Goal: Navigation & Orientation: Find specific page/section

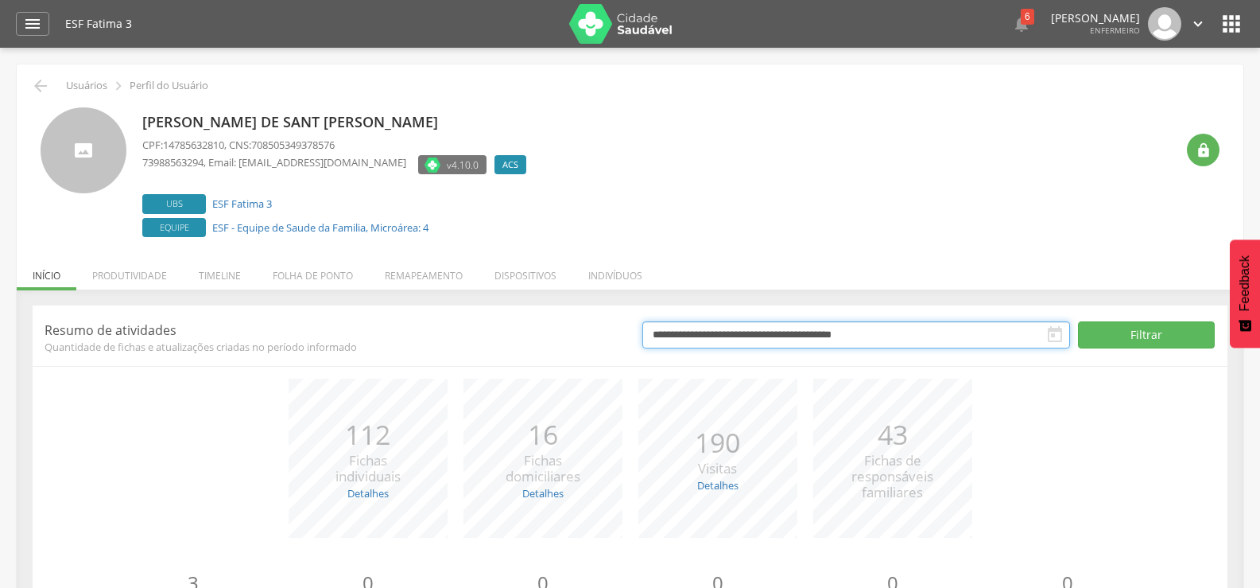
click at [898, 328] on input "**********" at bounding box center [856, 334] width 428 height 27
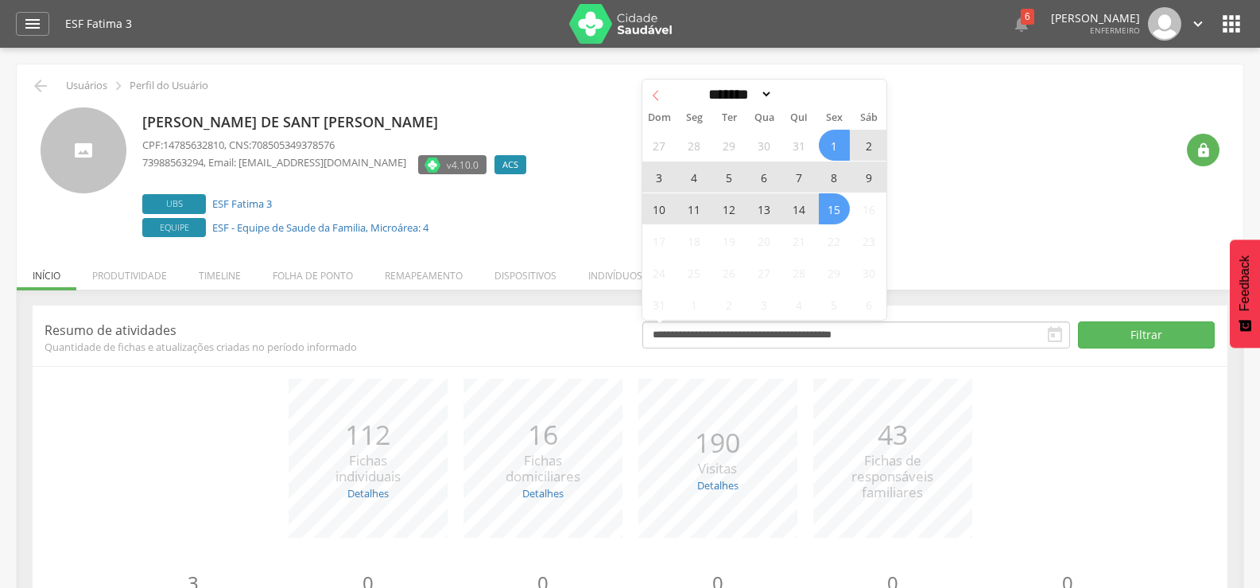
click at [652, 93] on icon at bounding box center [655, 95] width 11 height 11
select select "*"
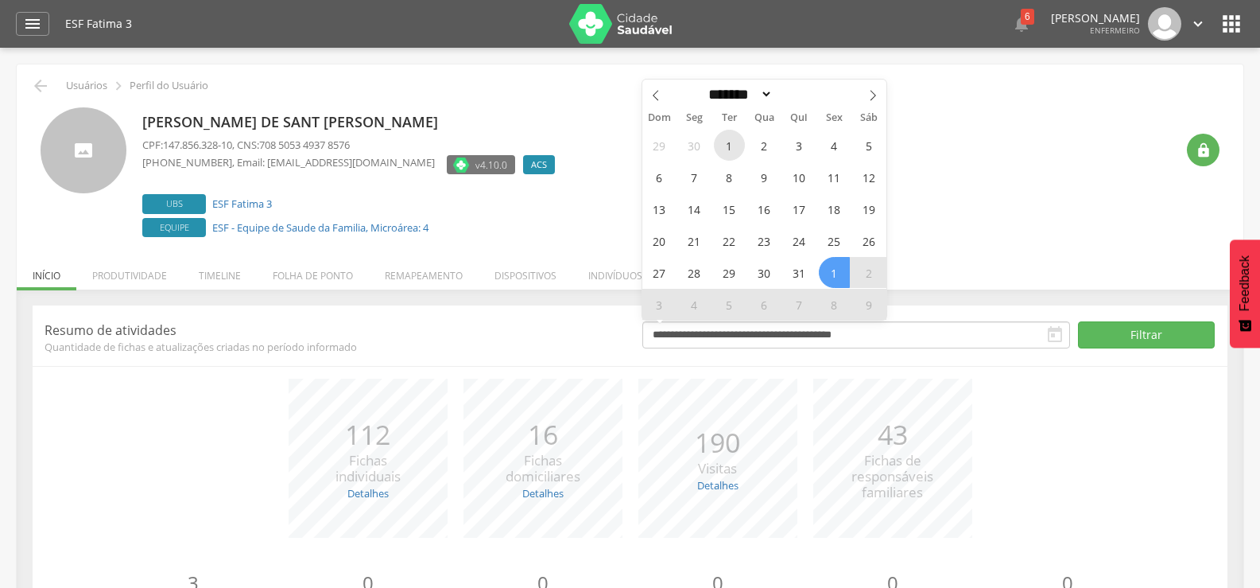
click at [728, 142] on span "1" at bounding box center [729, 145] width 31 height 31
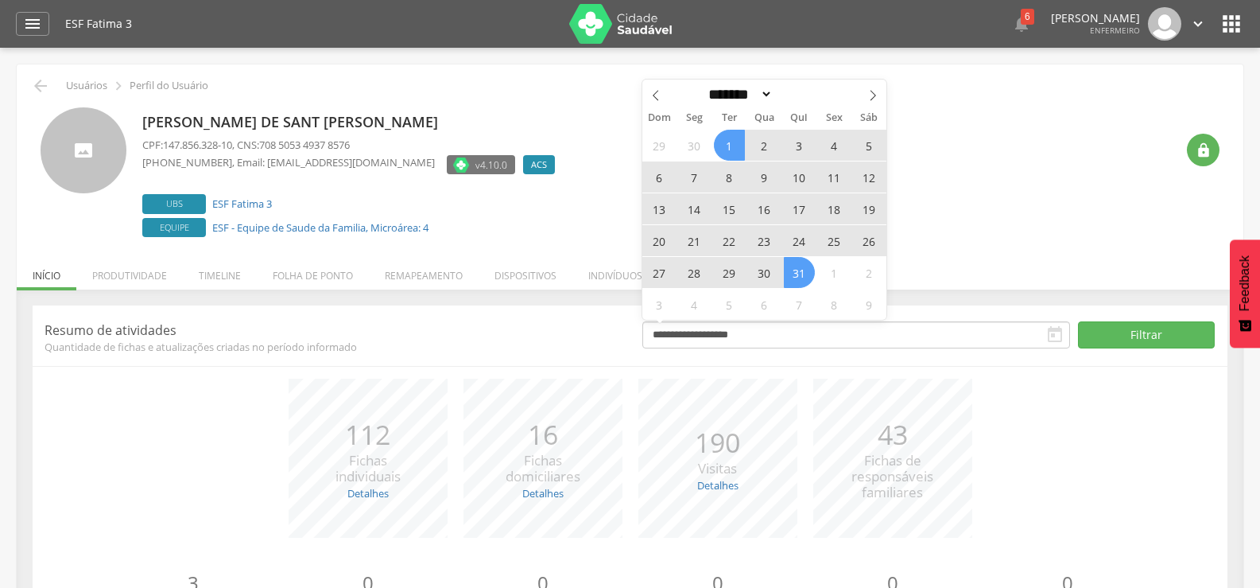
click at [801, 276] on span "31" at bounding box center [799, 272] width 31 height 31
type input "**********"
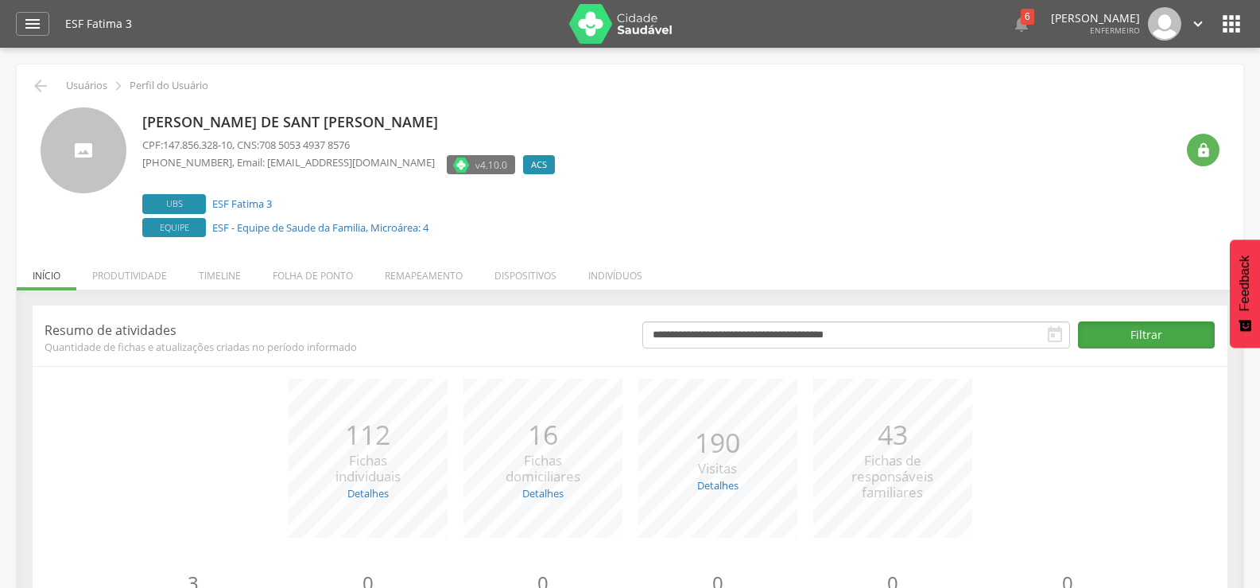
click at [1152, 326] on button "Filtrar" at bounding box center [1147, 334] width 138 height 27
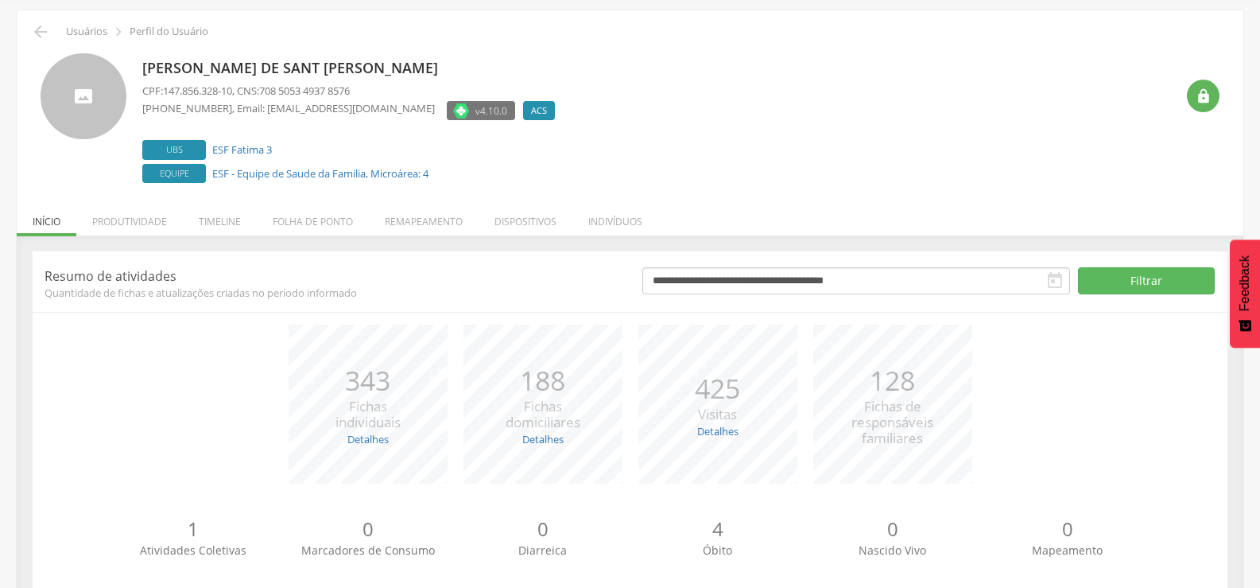
scroll to position [90, 0]
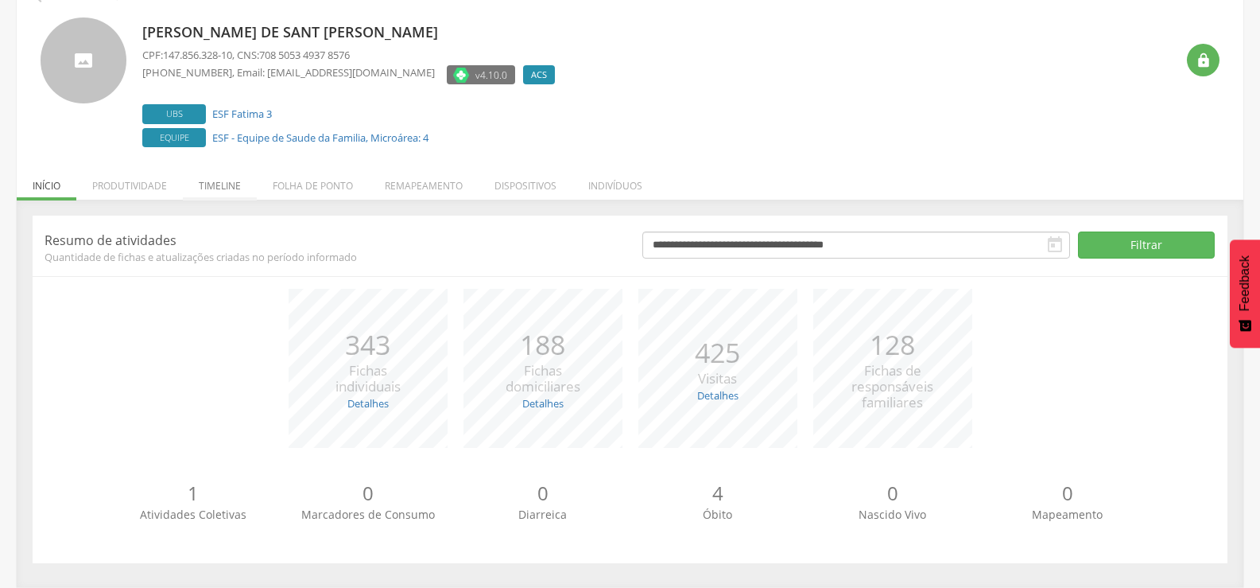
click at [211, 186] on li "Timeline" at bounding box center [220, 181] width 74 height 37
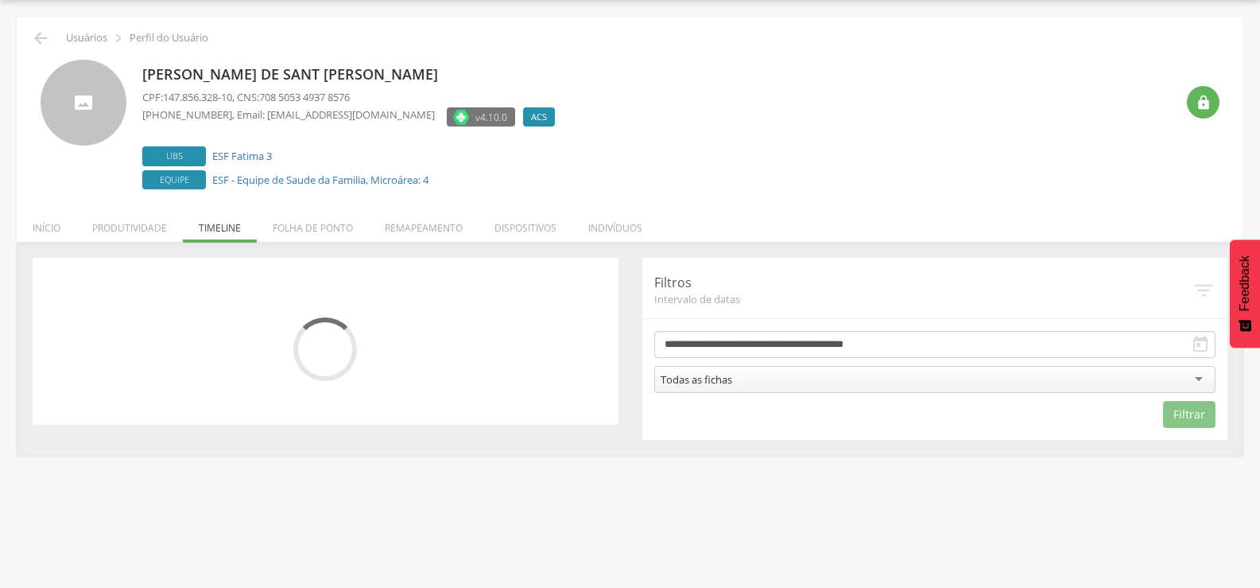
scroll to position [48, 0]
click at [158, 228] on li "Produtividade" at bounding box center [129, 223] width 107 height 37
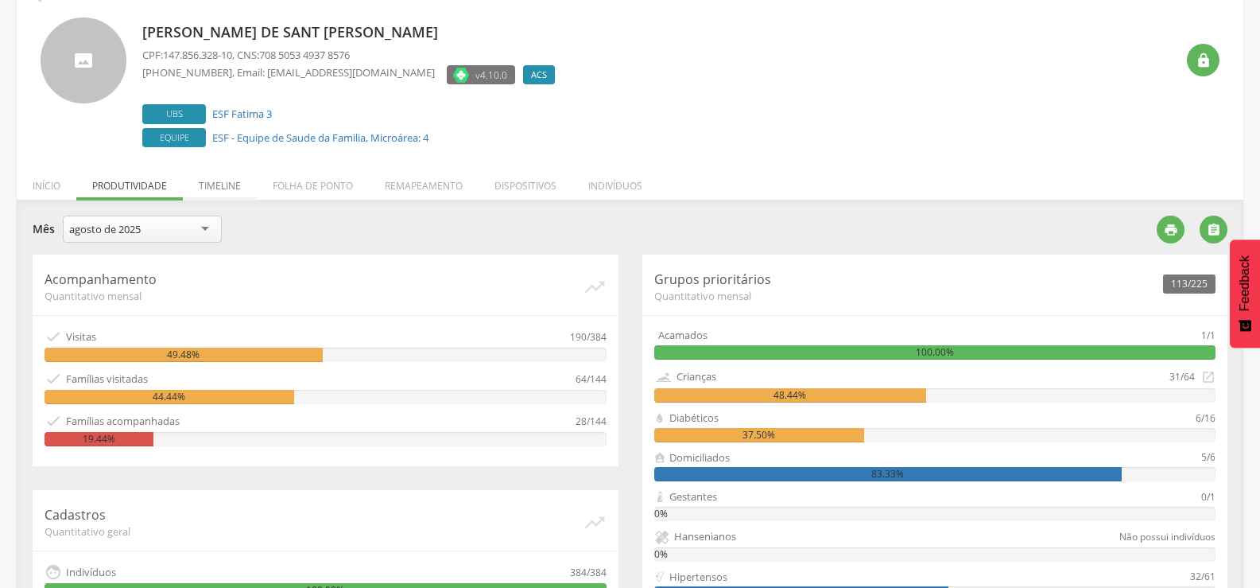
click at [226, 180] on li "Timeline" at bounding box center [220, 181] width 74 height 37
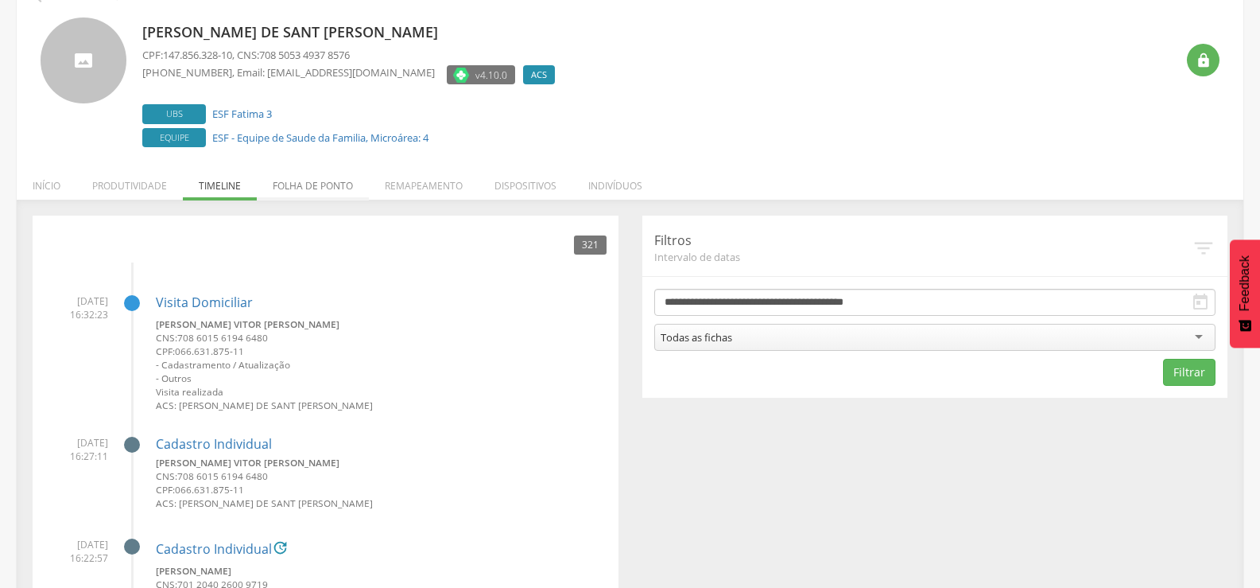
click at [293, 181] on li "Folha de ponto" at bounding box center [313, 181] width 112 height 37
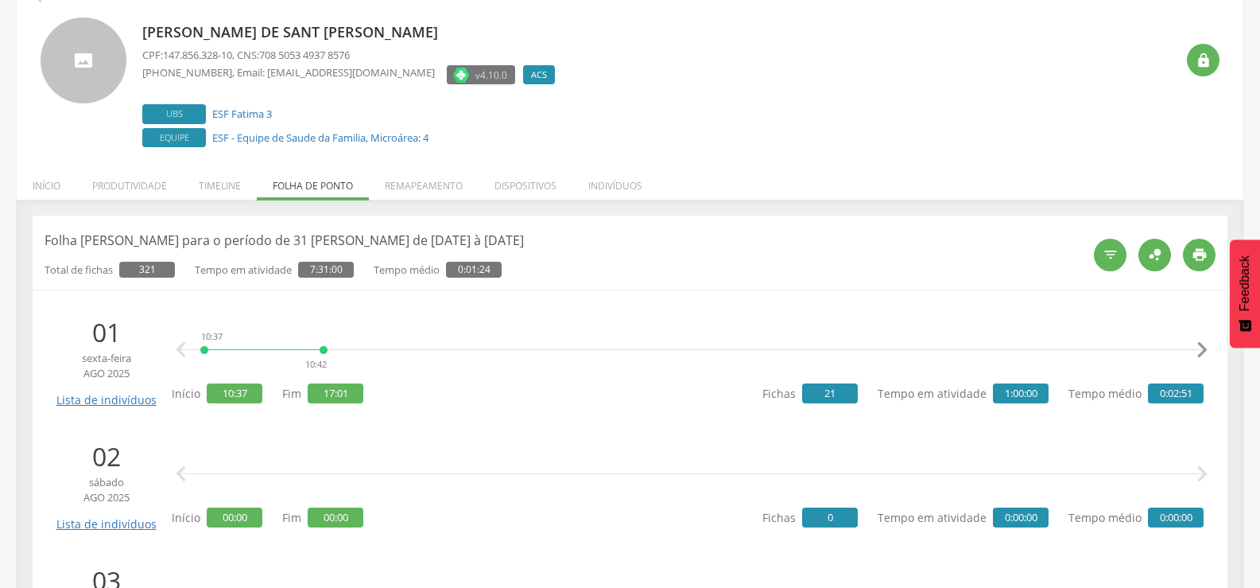
click at [448, 229] on header "Folha de ponto para o período de 31 dias de 01/08/2025 à 31/08/2025 Total de fi…" at bounding box center [630, 252] width 1171 height 50
click at [521, 181] on li "Dispositivos" at bounding box center [526, 181] width 94 height 37
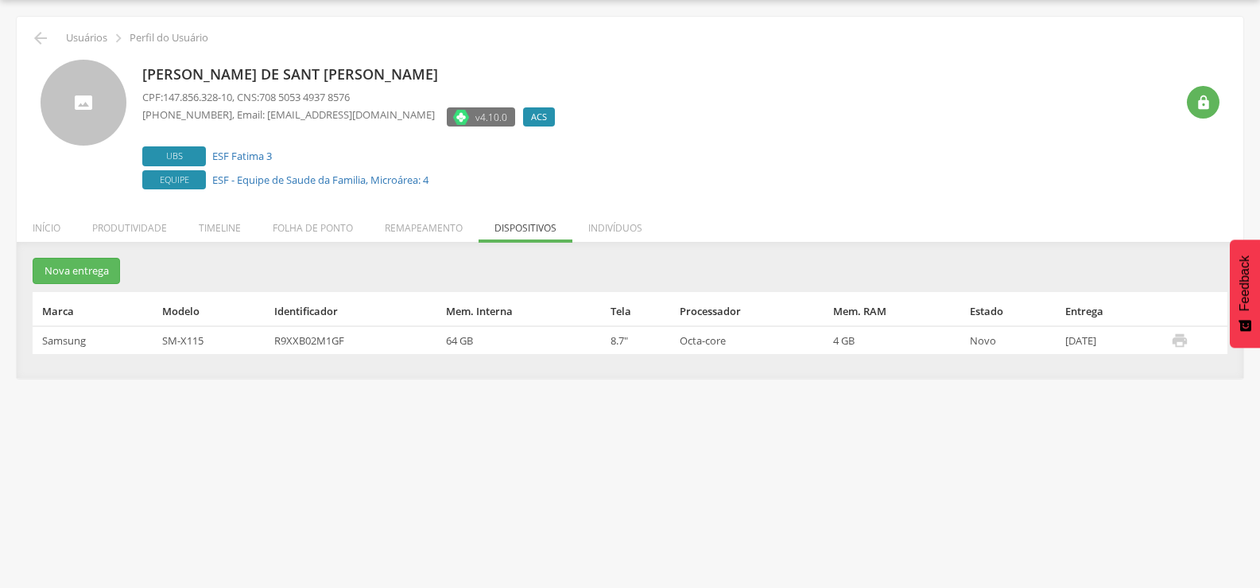
scroll to position [48, 0]
click at [620, 223] on li "Indivíduos" at bounding box center [616, 223] width 86 height 37
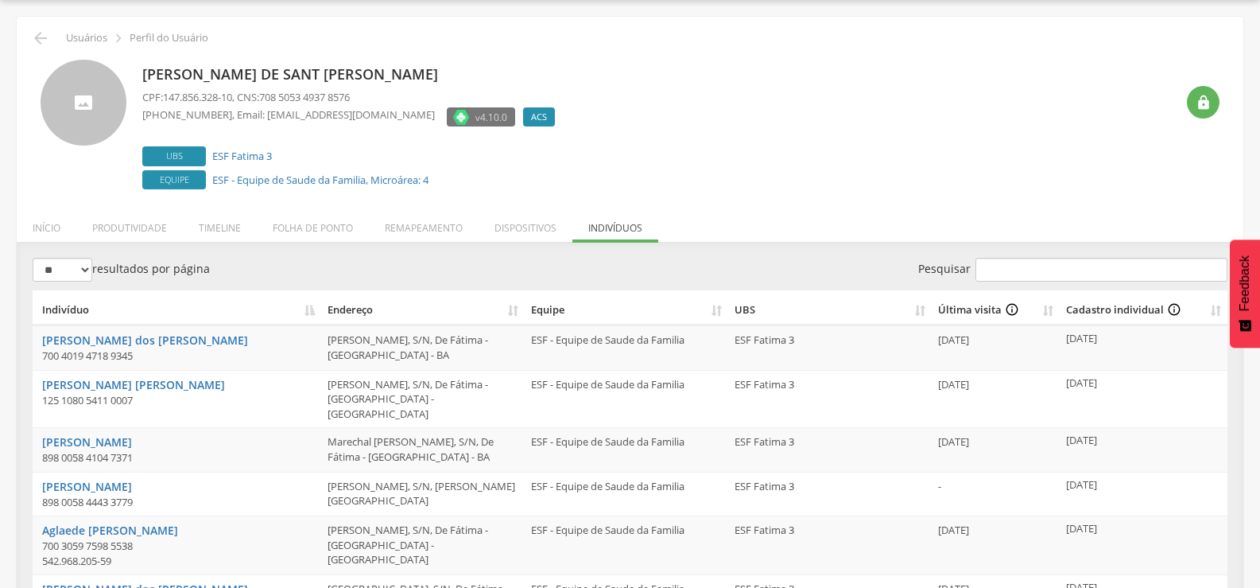
scroll to position [90, 0]
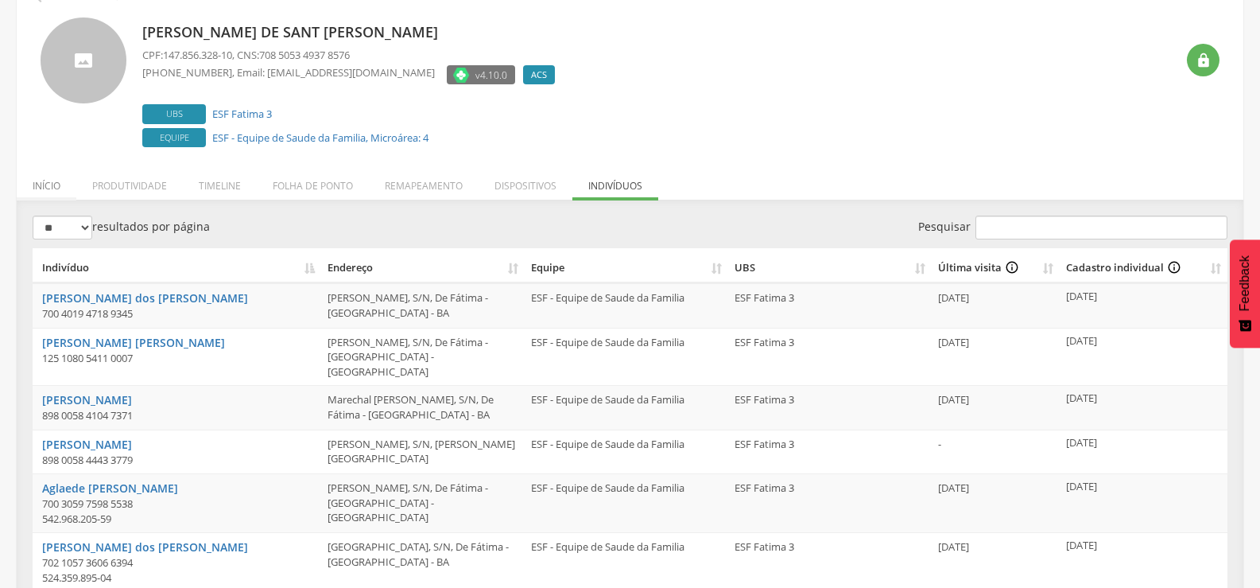
click at [56, 190] on li "Início" at bounding box center [47, 181] width 60 height 37
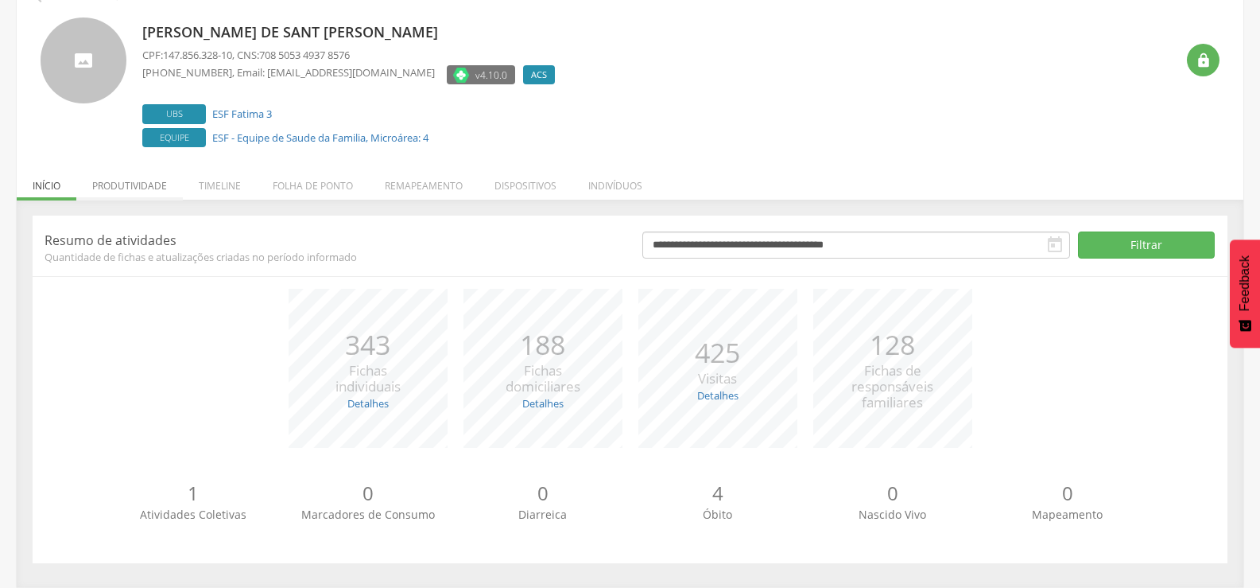
click at [100, 187] on li "Produtividade" at bounding box center [129, 181] width 107 height 37
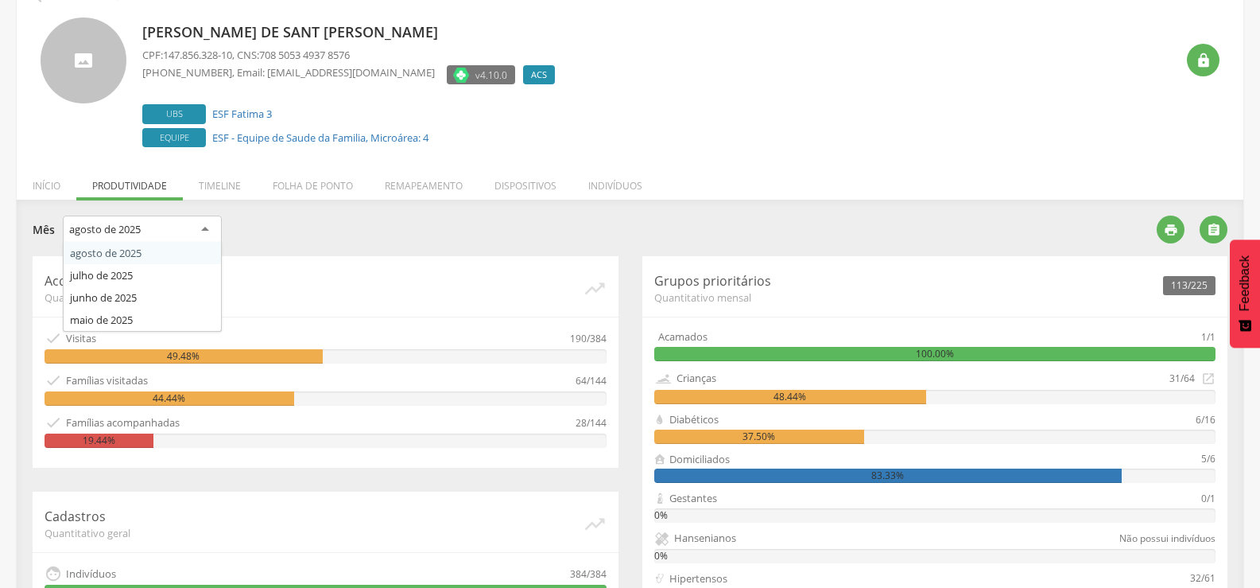
click at [130, 231] on div "agosto de 2025" at bounding box center [105, 229] width 72 height 14
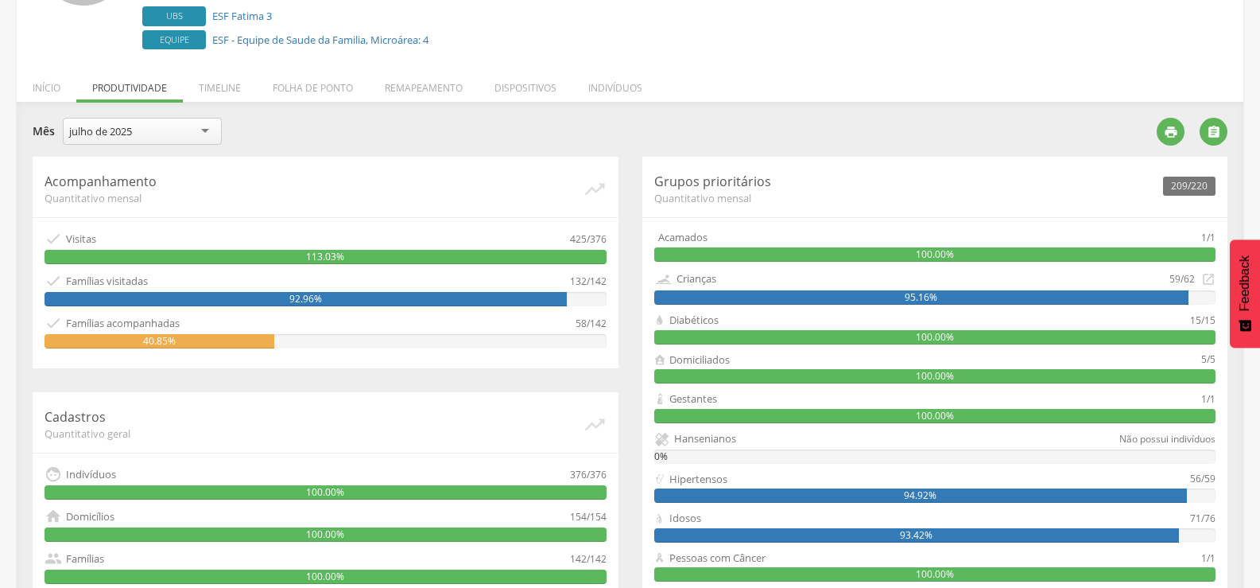
scroll to position [189, 0]
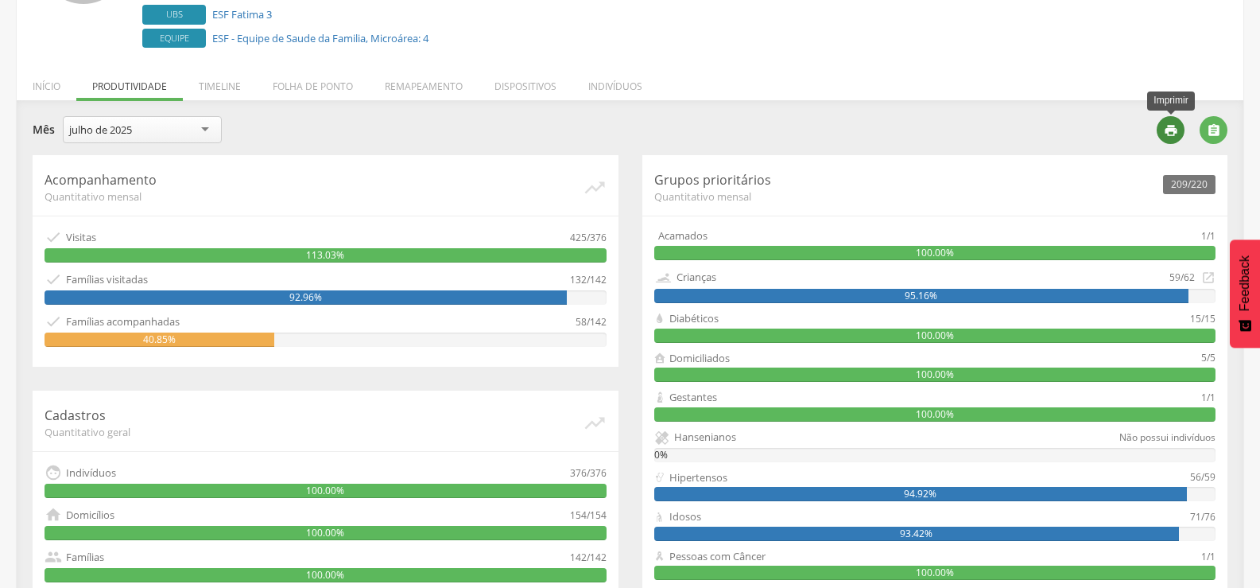
click at [1170, 136] on icon "" at bounding box center [1171, 130] width 14 height 14
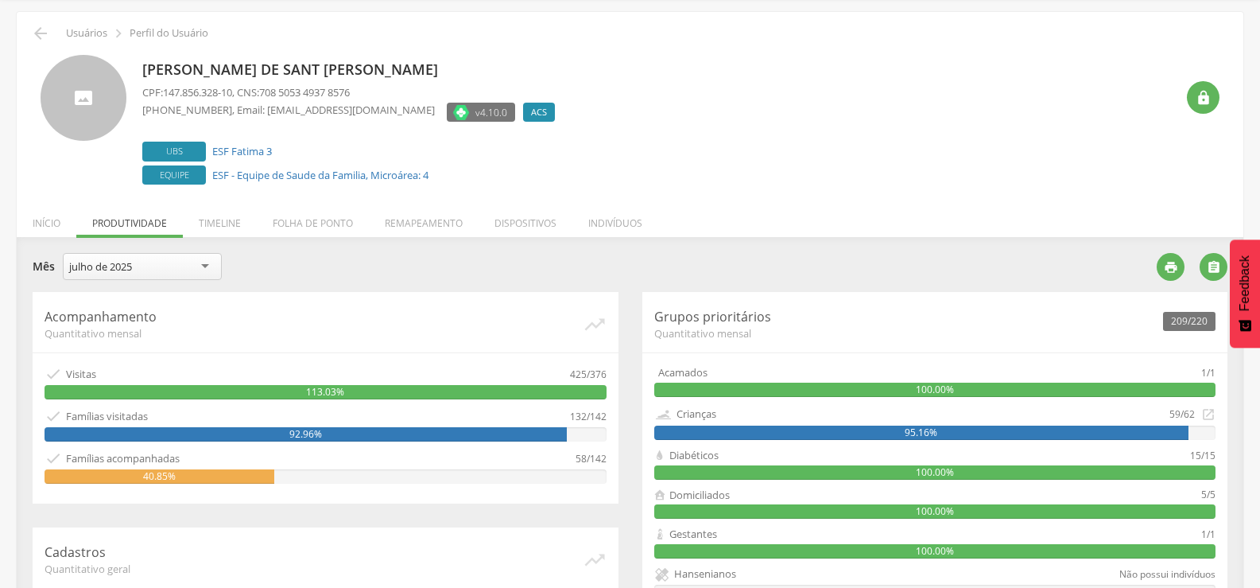
scroll to position [42, 0]
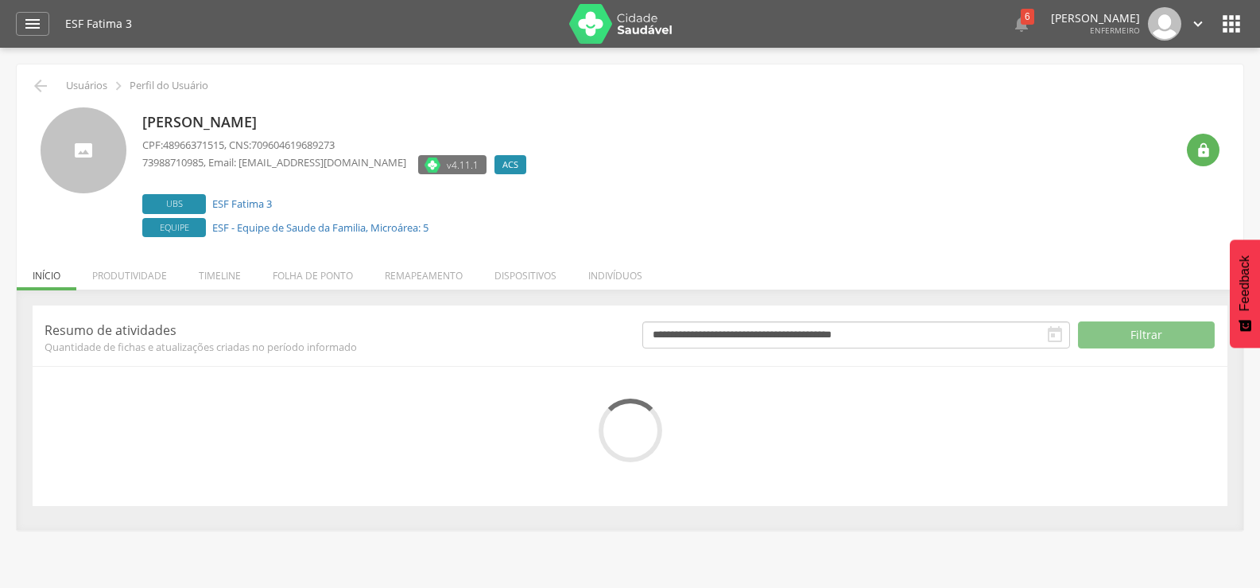
scroll to position [48, 0]
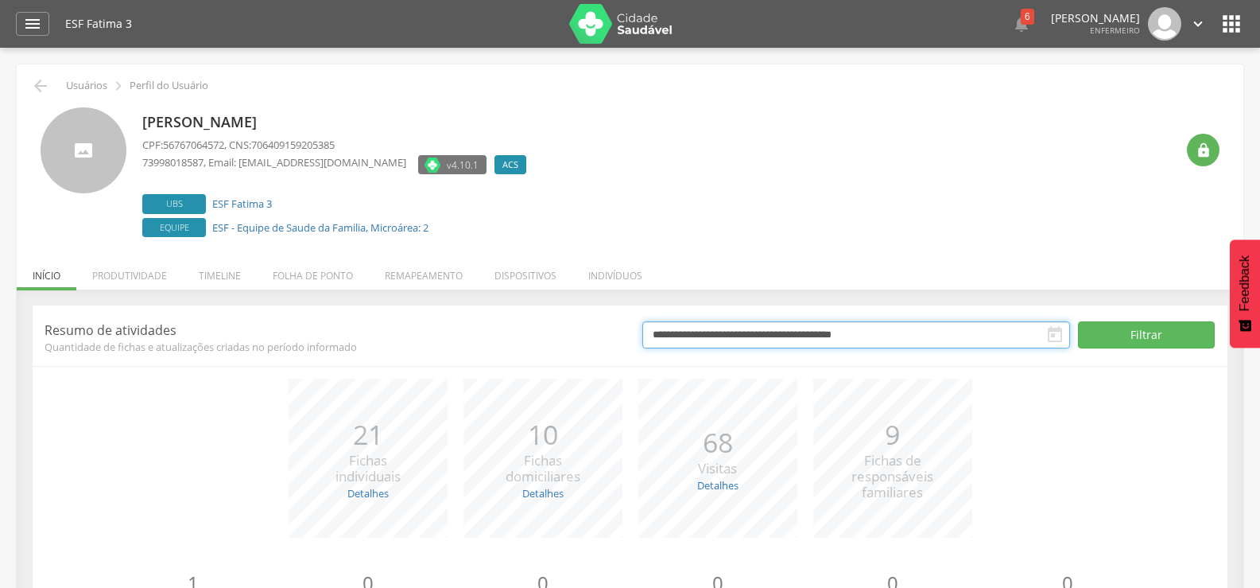
click at [778, 332] on input "**********" at bounding box center [856, 334] width 428 height 27
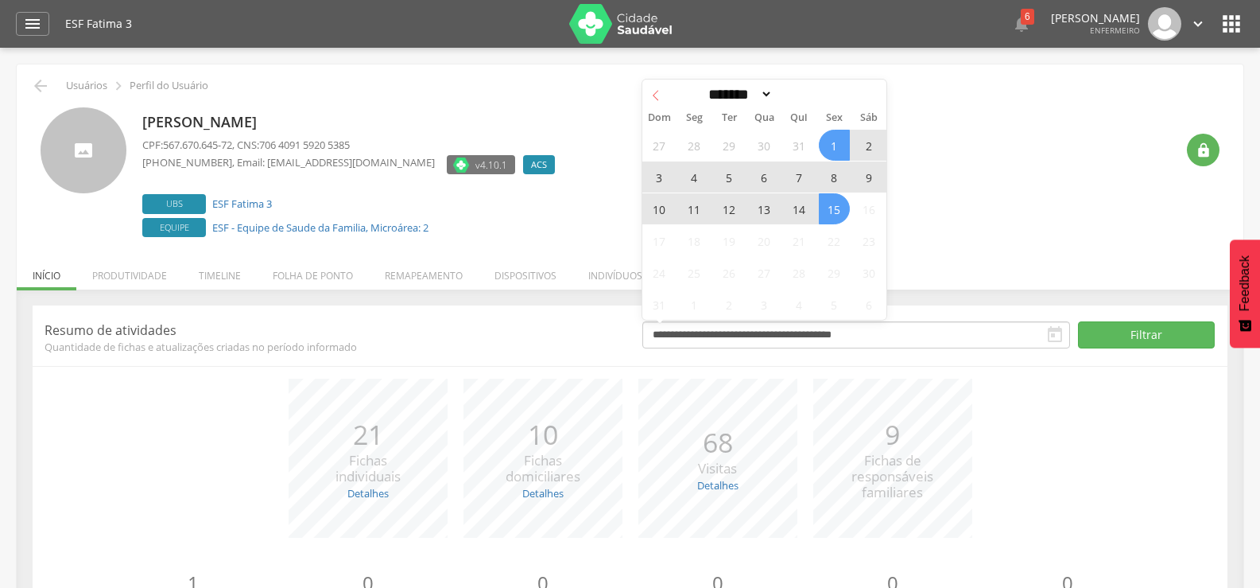
click at [653, 93] on icon at bounding box center [655, 95] width 11 height 11
select select "*"
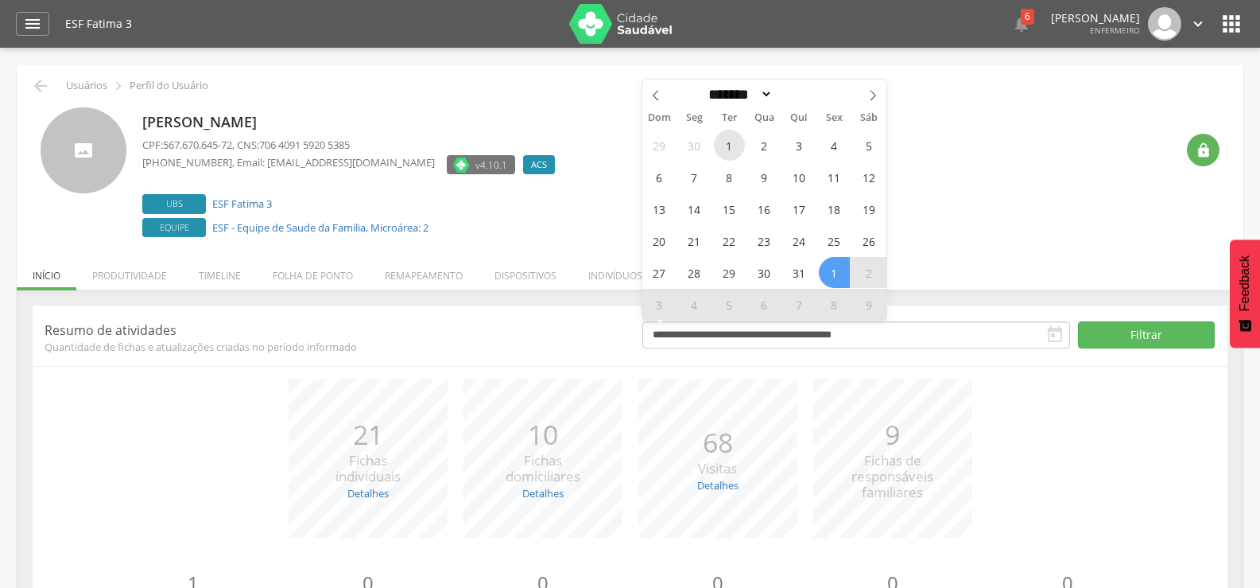
click at [720, 140] on span "1" at bounding box center [729, 145] width 31 height 31
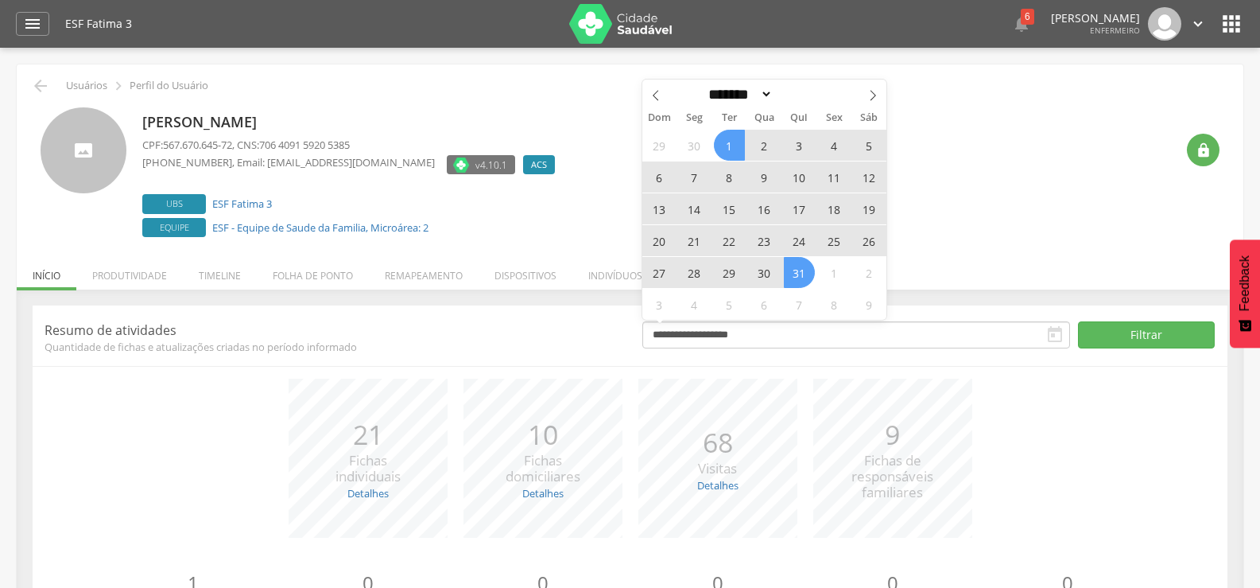
click at [799, 266] on span "31" at bounding box center [799, 272] width 31 height 31
type input "**********"
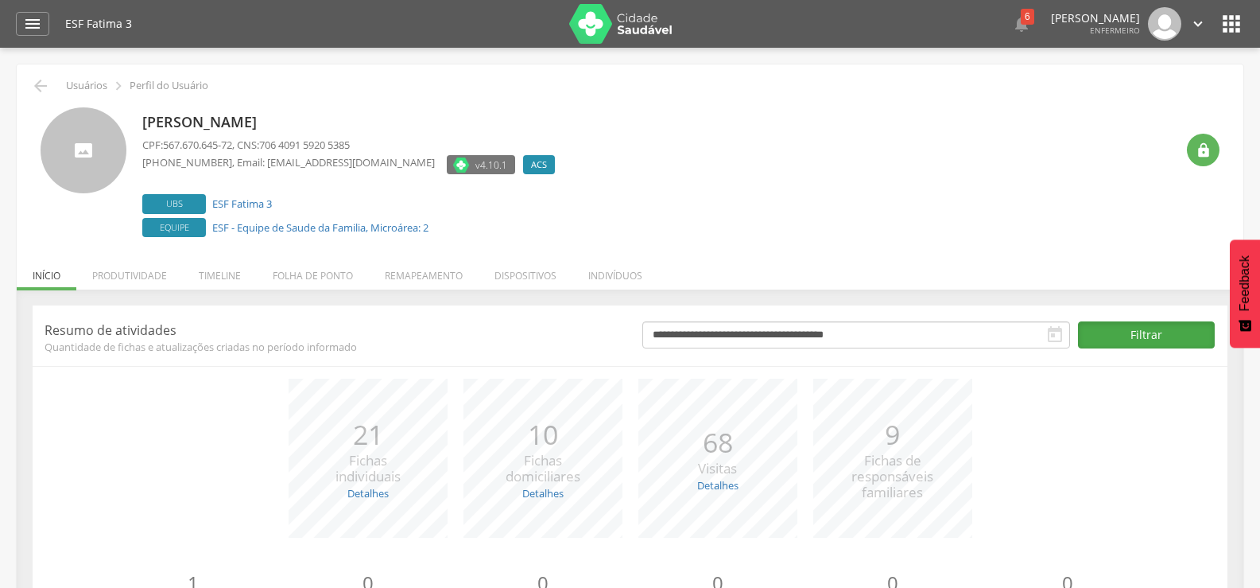
click at [1140, 334] on button "Filtrar" at bounding box center [1147, 334] width 138 height 27
click at [130, 274] on li "Produtividade" at bounding box center [129, 271] width 107 height 37
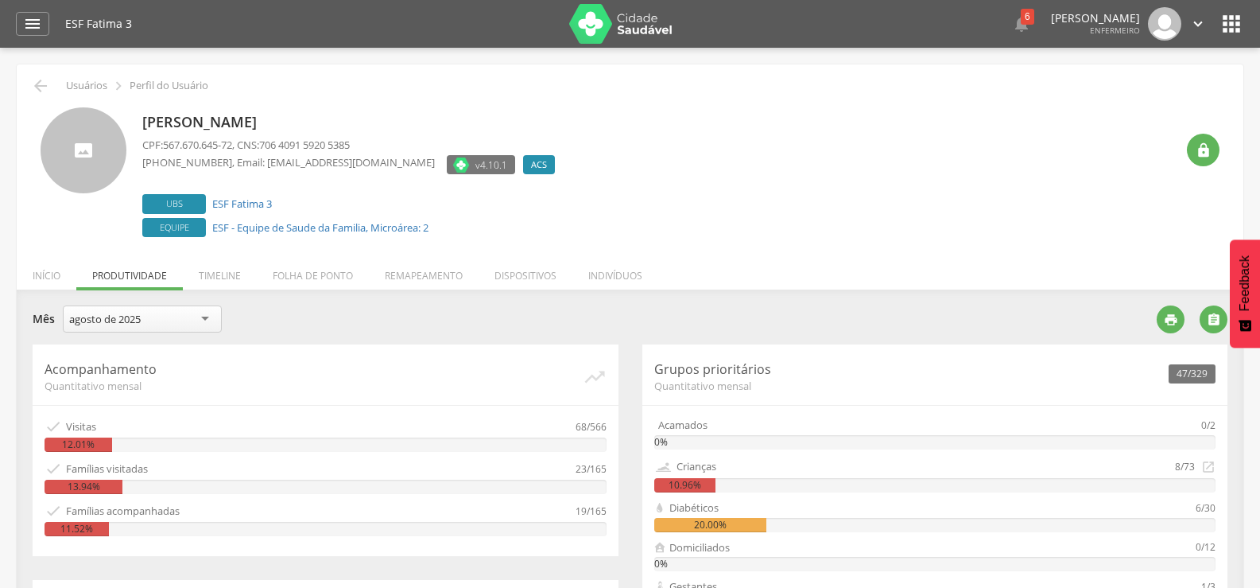
click at [136, 320] on div "agosto de 2025" at bounding box center [105, 319] width 72 height 14
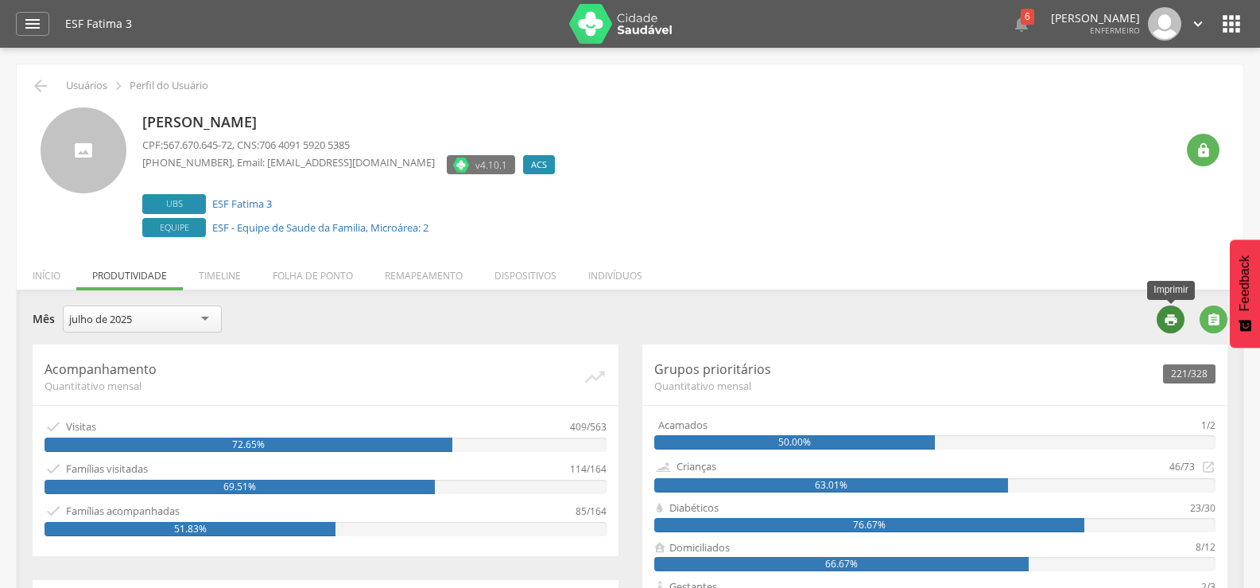
click at [1174, 322] on icon "" at bounding box center [1171, 319] width 14 height 14
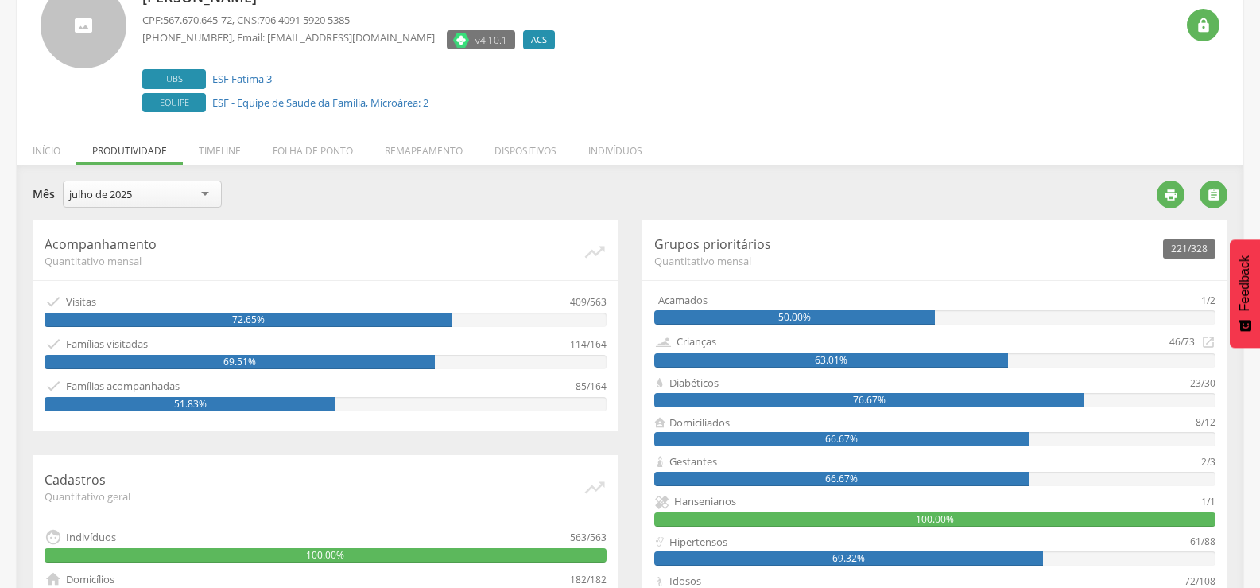
scroll to position [107, 0]
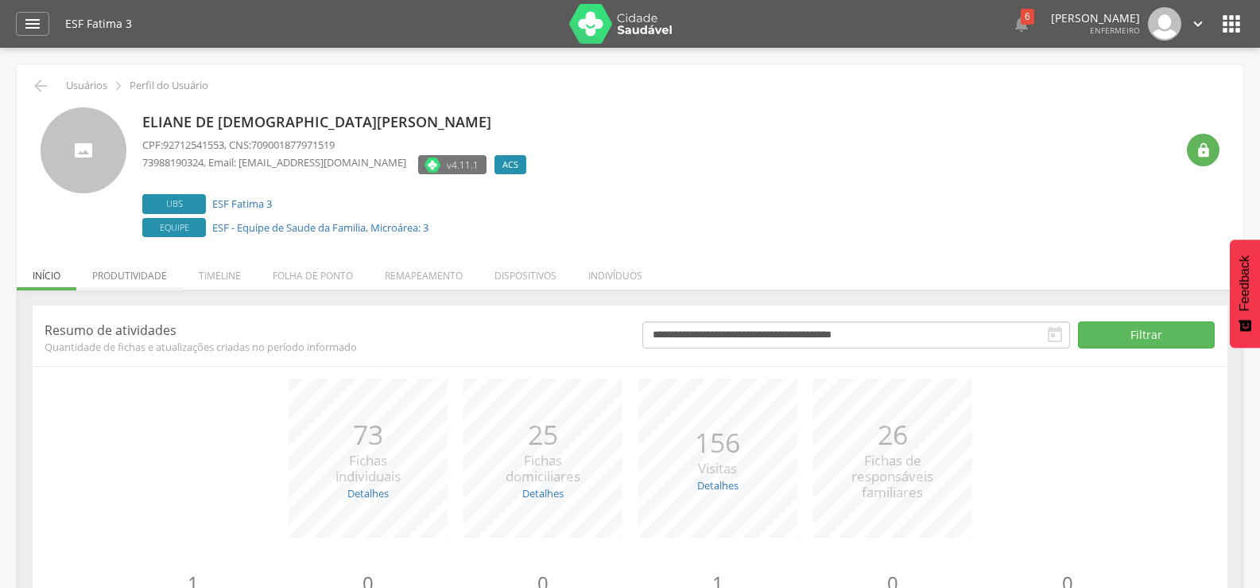
click at [133, 284] on li "Produtividade" at bounding box center [129, 271] width 107 height 37
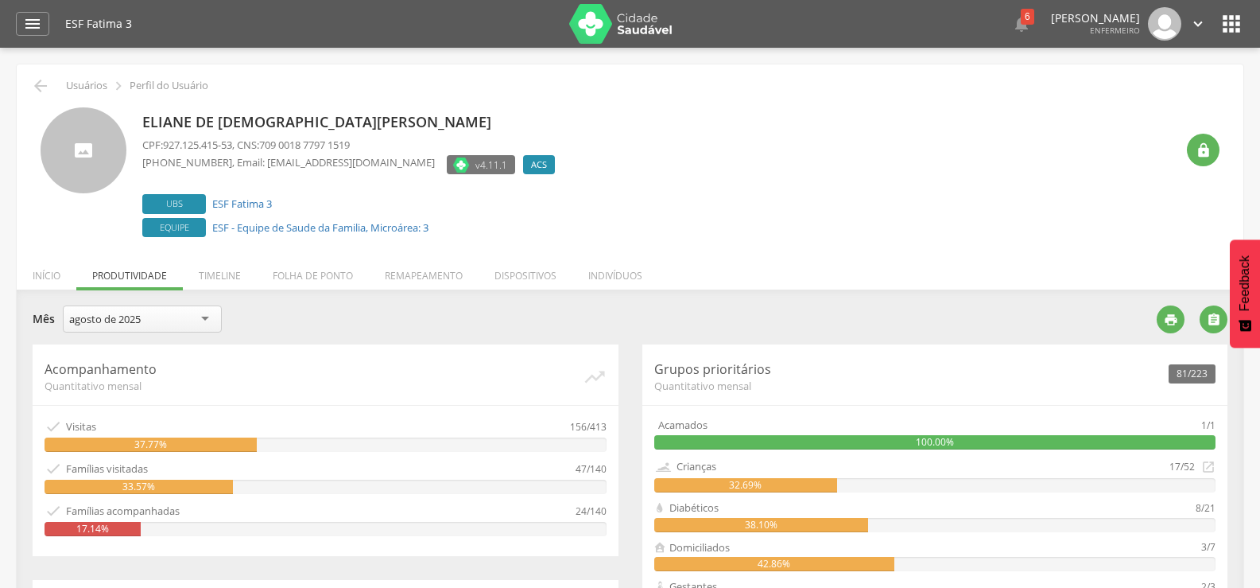
click at [130, 330] on div "agosto de 2025" at bounding box center [142, 318] width 159 height 27
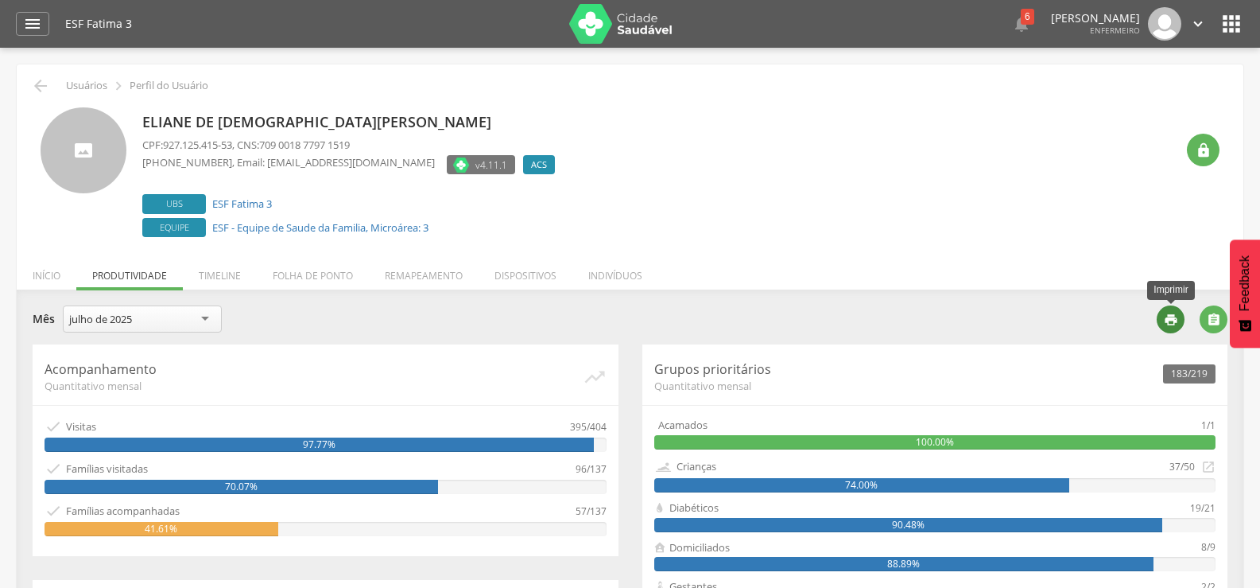
click at [1168, 316] on icon "" at bounding box center [1171, 319] width 14 height 14
click at [705, 149] on div "Eliane de Jesus Mariano Murta CPF: 927.125.415-53 , CNS: 709 0018 7797 1519 (73…" at bounding box center [658, 174] width 1033 height 134
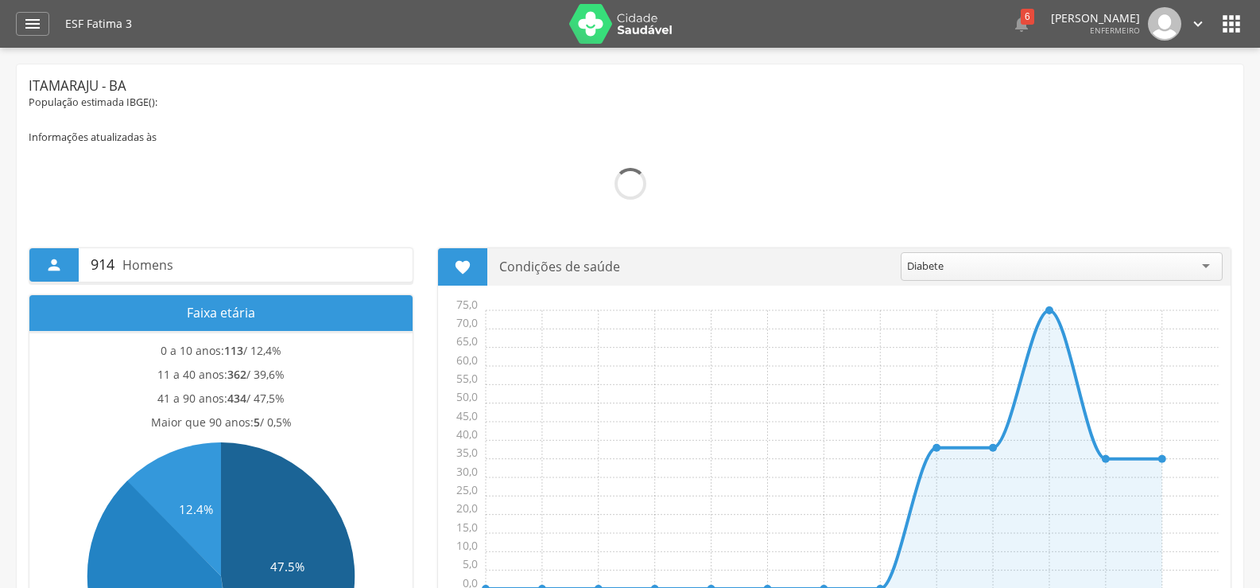
click at [37, 12] on div "" at bounding box center [32, 24] width 33 height 24
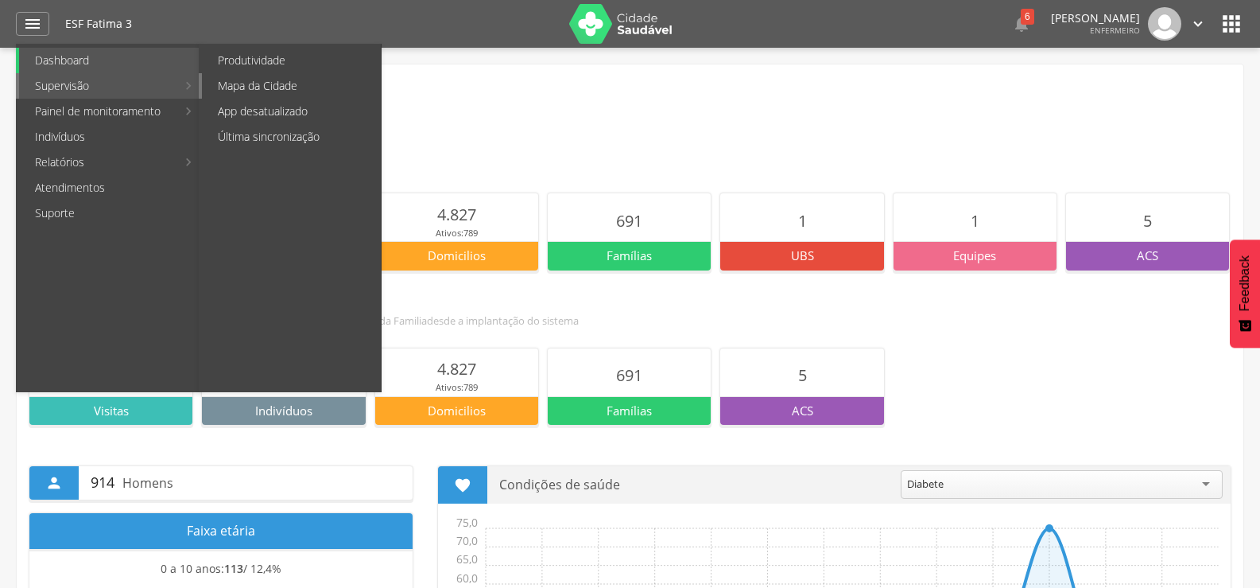
click at [252, 84] on link "Mapa da Cidade" at bounding box center [291, 85] width 179 height 25
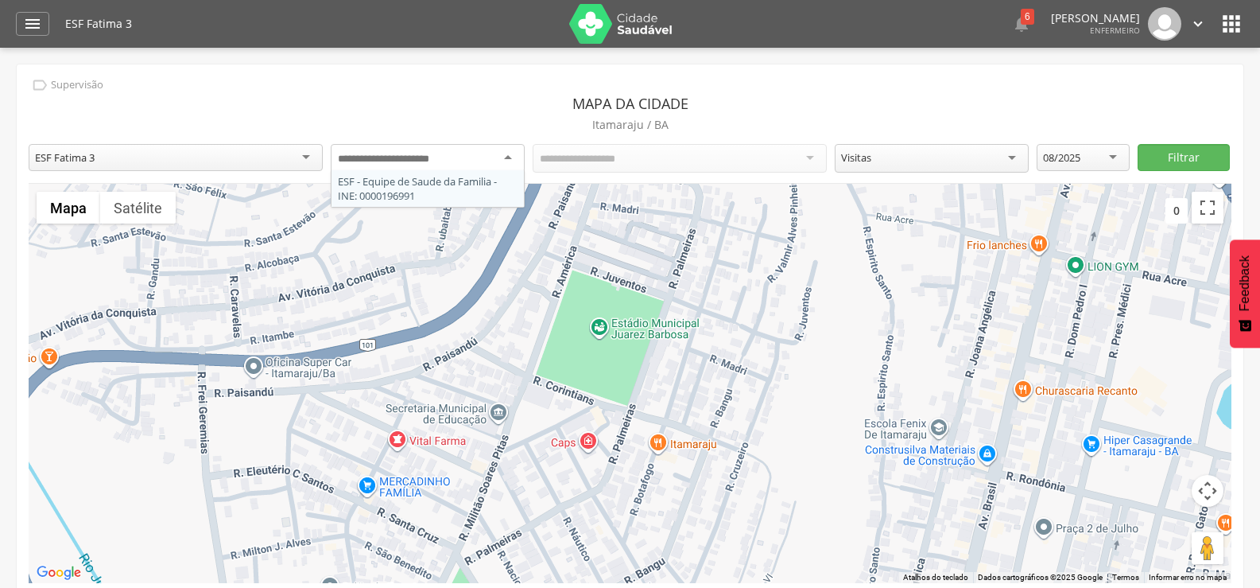
click at [465, 155] on div at bounding box center [428, 158] width 194 height 29
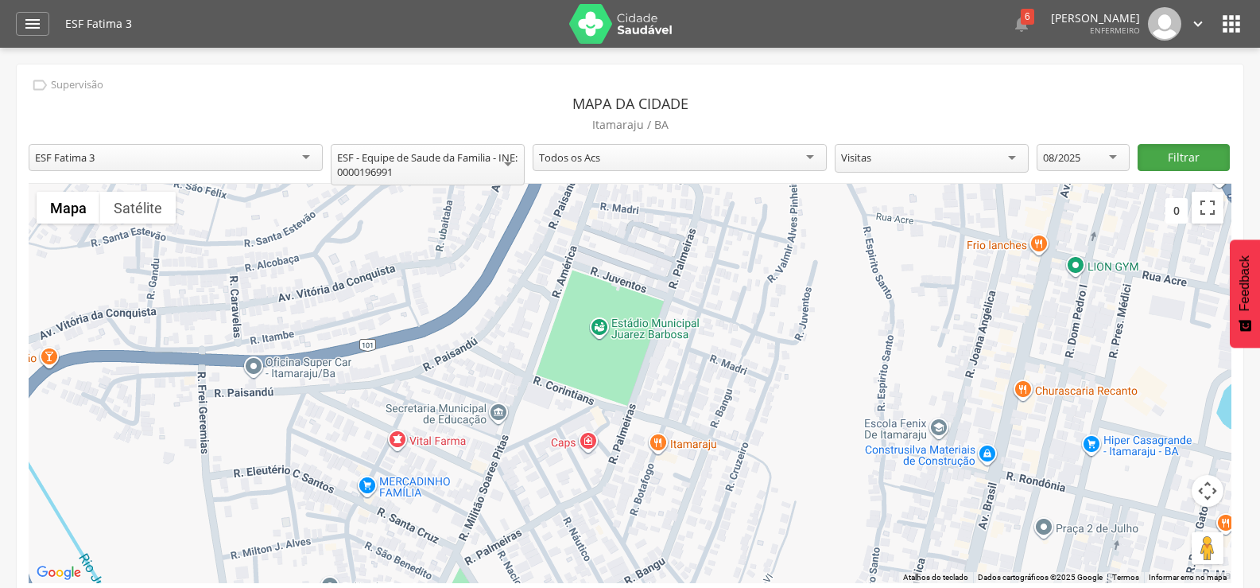
click at [1174, 156] on button "Filtrar" at bounding box center [1184, 157] width 93 height 27
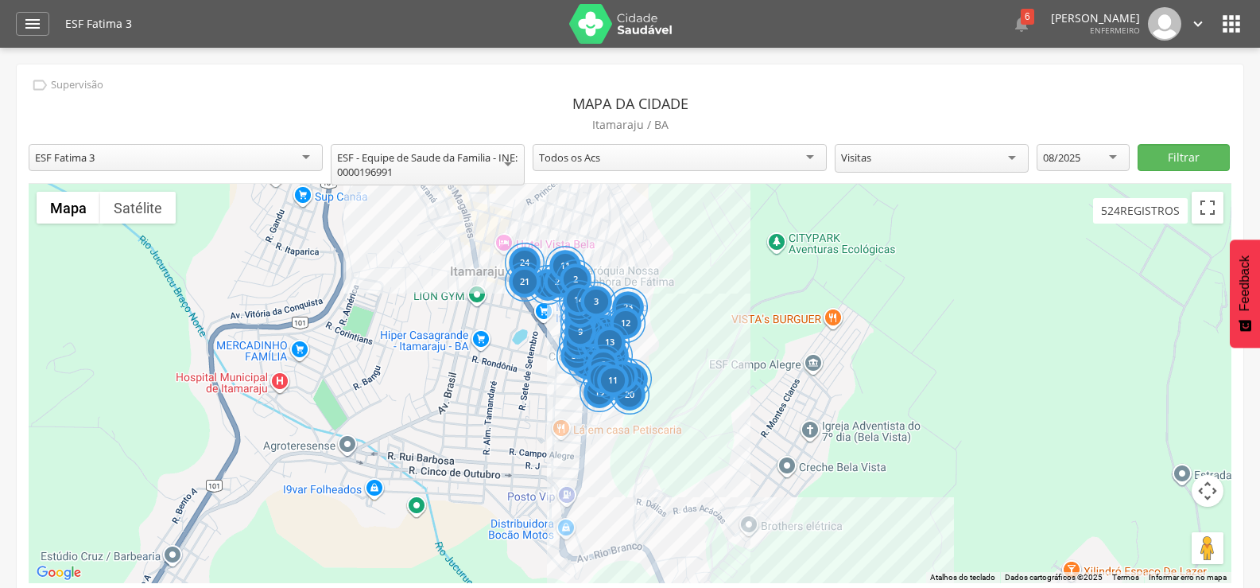
click at [787, 153] on div "Todos os Acs" at bounding box center [680, 157] width 294 height 27
click at [1174, 157] on button "Filtrar" at bounding box center [1184, 157] width 93 height 27
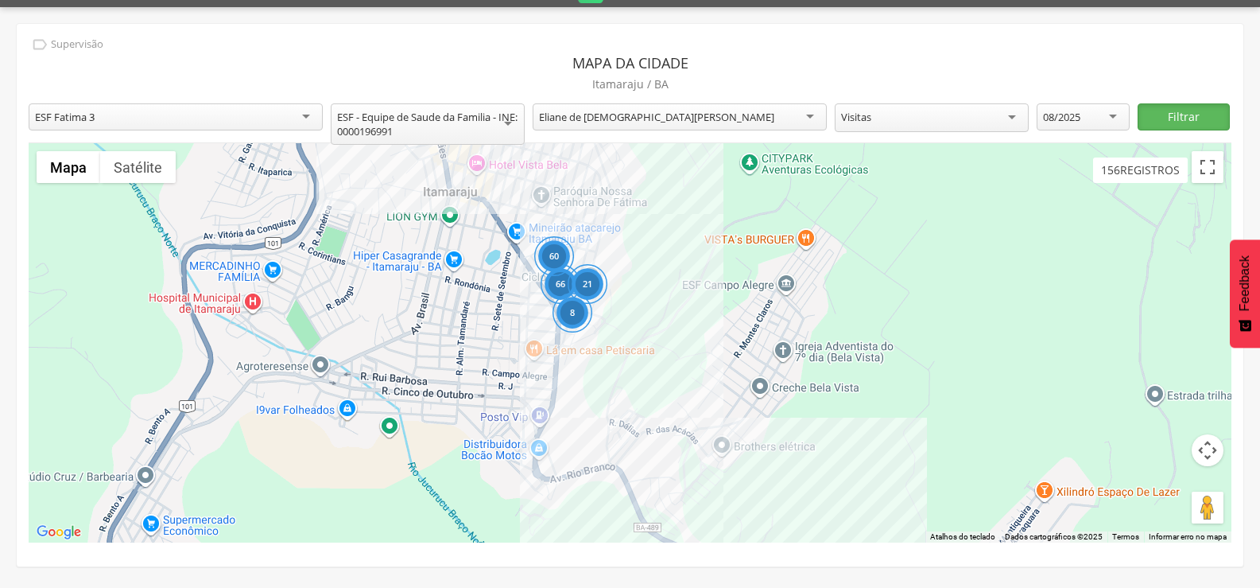
scroll to position [44, 0]
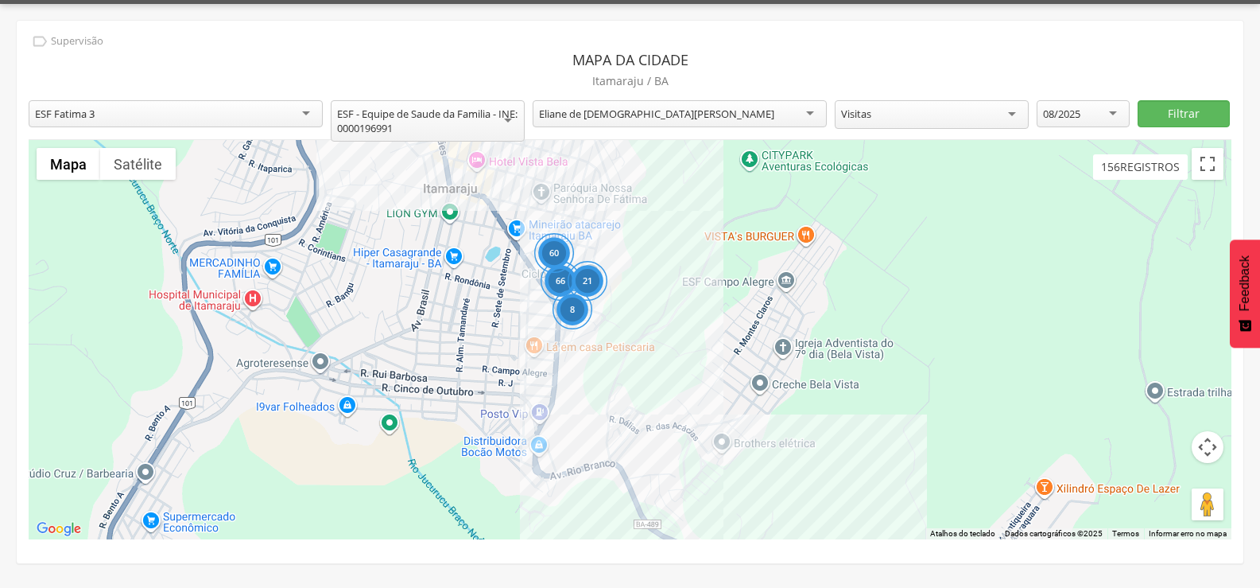
click at [553, 239] on div "60" at bounding box center [554, 254] width 40 height 40
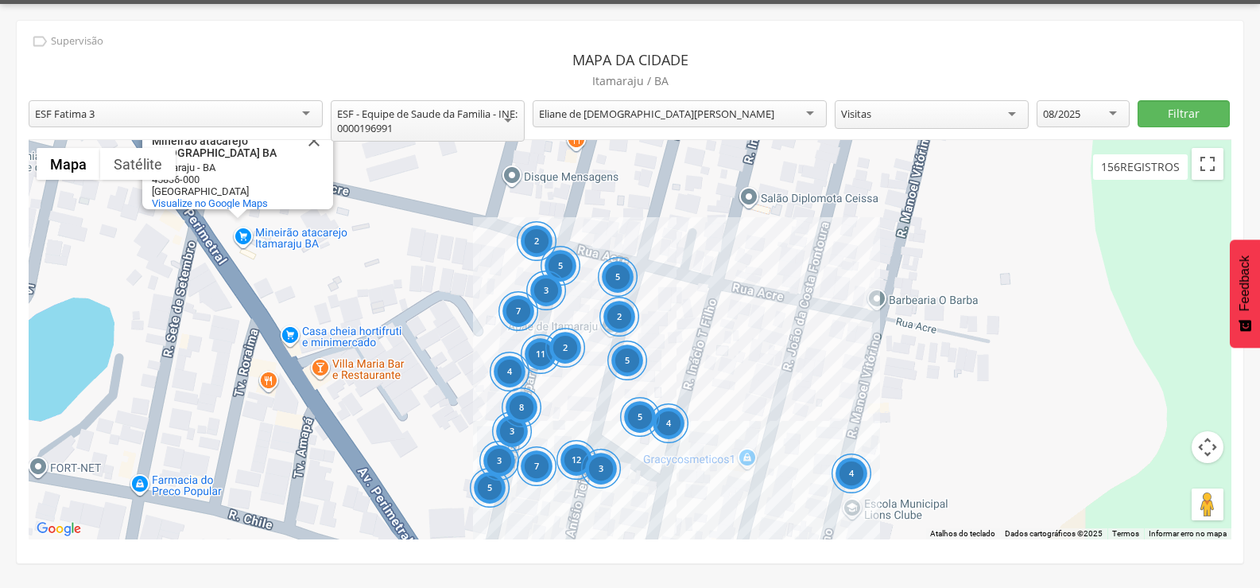
drag, startPoint x: 690, startPoint y: 302, endPoint x: 677, endPoint y: 179, distance: 124.0
click at [677, 179] on div "5 3 12 7 3 8 11 4 2 5 3 2 3 5 7 4 5 4 5 2 Mineirão atacarejo Itamaraju BA Minei…" at bounding box center [630, 339] width 1203 height 399
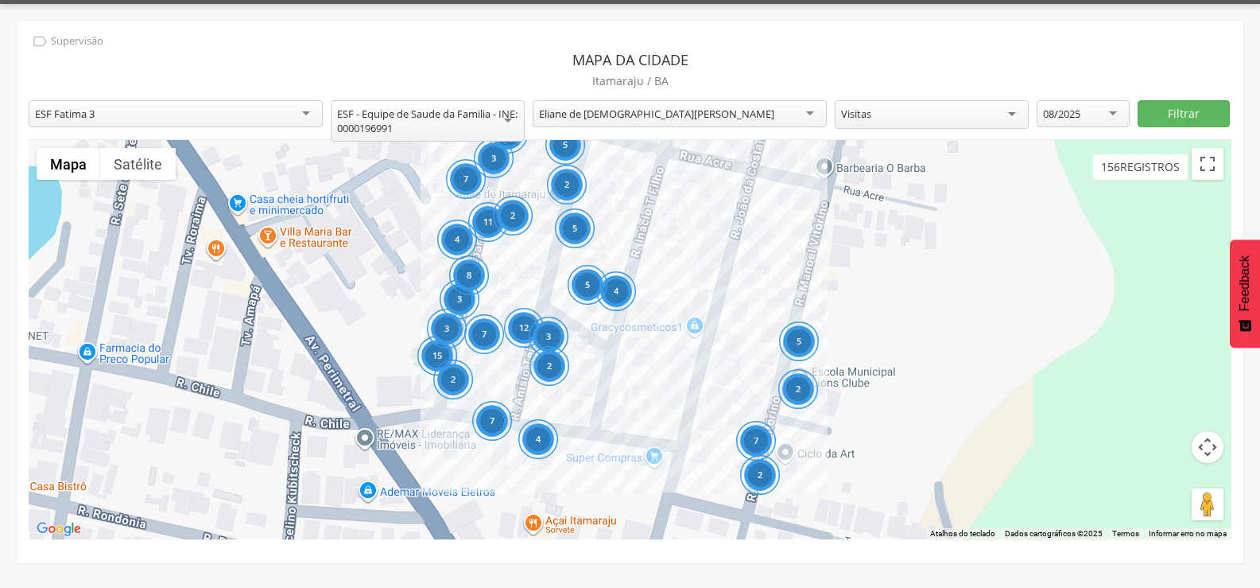
drag, startPoint x: 732, startPoint y: 273, endPoint x: 664, endPoint y: 184, distance: 112.3
click at [665, 184] on div "15 3 12 7 3 8 11 4 2 5 3 2 3 5 7 4 5 5 5 2 4 7 2 2 7 2 2 Mineirão atacarejo Ita…" at bounding box center [630, 339] width 1203 height 399
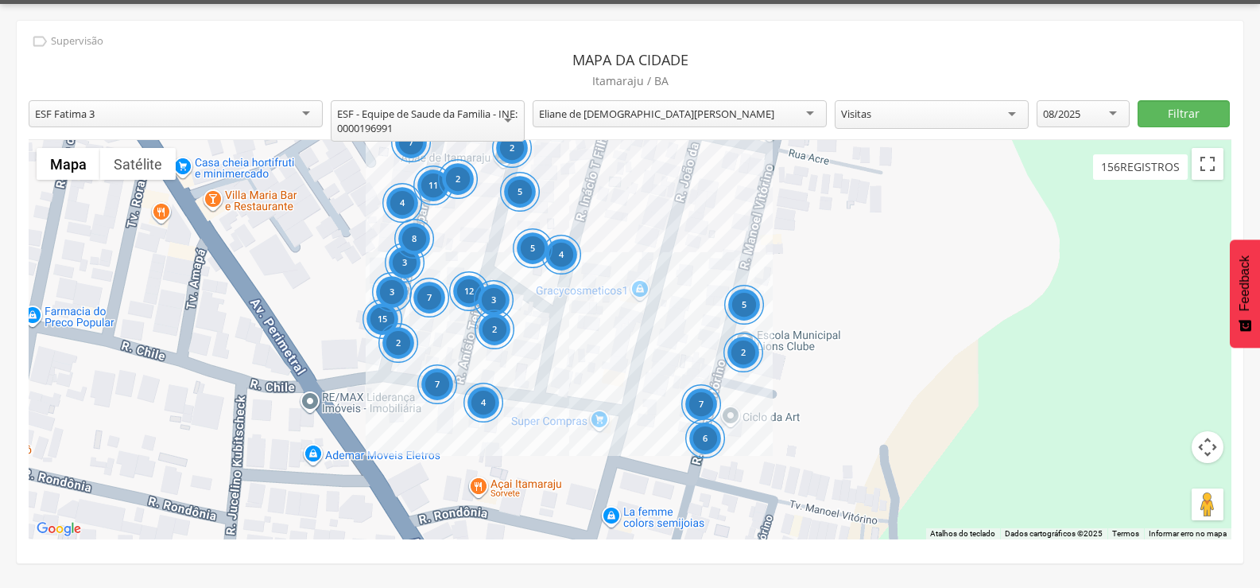
drag, startPoint x: 747, startPoint y: 264, endPoint x: 710, endPoint y: 239, distance: 45.2
click at [710, 239] on div "15 3 12 7 3 8 11 4 2 5 3 2 3 5 7 4 5 5 5 2 4 7 2 2 7 2 6 Mineirão atacarejo Ita…" at bounding box center [630, 339] width 1203 height 399
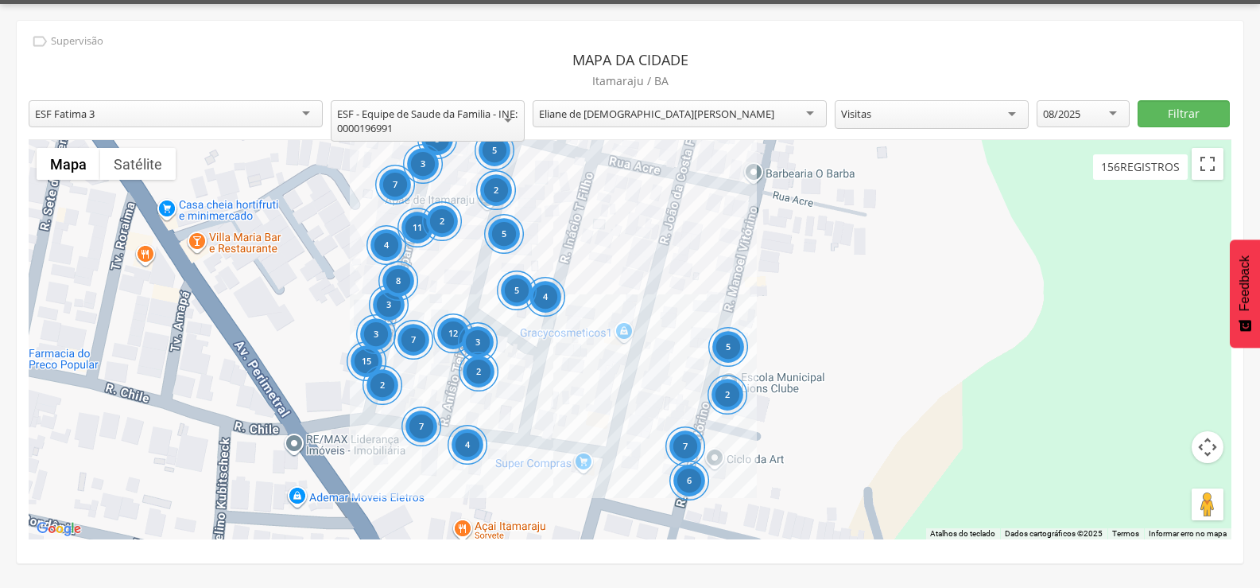
drag, startPoint x: 826, startPoint y: 301, endPoint x: 813, endPoint y: 344, distance: 44.3
click at [812, 344] on div "15 3 12 7 3 8 11 4 2 5 3 2 3 5 7 4 5 5 5 2 4 7 2 2 7 2 6 Mineirão atacarejo Ita…" at bounding box center [630, 339] width 1203 height 399
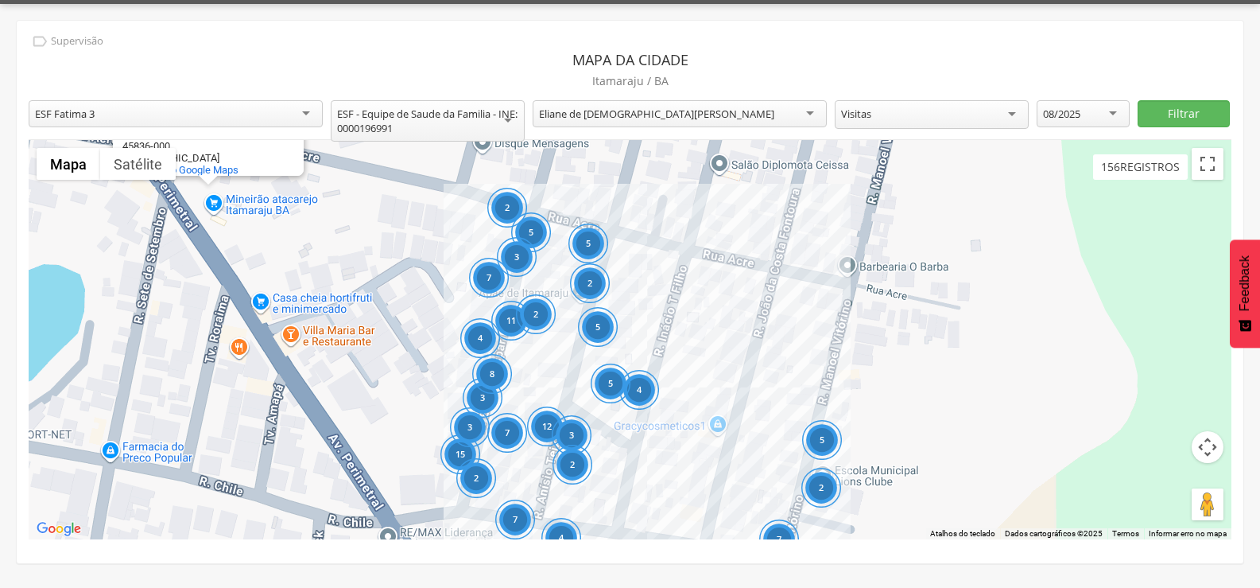
drag, startPoint x: 712, startPoint y: 275, endPoint x: 802, endPoint y: 361, distance: 124.9
click at [802, 361] on div "15 3 12 7 3 8 11 4 2 5 3 2 3 5 7 4 5 5 5 2 4 7 2 2 7 2 6 Mineirão atacarejo Ita…" at bounding box center [630, 339] width 1203 height 399
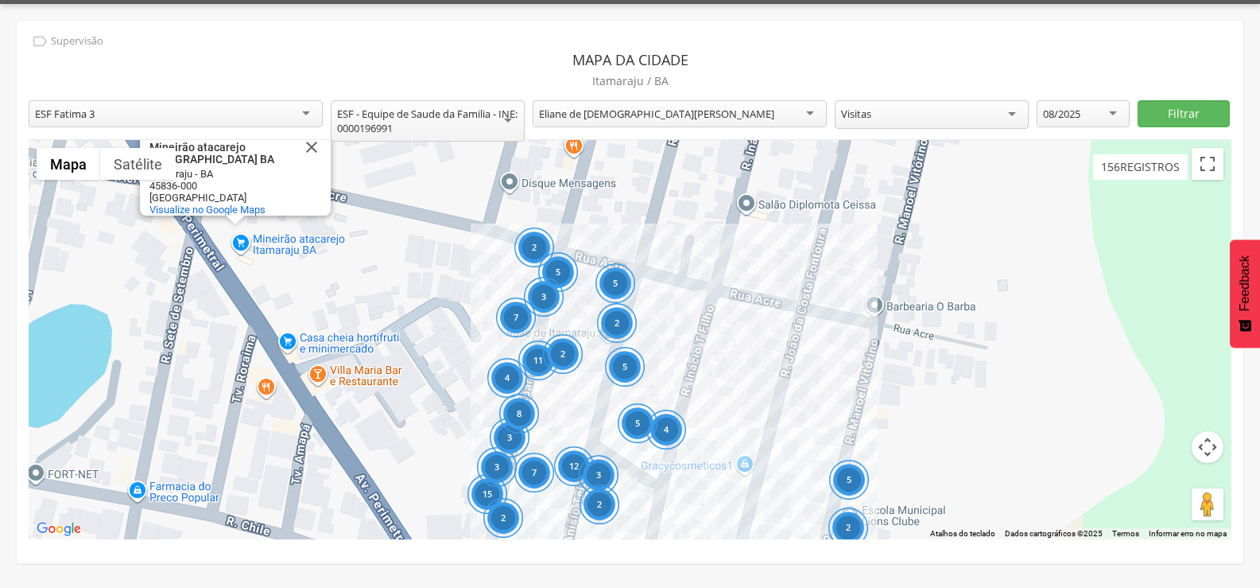
drag, startPoint x: 722, startPoint y: 305, endPoint x: 748, endPoint y: 346, distance: 49.0
click at [748, 346] on div "15 3 12 7 3 8 11 4 2 5 3 2 3 5 7 4 5 5 5 2 4 7 2 2 7 2 6 Mineirão atacarejo Ita…" at bounding box center [630, 339] width 1203 height 399
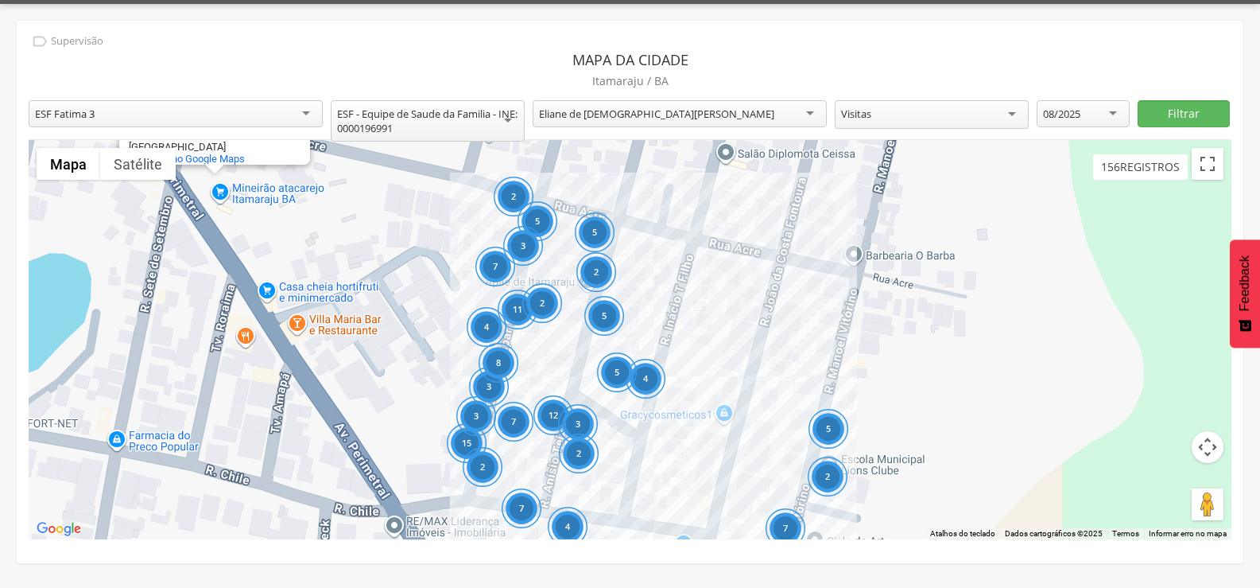
drag, startPoint x: 715, startPoint y: 380, endPoint x: 694, endPoint y: 328, distance: 56.4
click at [694, 328] on div "15 3 12 7 3 8 11 4 2 5 3 2 3 5 7 4 5 5 5 2 4 7 2 2 7 2 6 Mineirão atacarejo Ita…" at bounding box center [630, 339] width 1203 height 399
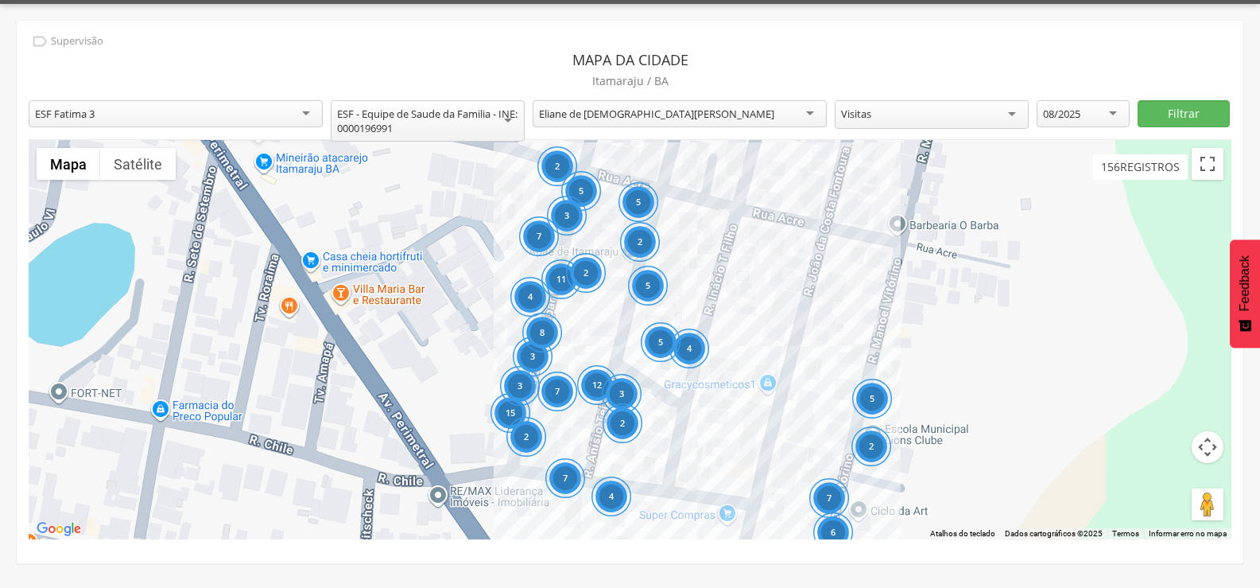
drag, startPoint x: 694, startPoint y: 328, endPoint x: 739, endPoint y: 297, distance: 54.9
click at [739, 297] on div "15 3 12 7 3 8 11 4 2 5 3 2 3 5 7 4 5 5 5 2 4 7 2 2 7 2 6 Mineirão atacarejo Ita…" at bounding box center [630, 339] width 1203 height 399
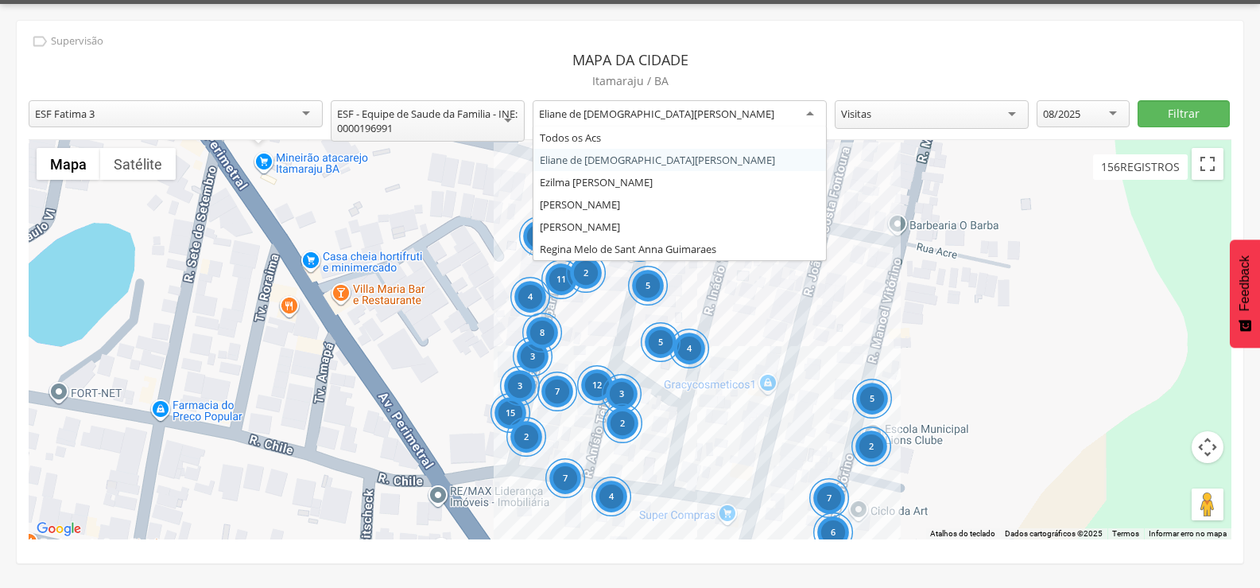
click at [780, 106] on div "Eliane de [DEMOGRAPHIC_DATA][PERSON_NAME]" at bounding box center [680, 114] width 294 height 29
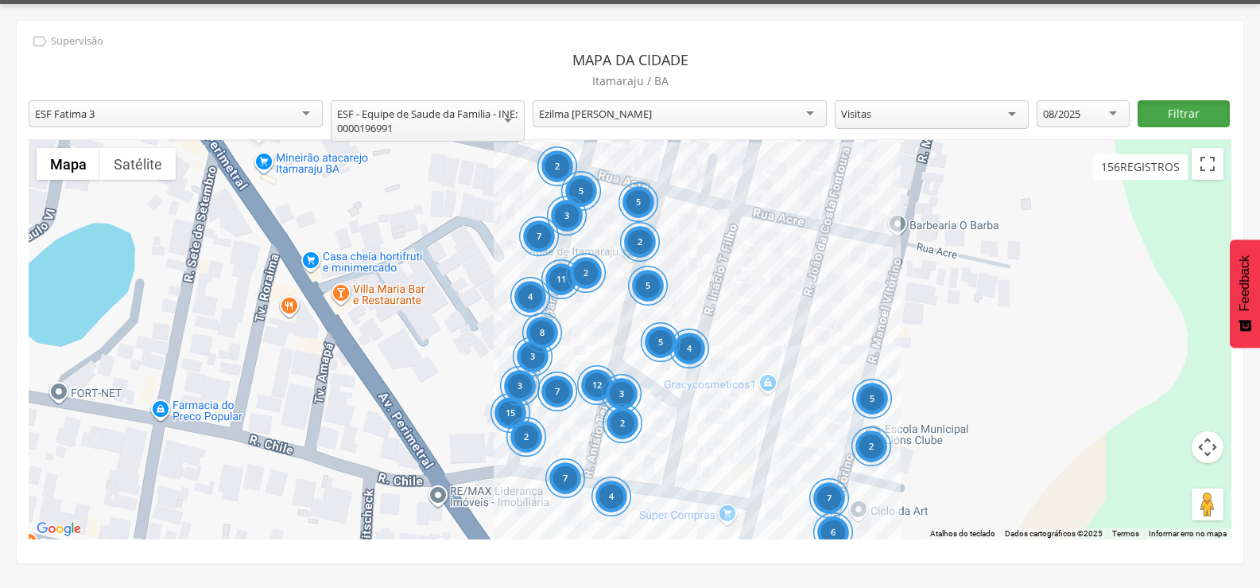
click at [1155, 116] on button "Filtrar" at bounding box center [1184, 113] width 93 height 27
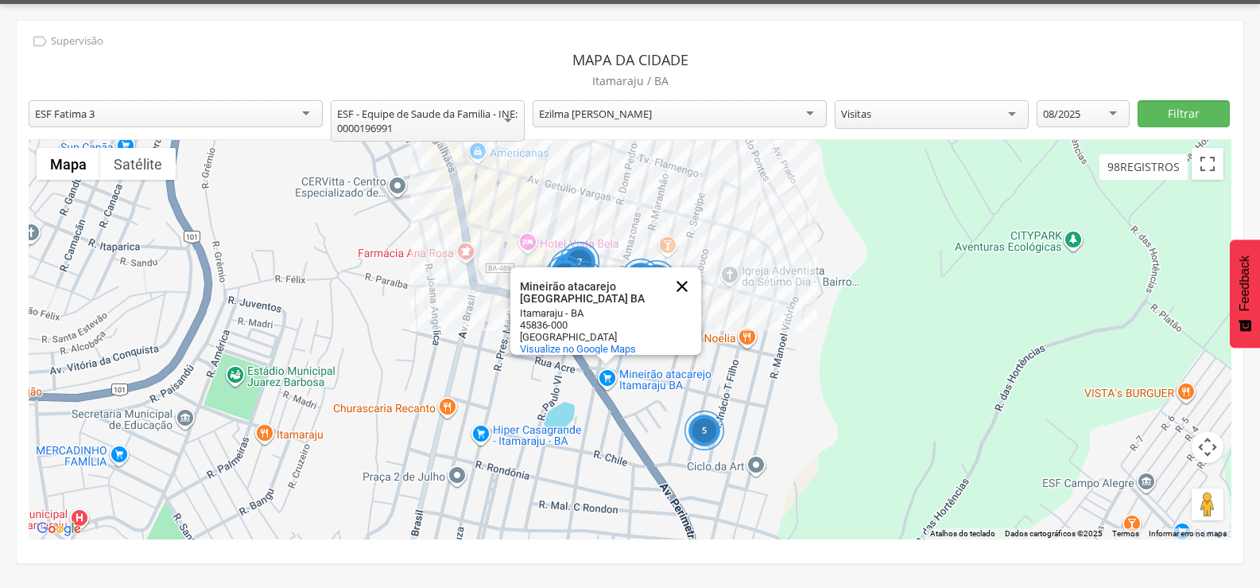
click at [686, 276] on button "Fechar" at bounding box center [682, 286] width 38 height 38
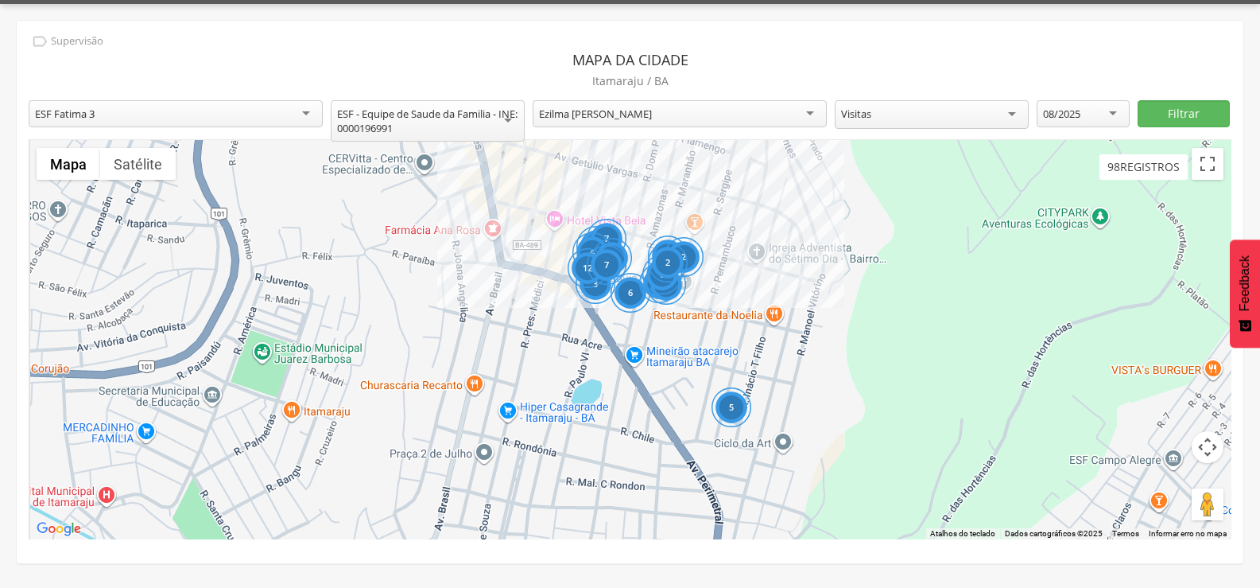
drag, startPoint x: 720, startPoint y: 249, endPoint x: 757, endPoint y: 217, distance: 48.5
click at [757, 217] on div "8 5 7 4 6 3 12 14 3 6 3 4 7 2 2" at bounding box center [630, 339] width 1203 height 399
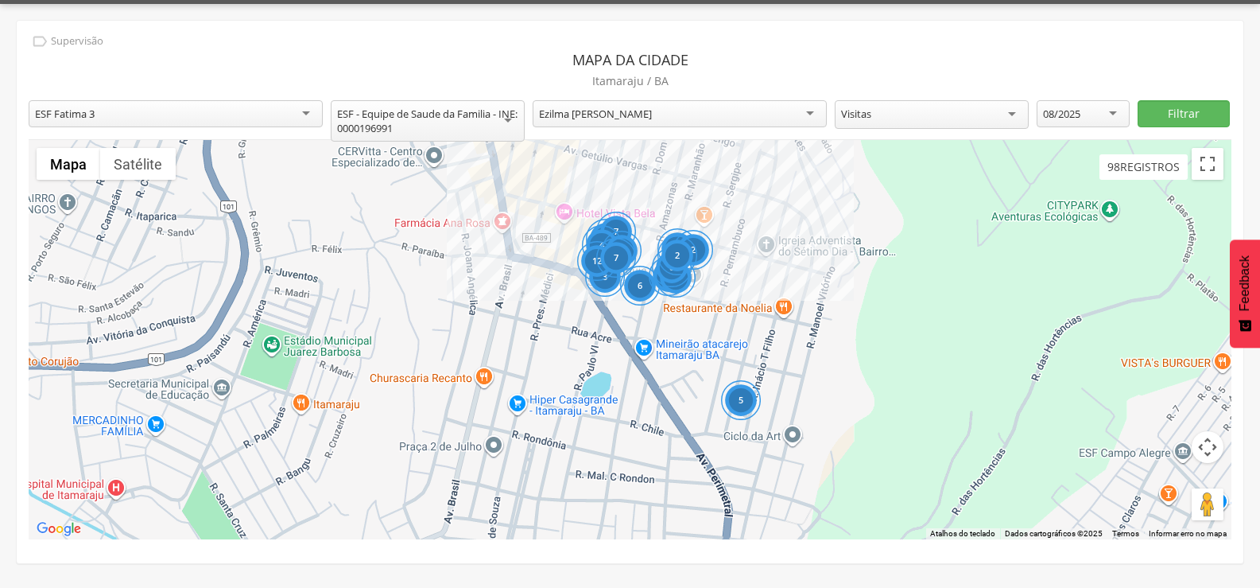
click at [619, 221] on div "7" at bounding box center [616, 232] width 40 height 40
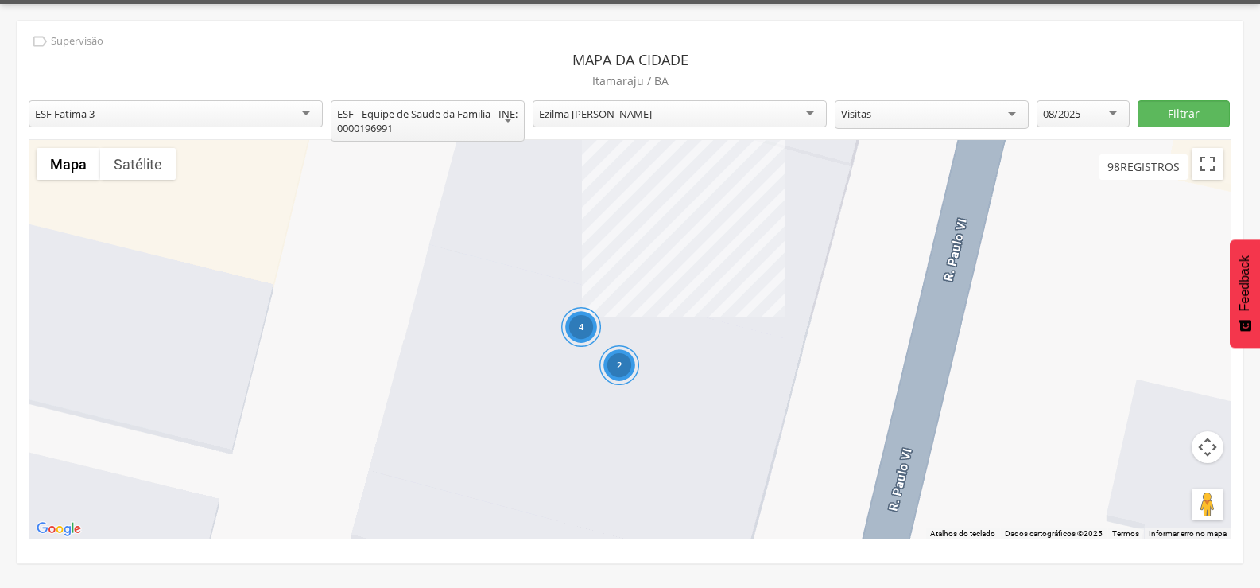
click at [689, 247] on div "2 4" at bounding box center [630, 339] width 1203 height 399
click at [889, 321] on div "2 4" at bounding box center [630, 339] width 1203 height 399
click at [641, 270] on div "2 4" at bounding box center [630, 339] width 1203 height 399
click at [1204, 454] on button "Controles da câmera no mapa" at bounding box center [1208, 447] width 32 height 32
click at [1169, 486] on button "Diminuir o zoom" at bounding box center [1168, 487] width 32 height 32
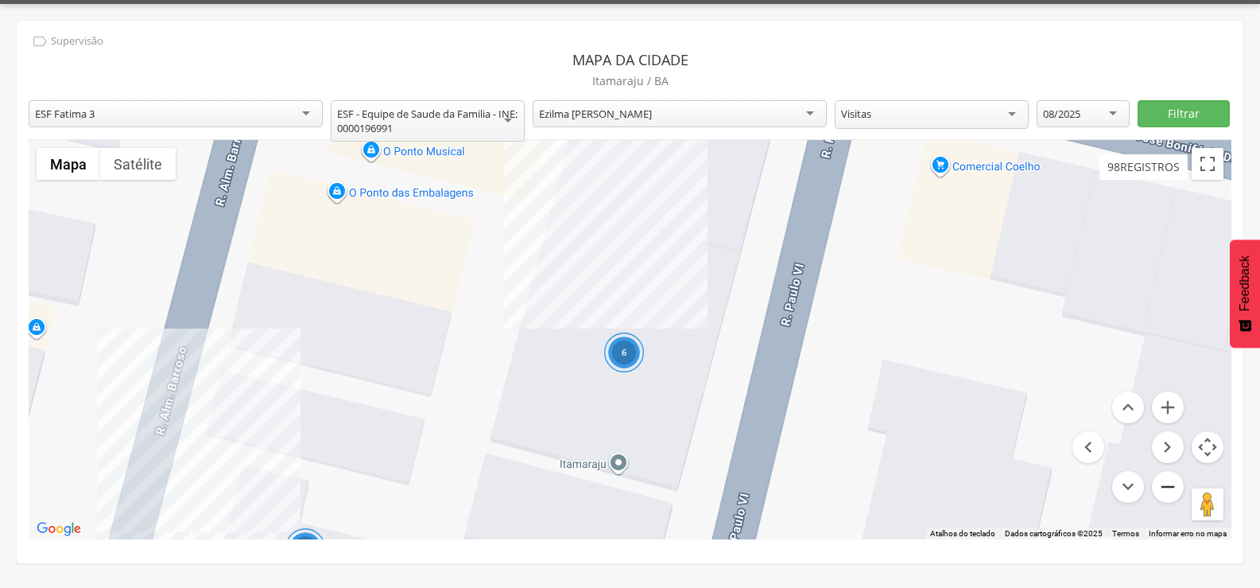
click at [1168, 485] on button "Diminuir o zoom" at bounding box center [1168, 487] width 32 height 32
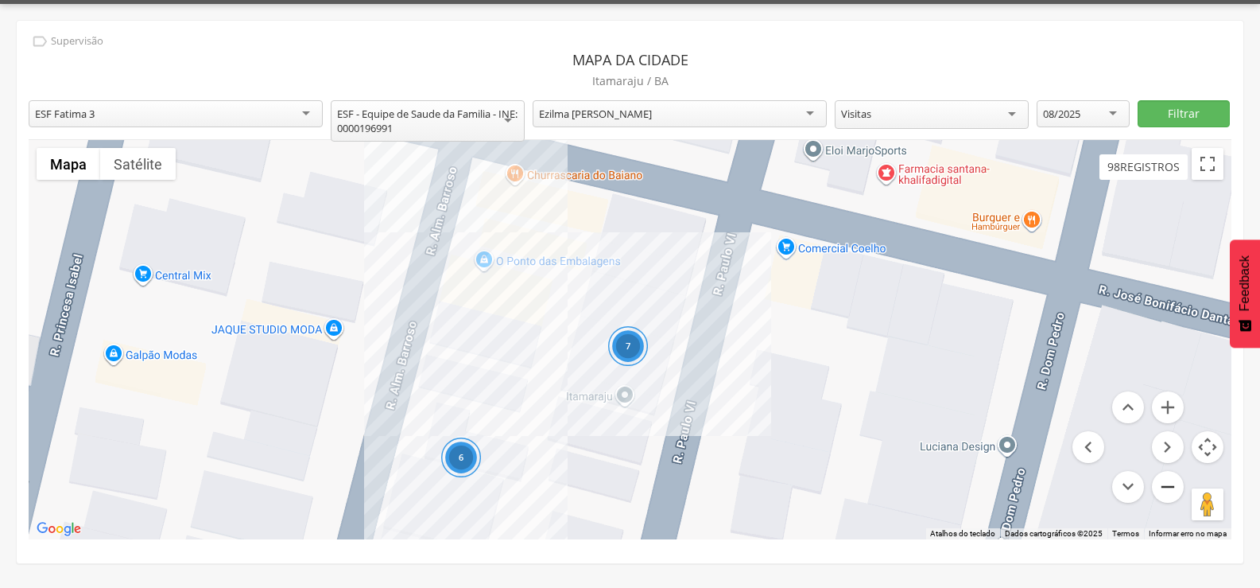
click at [1168, 485] on button "Diminuir o zoom" at bounding box center [1168, 487] width 32 height 32
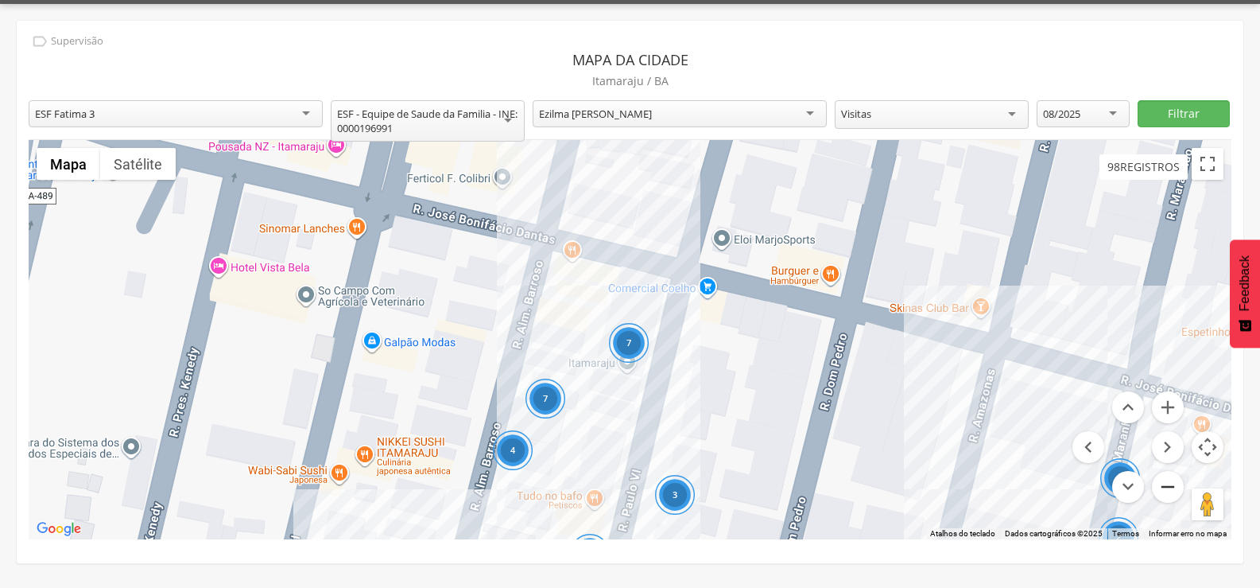
click at [1168, 485] on button "Diminuir o zoom" at bounding box center [1168, 487] width 32 height 32
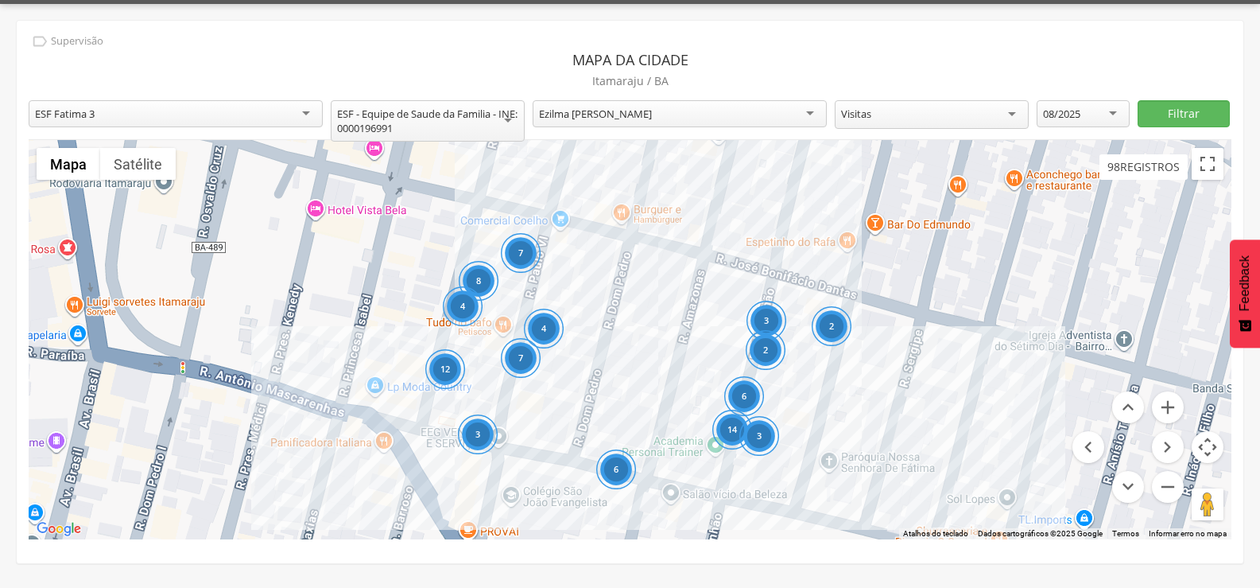
drag, startPoint x: 766, startPoint y: 398, endPoint x: 657, endPoint y: 308, distance: 141.2
click at [657, 308] on div "8 7 4 6 3 12 14 3 6 3 4 7 2 2" at bounding box center [630, 339] width 1203 height 399
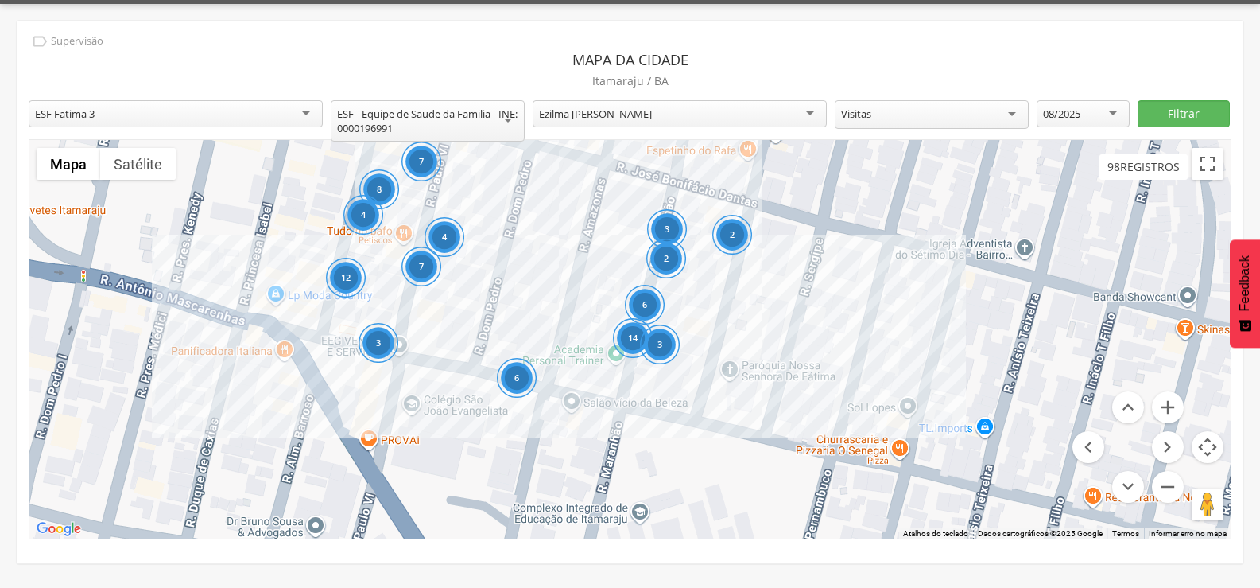
drag, startPoint x: 857, startPoint y: 460, endPoint x: 775, endPoint y: 392, distance: 106.7
click at [775, 392] on div "8 7 4 6 3 12 14 3 6 3 4 7 2 2" at bounding box center [630, 339] width 1203 height 399
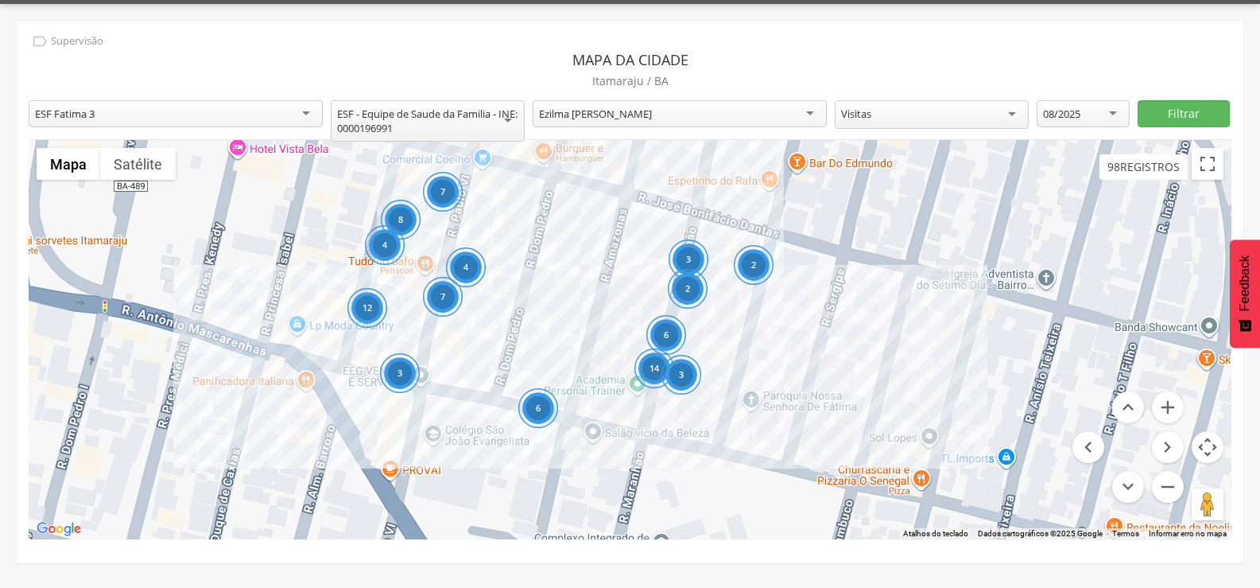
click at [772, 318] on div "8 7 4 6 3 12 14 3 6 3 4 7 2 2" at bounding box center [630, 339] width 1203 height 399
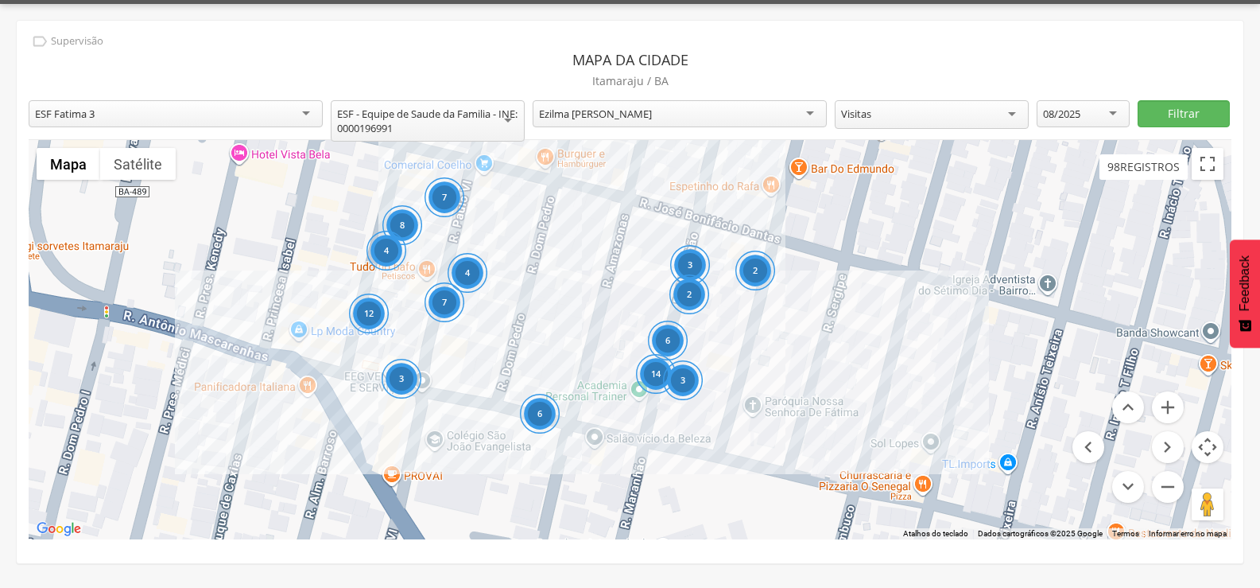
click at [747, 265] on div "2" at bounding box center [755, 270] width 40 height 40
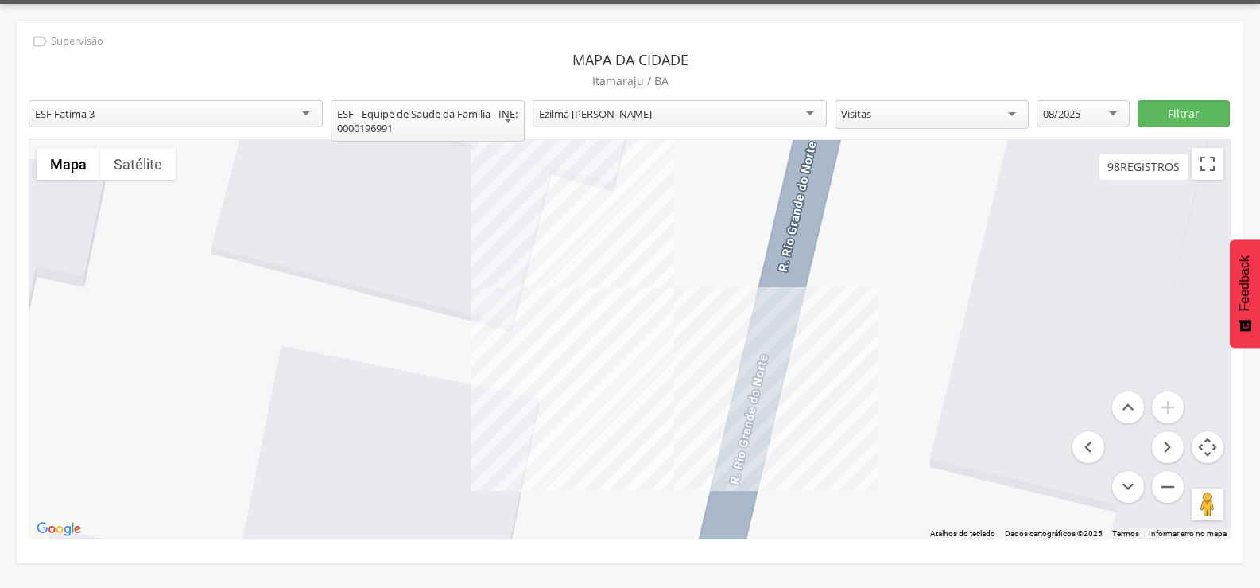
click at [602, 285] on div at bounding box center [630, 339] width 1203 height 399
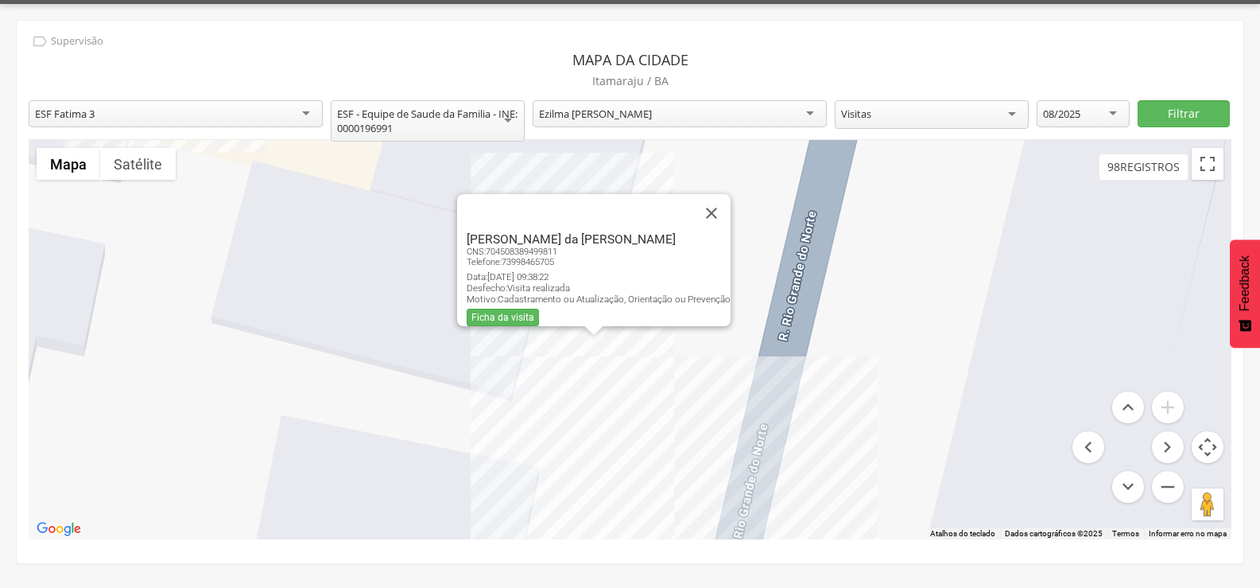
click at [671, 456] on div "[PERSON_NAME] da [PERSON_NAME] CNS: 704508389499811 Telefone: [PHONE_NUMBER] Da…" at bounding box center [630, 339] width 1203 height 399
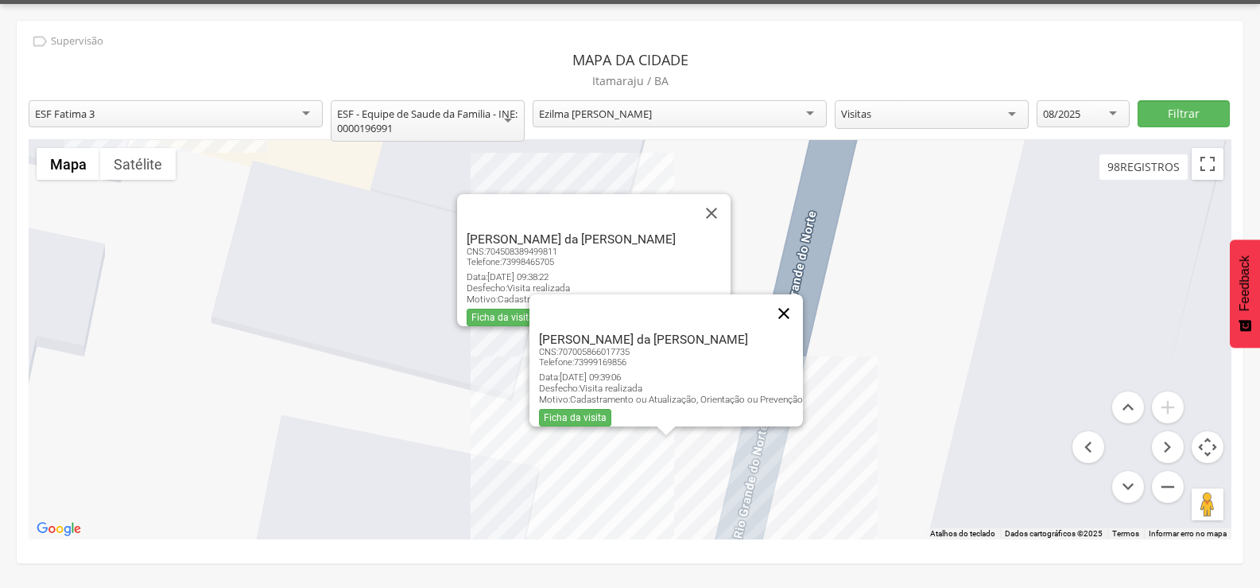
click at [790, 298] on button "Fechar" at bounding box center [784, 313] width 38 height 38
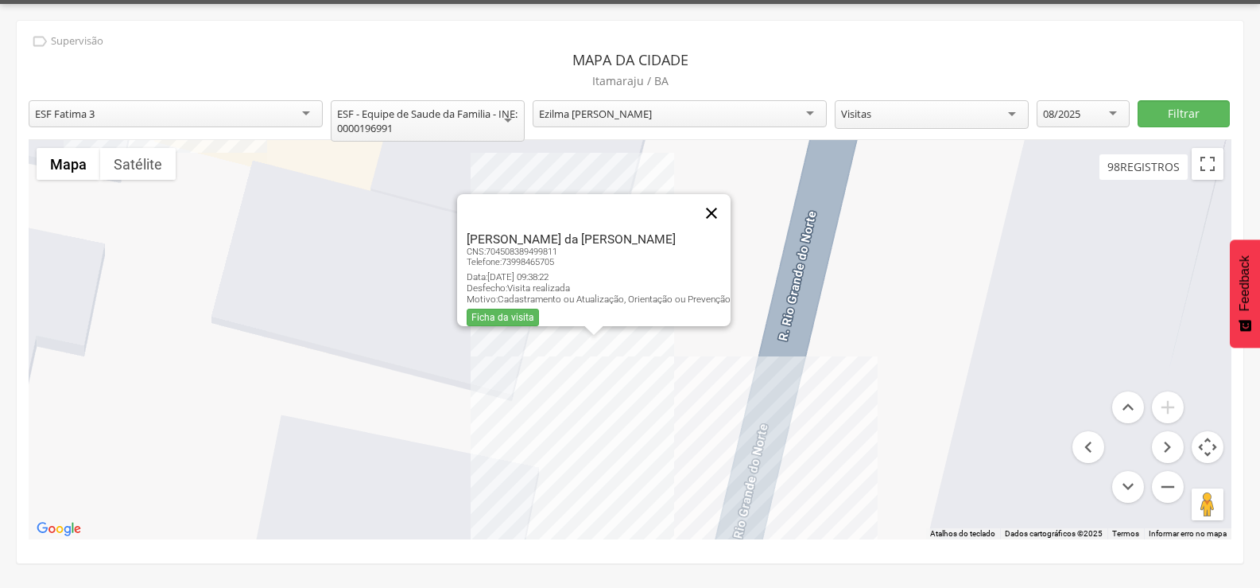
click at [728, 204] on button "Fechar" at bounding box center [712, 213] width 38 height 38
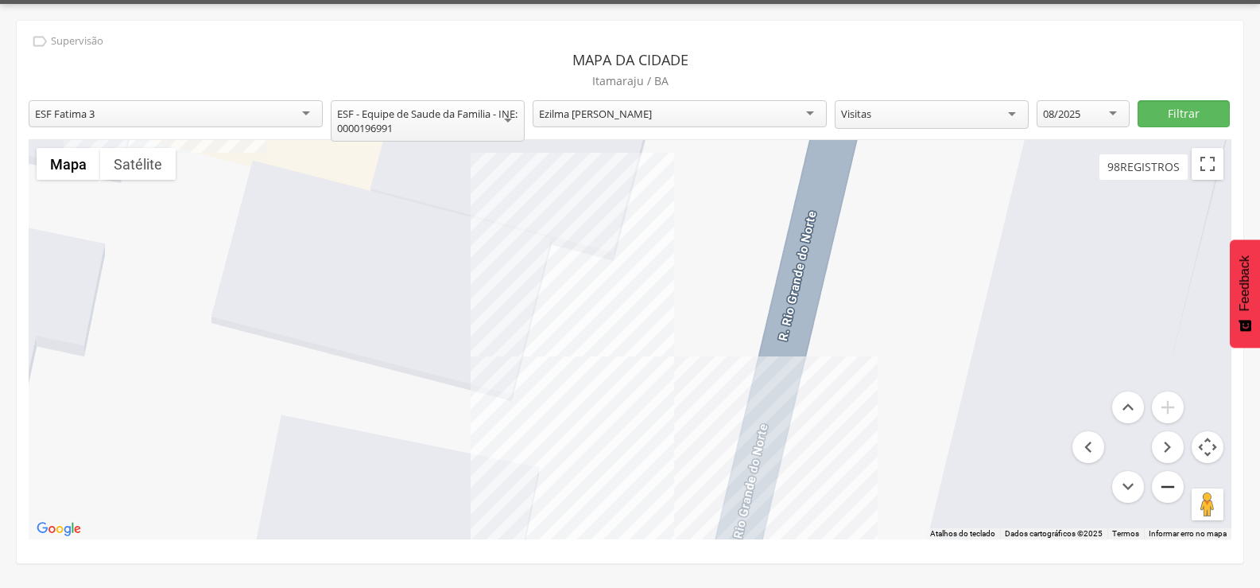
click at [1172, 484] on button "Diminuir o zoom" at bounding box center [1168, 487] width 32 height 32
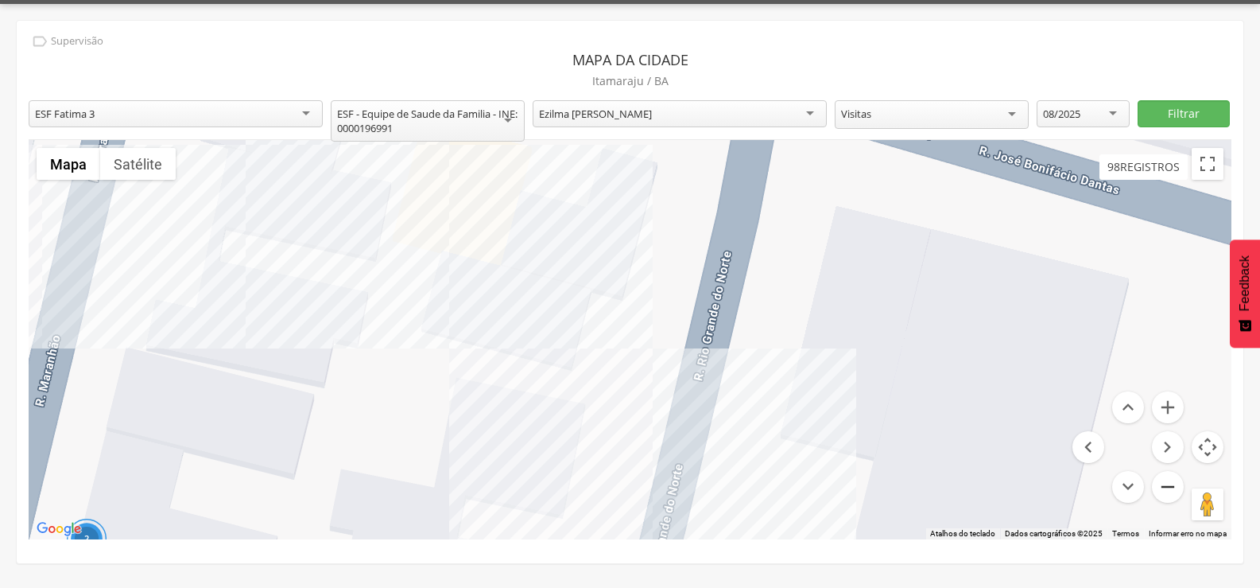
click at [1172, 483] on button "Diminuir o zoom" at bounding box center [1168, 487] width 32 height 32
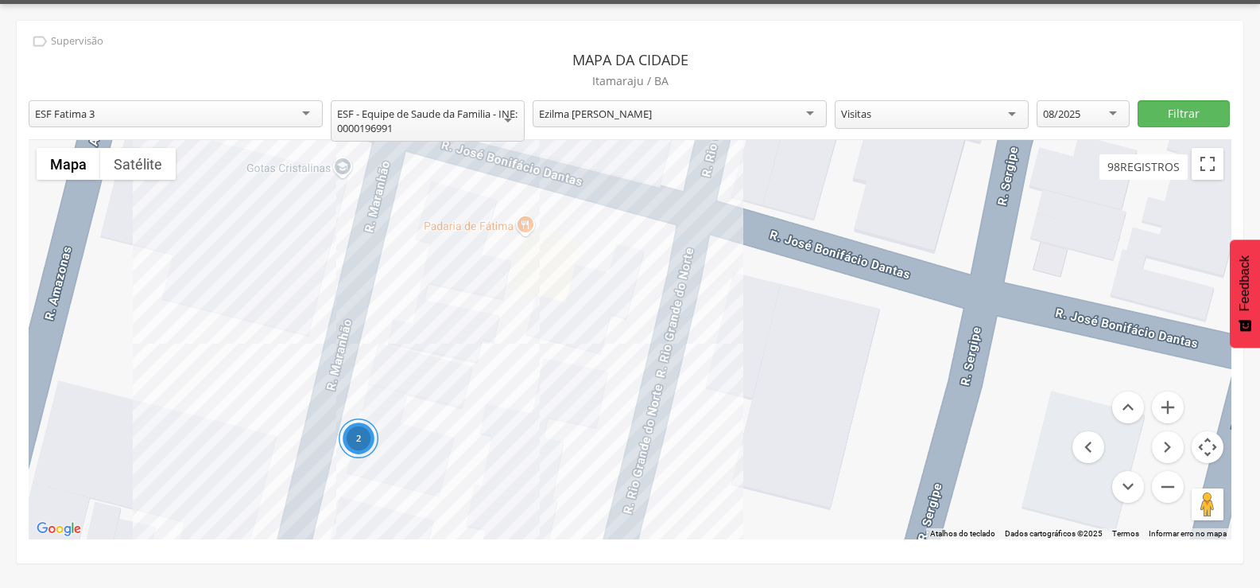
click at [499, 264] on div "2" at bounding box center [630, 339] width 1203 height 399
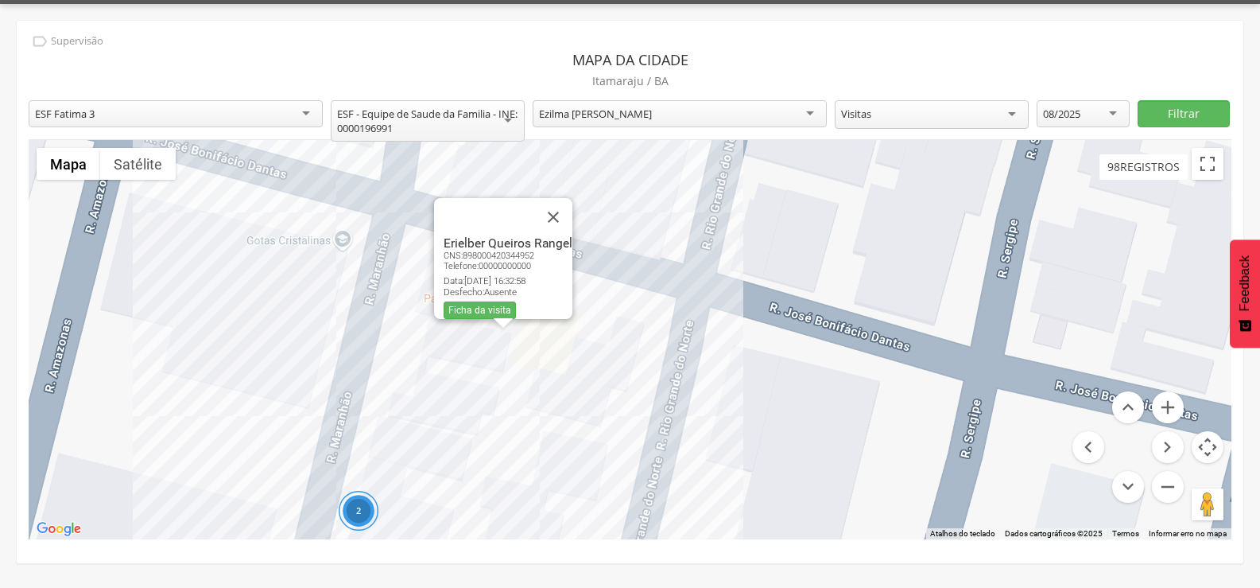
click at [359, 378] on div "2 Erielber Queiros Rangel CNS: 898000420344952 Telefone: [PHONE_NUMBER] Data: […" at bounding box center [630, 339] width 1203 height 399
click at [279, 432] on div "2 Erielber Queiros Rangel CNS: 898000420344952 Telefone: [PHONE_NUMBER] Data: […" at bounding box center [630, 339] width 1203 height 399
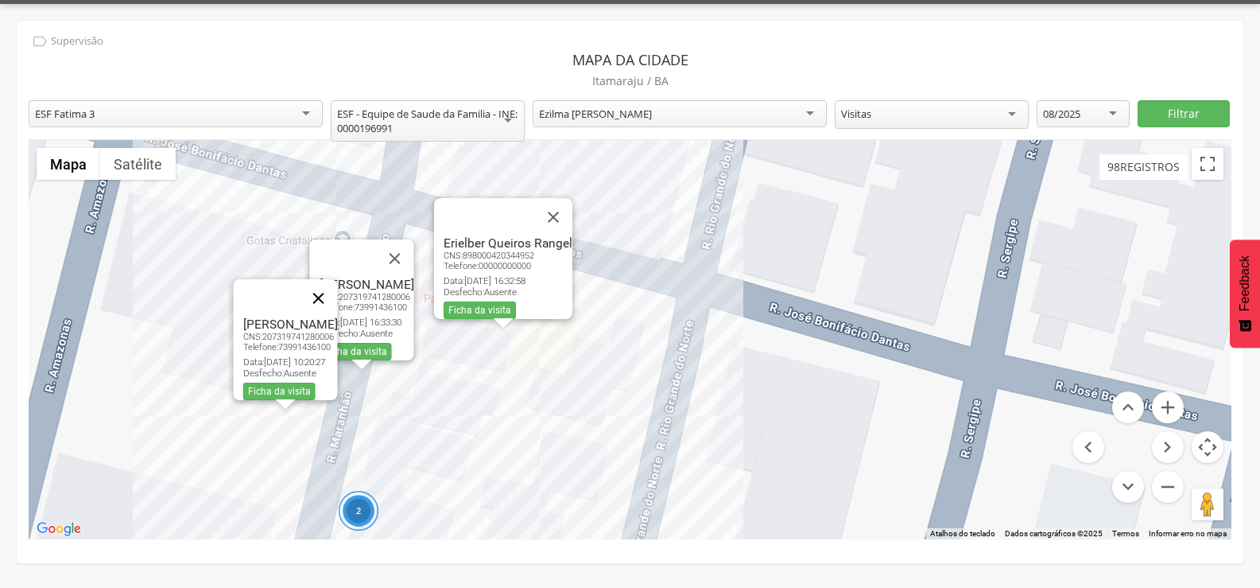
click at [337, 284] on button "Fechar" at bounding box center [318, 298] width 38 height 38
click at [413, 244] on button "Fechar" at bounding box center [394, 258] width 38 height 38
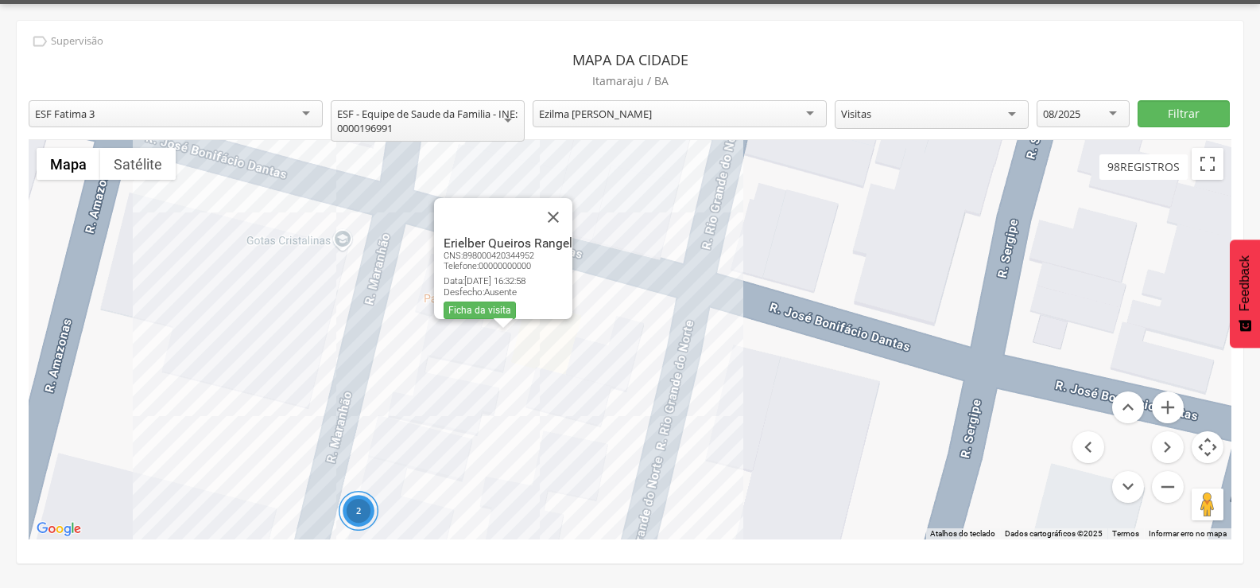
click at [330, 366] on div "2 Erielber Queiros Rangel CNS: 898000420344952 Telefone: [PHONE_NUMBER] Data: […" at bounding box center [630, 339] width 1203 height 399
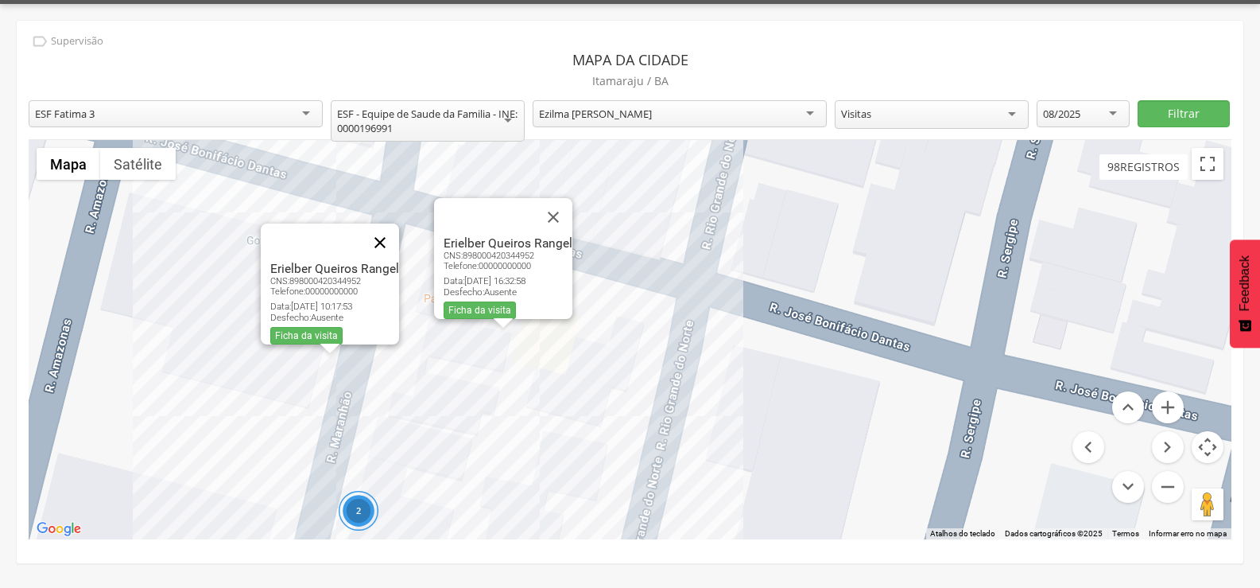
click at [387, 230] on button "Fechar" at bounding box center [380, 242] width 38 height 38
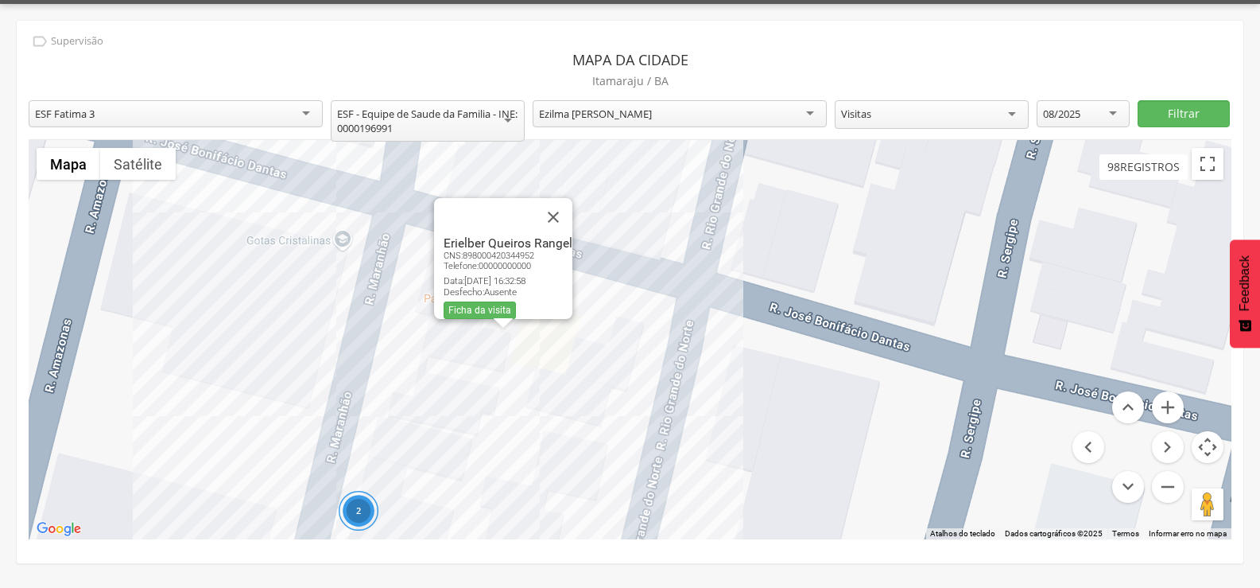
click at [333, 184] on div "2 Erielber Queiros Rangel CNS: 898000420344952 Telefone: [PHONE_NUMBER] Data: […" at bounding box center [630, 339] width 1203 height 399
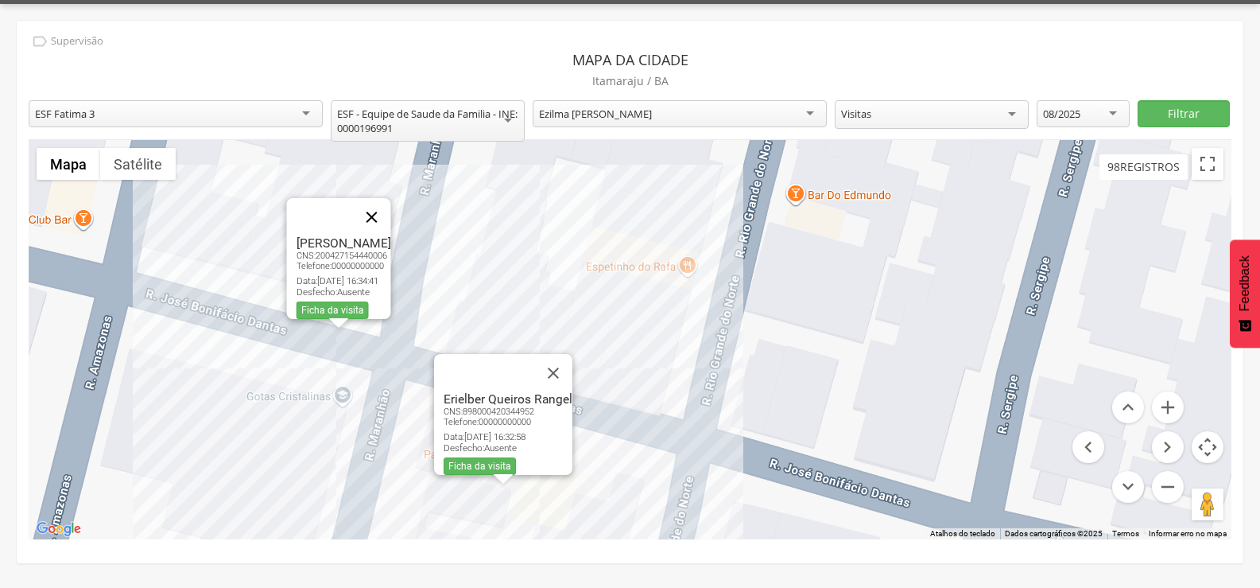
click at [389, 203] on button "Fechar" at bounding box center [371, 217] width 38 height 38
click at [559, 362] on button "Fechar" at bounding box center [553, 373] width 38 height 38
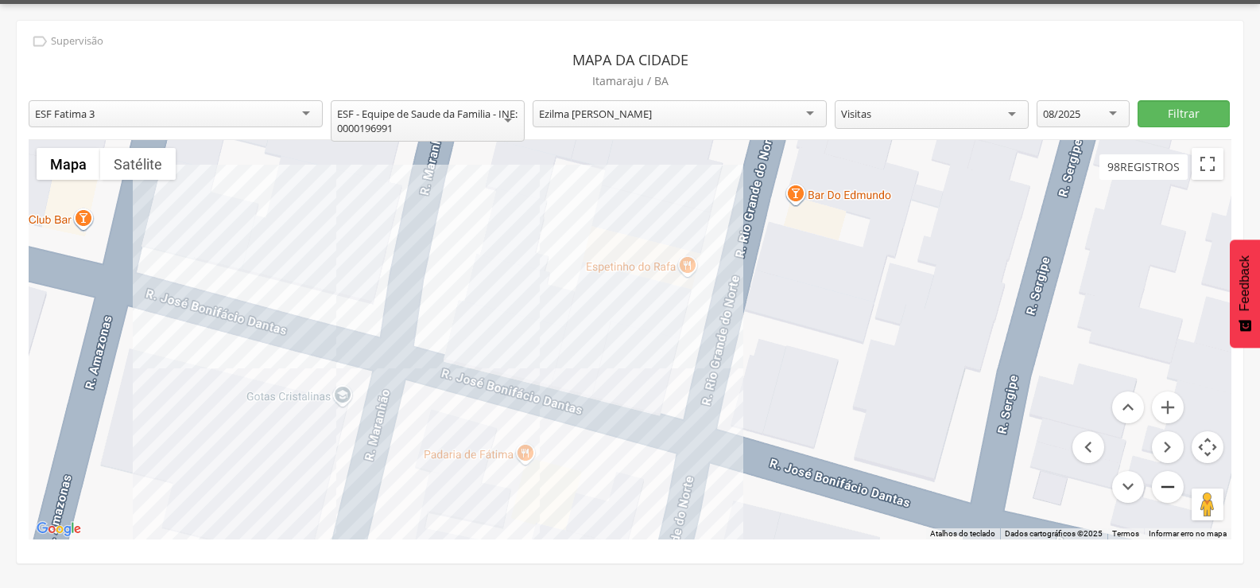
click at [1170, 490] on button "Diminuir o zoom" at bounding box center [1168, 487] width 32 height 32
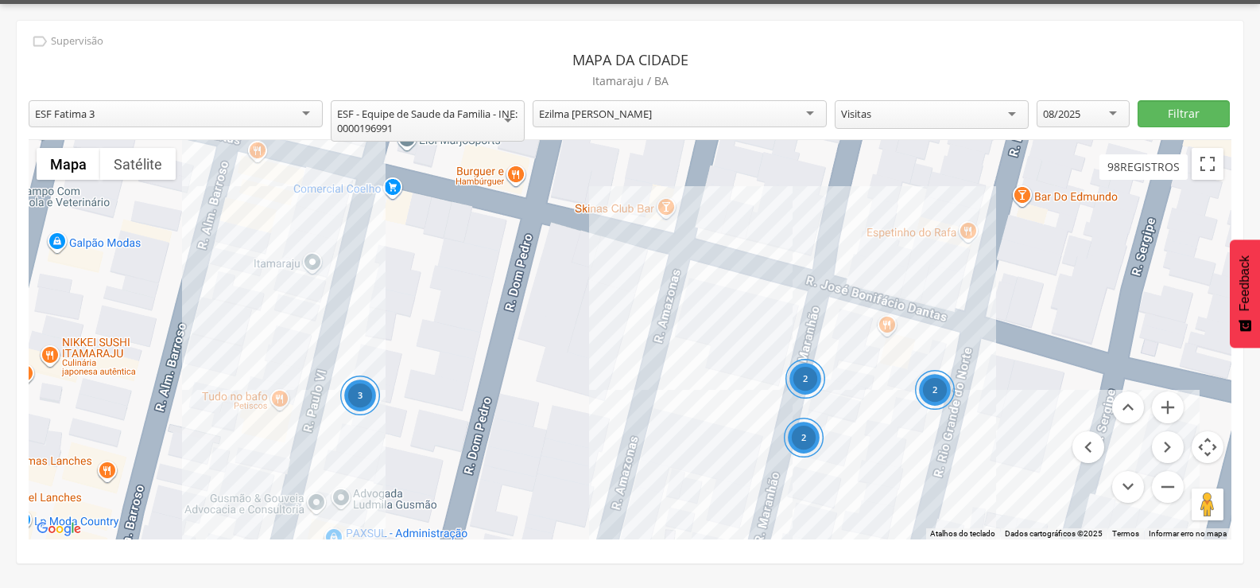
drag, startPoint x: 444, startPoint y: 271, endPoint x: 761, endPoint y: 203, distance: 324.6
click at [761, 203] on div "2 3 2 2" at bounding box center [630, 339] width 1203 height 399
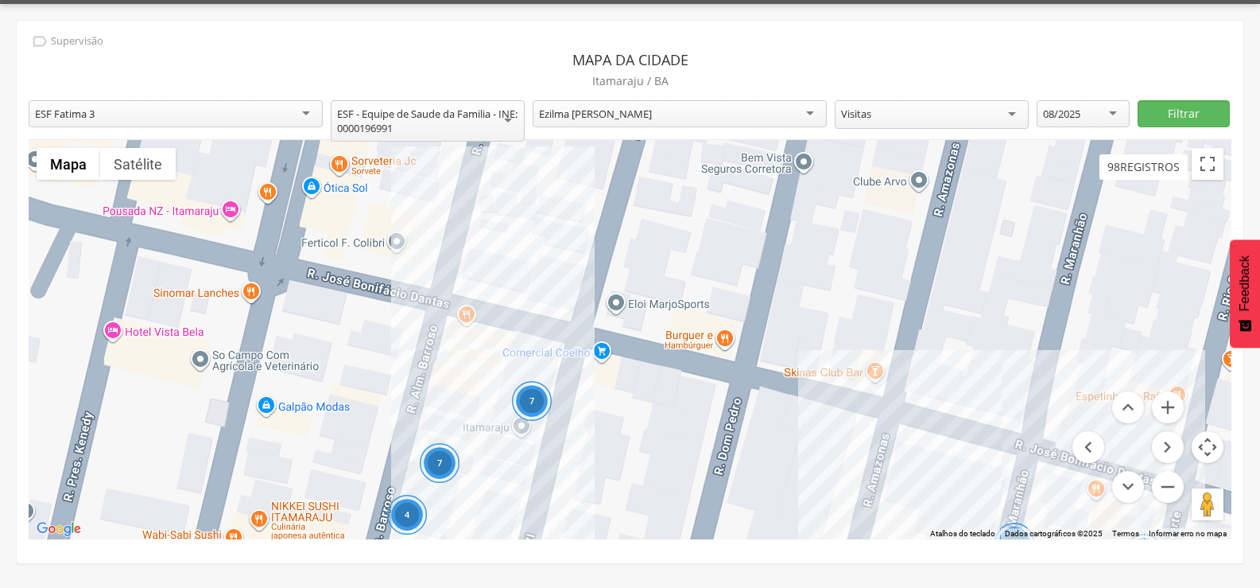
drag, startPoint x: 553, startPoint y: 321, endPoint x: 728, endPoint y: 479, distance: 235.9
click at [728, 479] on div "7 2 3 2 2 2 7 4 8 4 2 2 4" at bounding box center [630, 339] width 1203 height 399
click at [426, 289] on div "7 2 3 2 2 2 7 4 8 4 2 2 4" at bounding box center [630, 339] width 1203 height 399
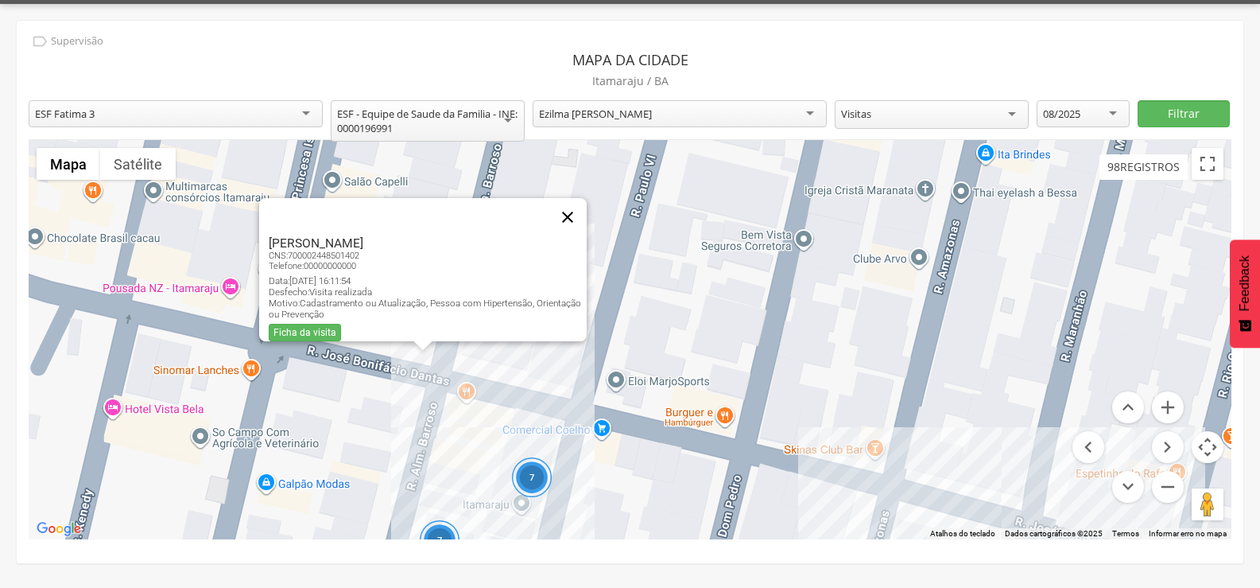
click at [573, 204] on button "Fechar" at bounding box center [568, 217] width 38 height 38
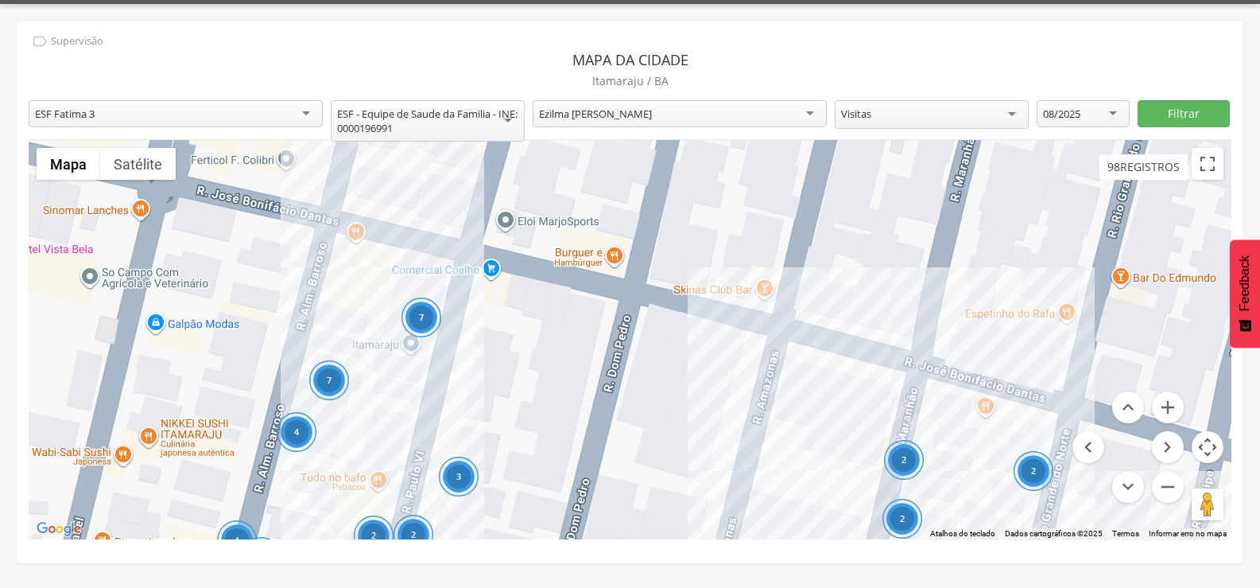
drag, startPoint x: 763, startPoint y: 425, endPoint x: 636, endPoint y: 231, distance: 232.7
click at [650, 247] on div "7 2 3 2 2 2 7 4 8 4 2 2 4" at bounding box center [630, 339] width 1203 height 399
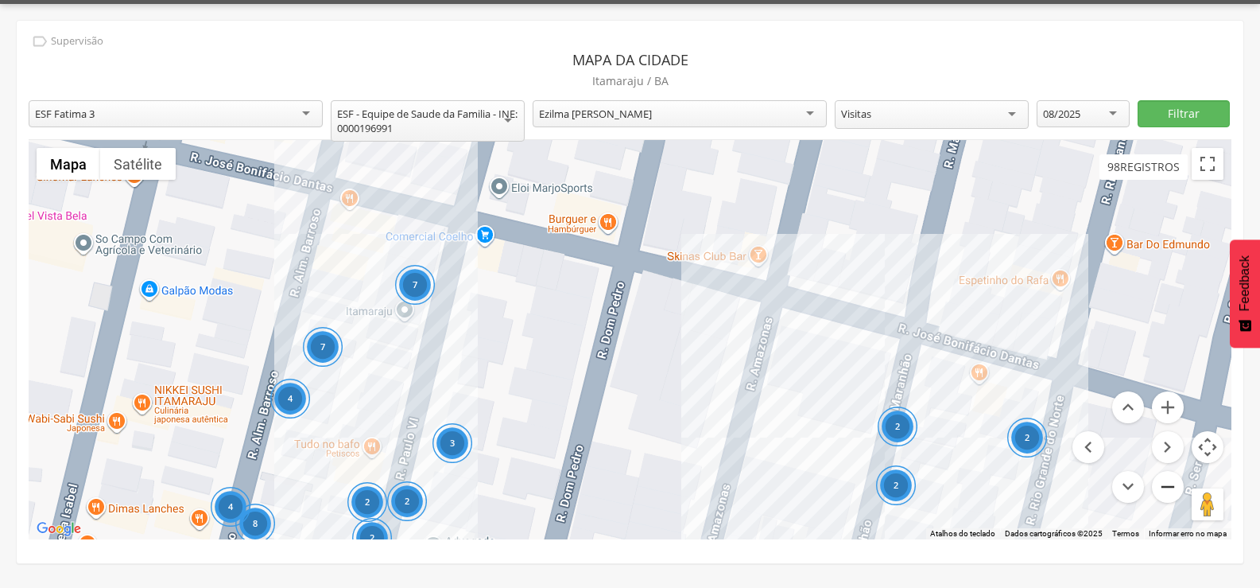
click at [1171, 499] on button "Diminuir o zoom" at bounding box center [1168, 487] width 32 height 32
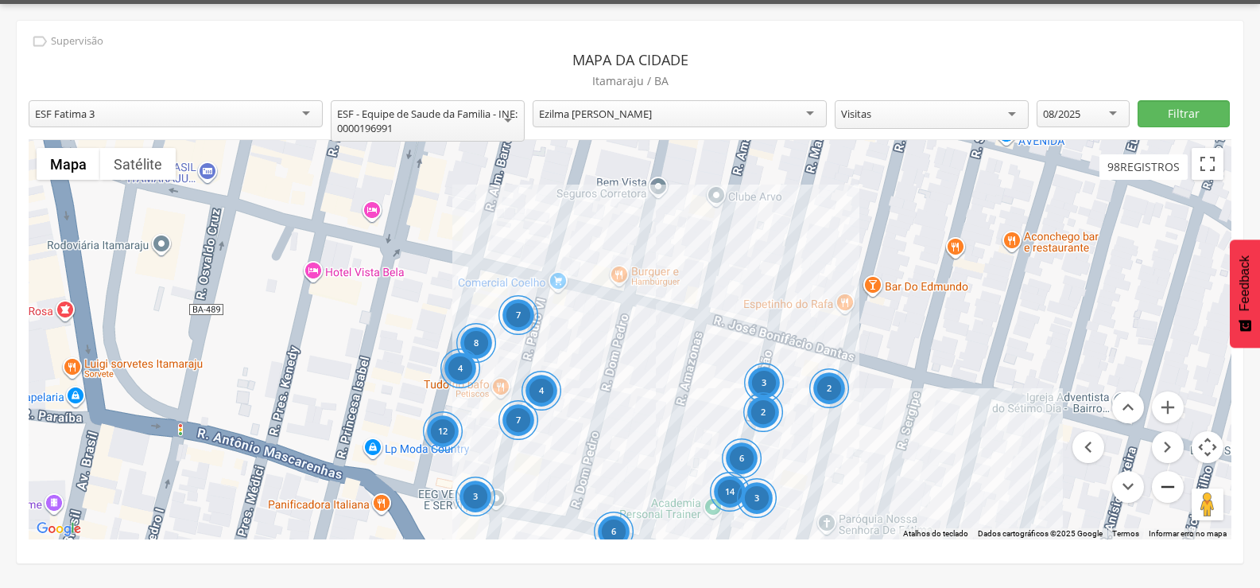
click at [1170, 500] on button "Diminuir o zoom" at bounding box center [1168, 487] width 32 height 32
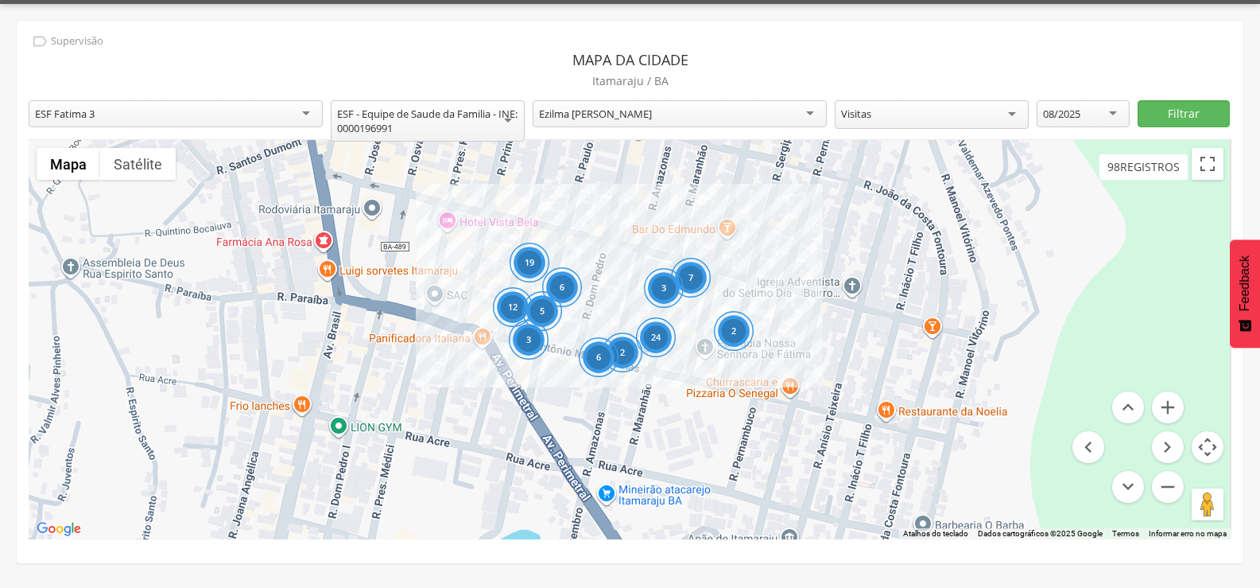
drag, startPoint x: 890, startPoint y: 362, endPoint x: 858, endPoint y: 255, distance: 111.2
click at [858, 255] on div "19 2 6 3 12 24 7 6 5 2 3" at bounding box center [630, 339] width 1203 height 399
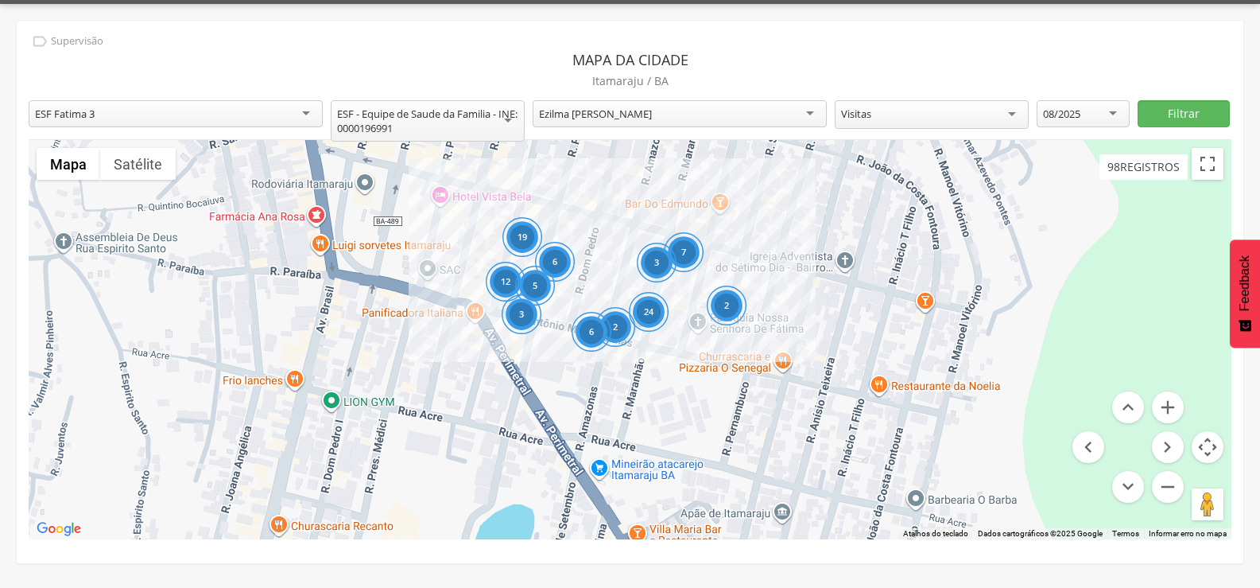
click at [882, 441] on div "19 2 6 3 12 24 7 6 5 2 3 5" at bounding box center [630, 339] width 1203 height 399
click at [500, 276] on div "12" at bounding box center [506, 282] width 40 height 40
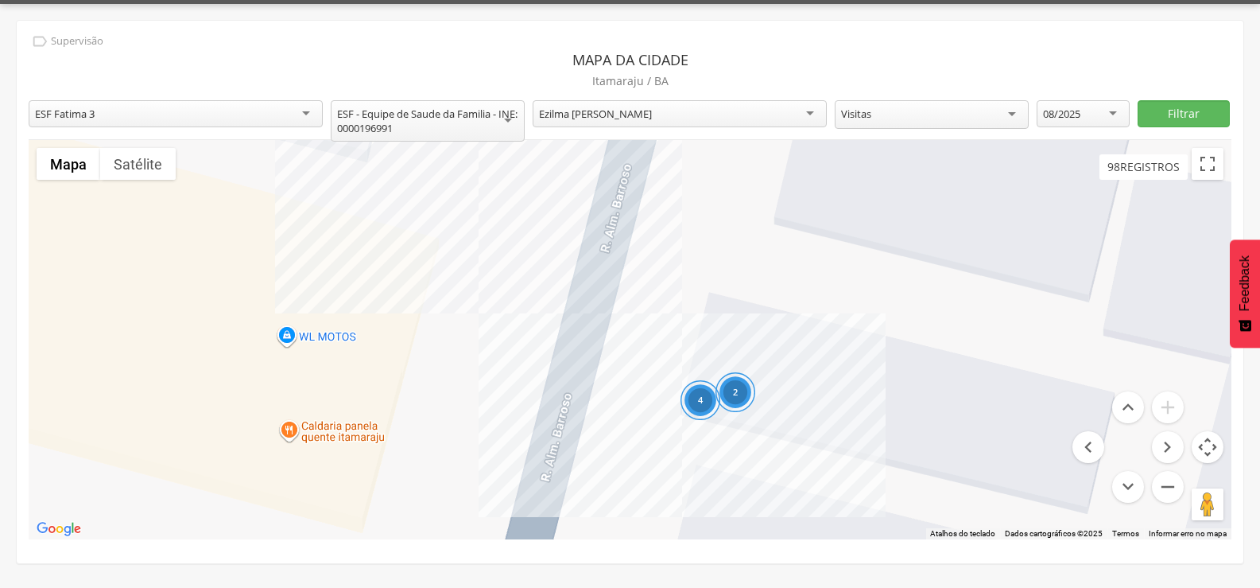
click at [472, 288] on div "2 4" at bounding box center [630, 339] width 1203 height 399
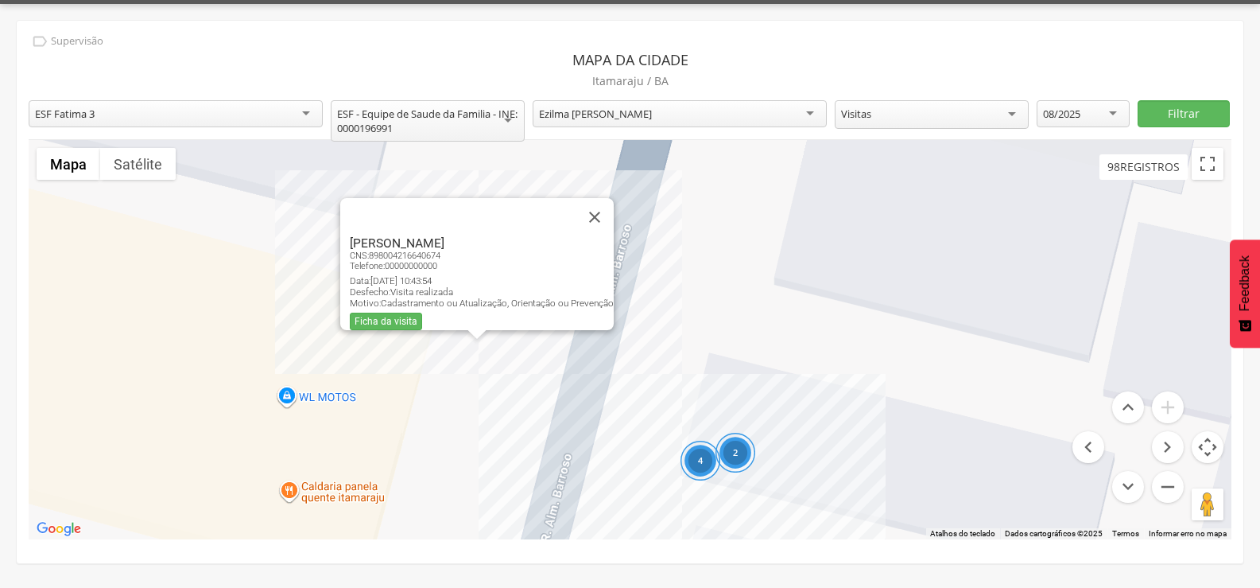
click at [514, 378] on div "2 4 [PERSON_NAME] Diamantino CNS: 898004216640674 Telefone: [PHONE_NUMBER] Data…" at bounding box center [630, 339] width 1203 height 399
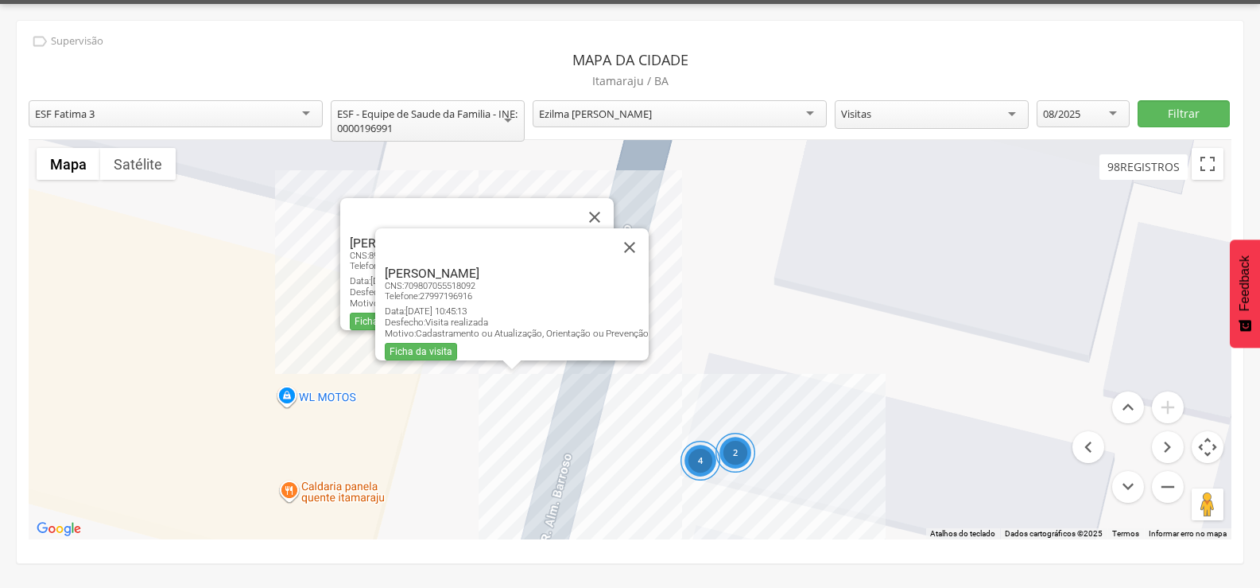
click at [530, 468] on div "2 4 [PERSON_NAME] CNS: 898004216640674 Telefone: [PHONE_NUMBER] Data: [DATE] 10…" at bounding box center [630, 339] width 1203 height 399
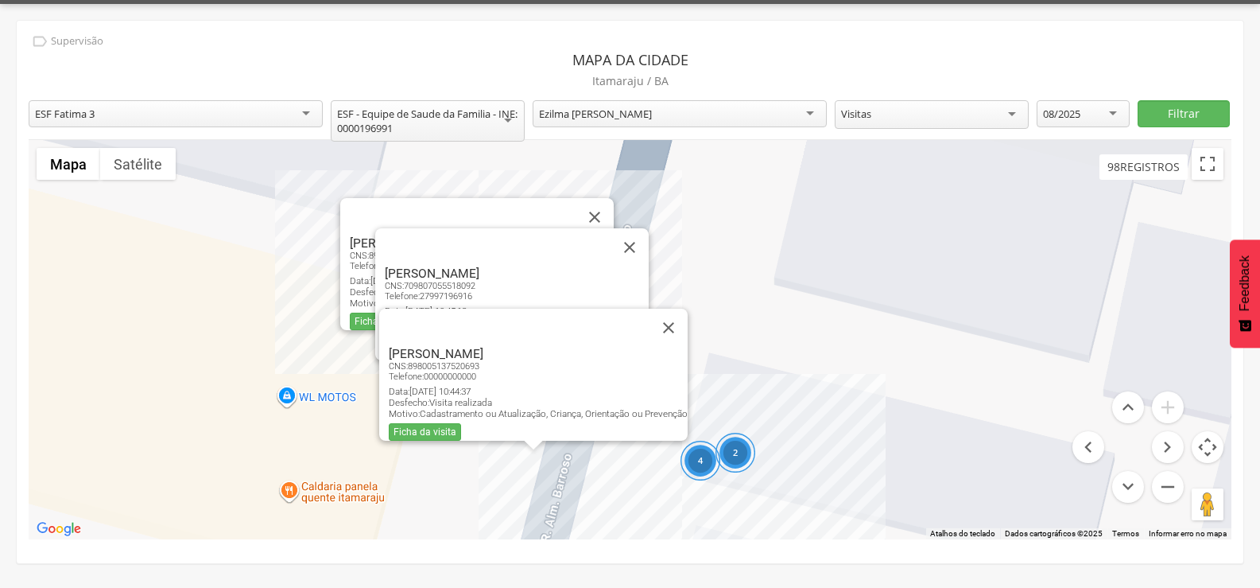
click at [701, 472] on div "4" at bounding box center [701, 461] width 40 height 40
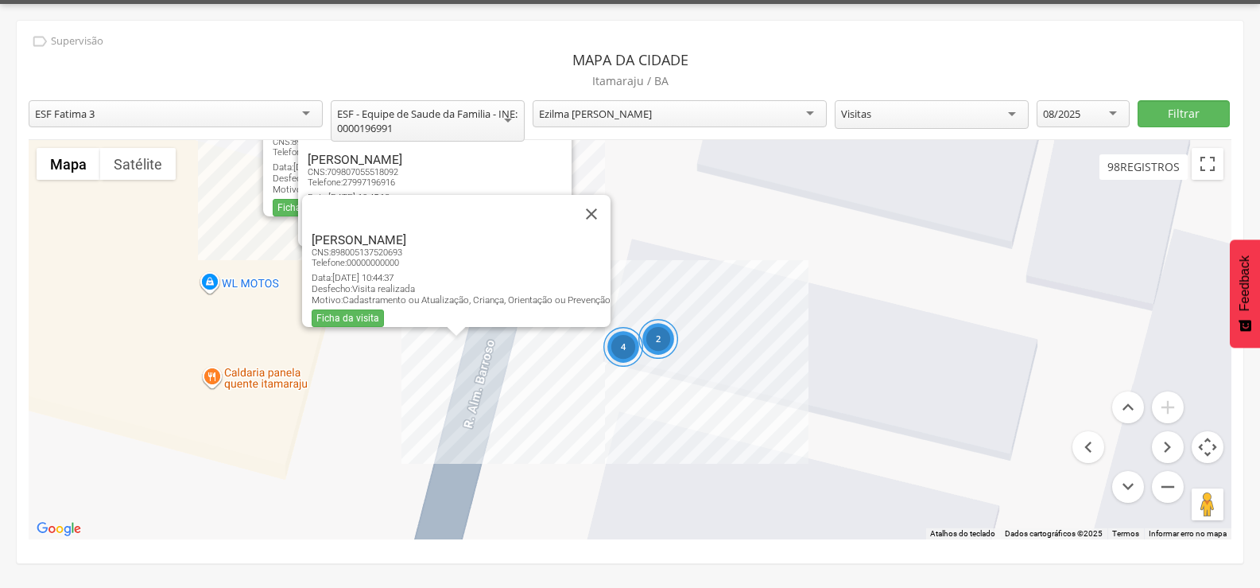
click at [673, 363] on div "2 4 [PERSON_NAME] CNS: 898004216640674 Telefone: [PHONE_NUMBER] Data: [DATE] 10…" at bounding box center [630, 339] width 1203 height 399
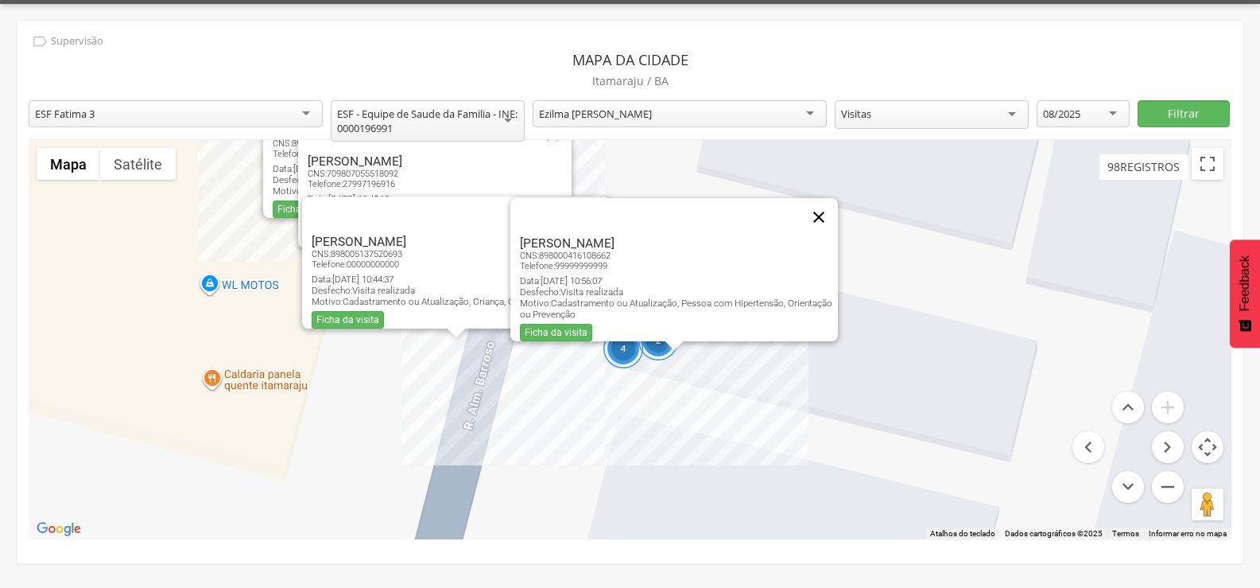
click at [828, 198] on button "Fechar" at bounding box center [819, 217] width 38 height 38
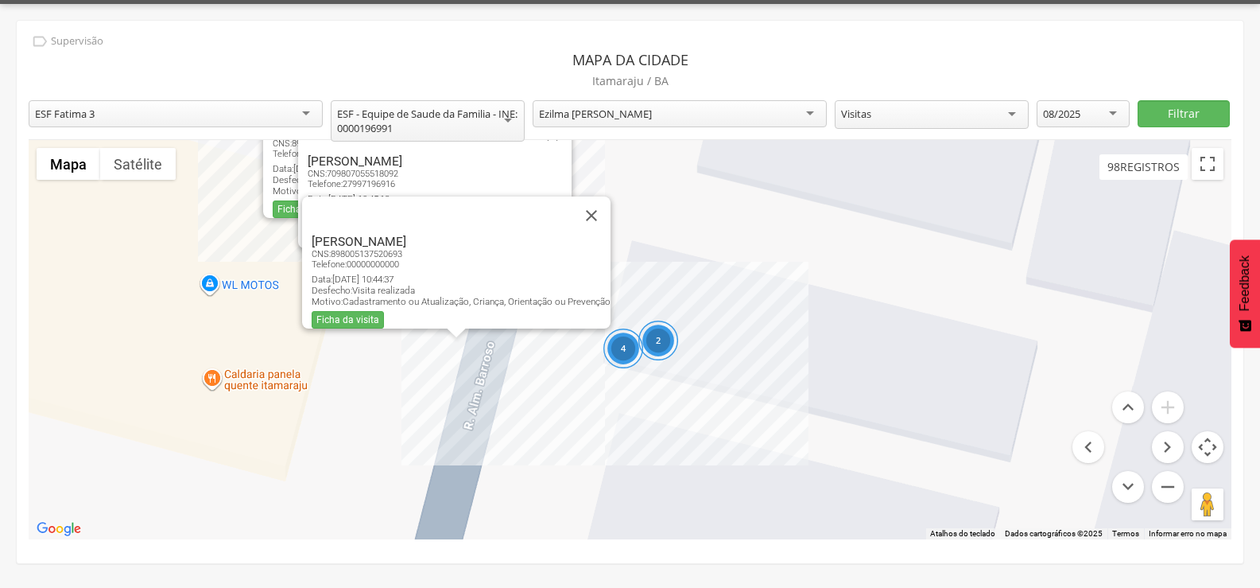
click at [708, 331] on div "2 4 [PERSON_NAME] CNS: 898004216640674 Telefone: [PHONE_NUMBER] Data: [DATE] 10…" at bounding box center [630, 339] width 1203 height 399
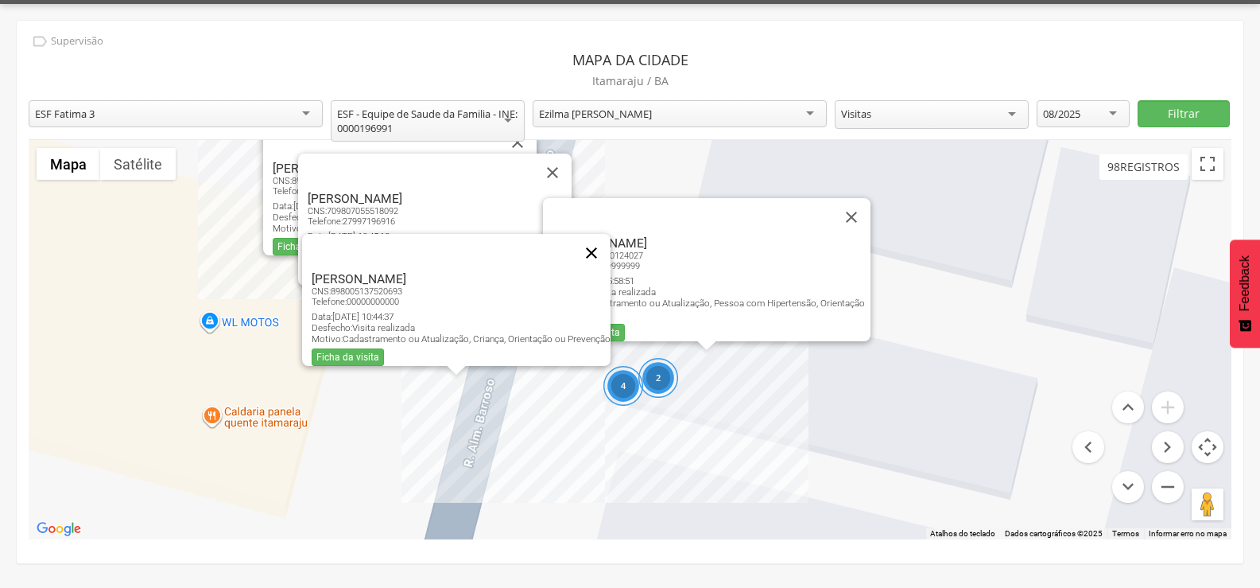
click at [598, 239] on button "Fechar" at bounding box center [592, 253] width 38 height 38
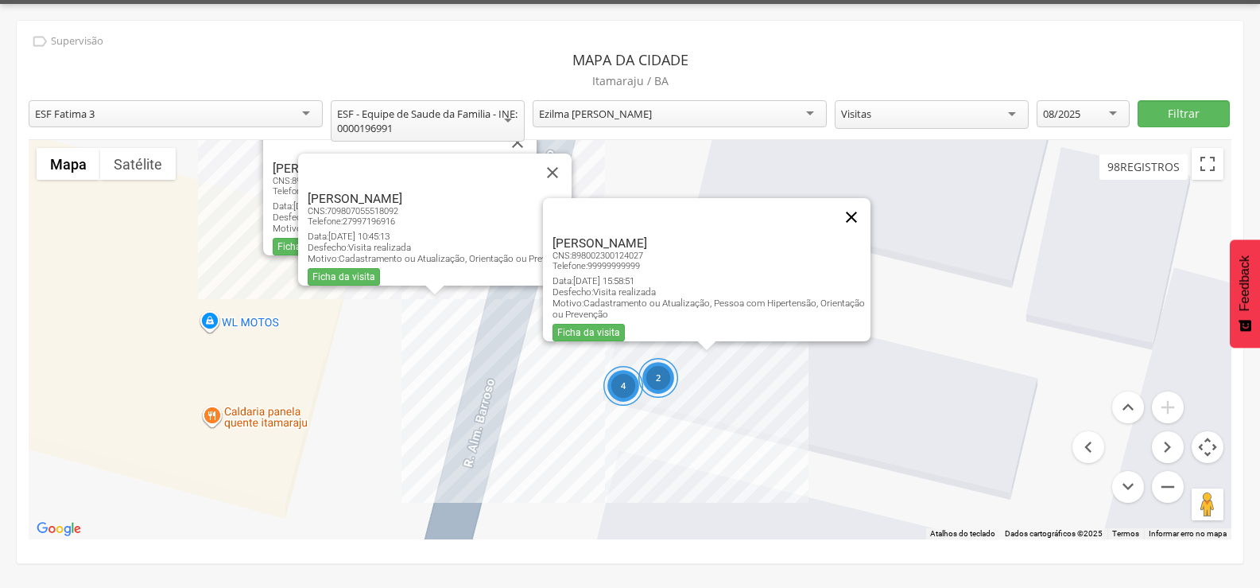
click at [858, 210] on button "Fechar" at bounding box center [852, 217] width 38 height 38
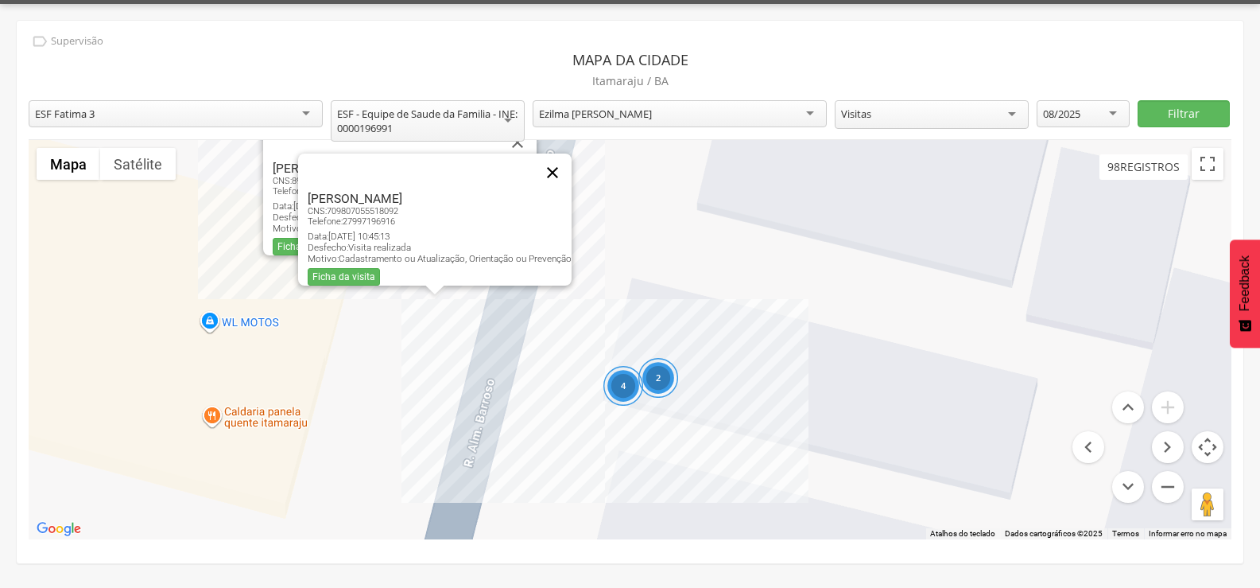
click at [557, 165] on button "Fechar" at bounding box center [553, 172] width 38 height 38
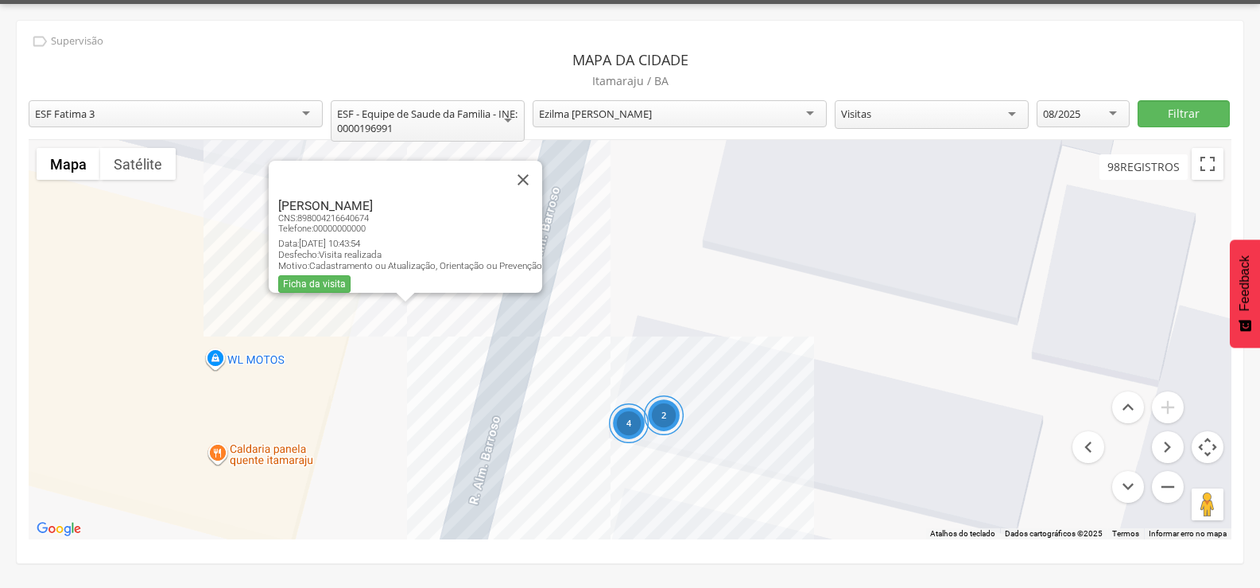
drag, startPoint x: 592, startPoint y: 192, endPoint x: 613, endPoint y: 268, distance: 79.3
click at [614, 267] on div "2 4 [PERSON_NAME] CNS: 898004216640674 Telefone: [PHONE_NUMBER] Data: [DATE] 10…" at bounding box center [630, 339] width 1203 height 399
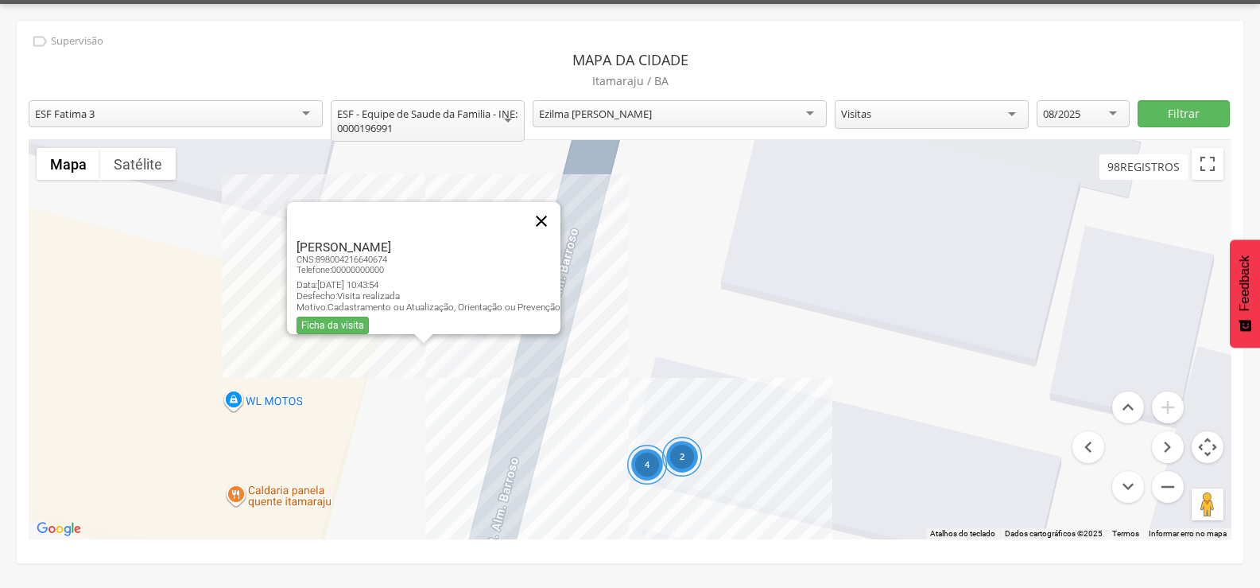
click at [542, 205] on button "Fechar" at bounding box center [541, 221] width 38 height 38
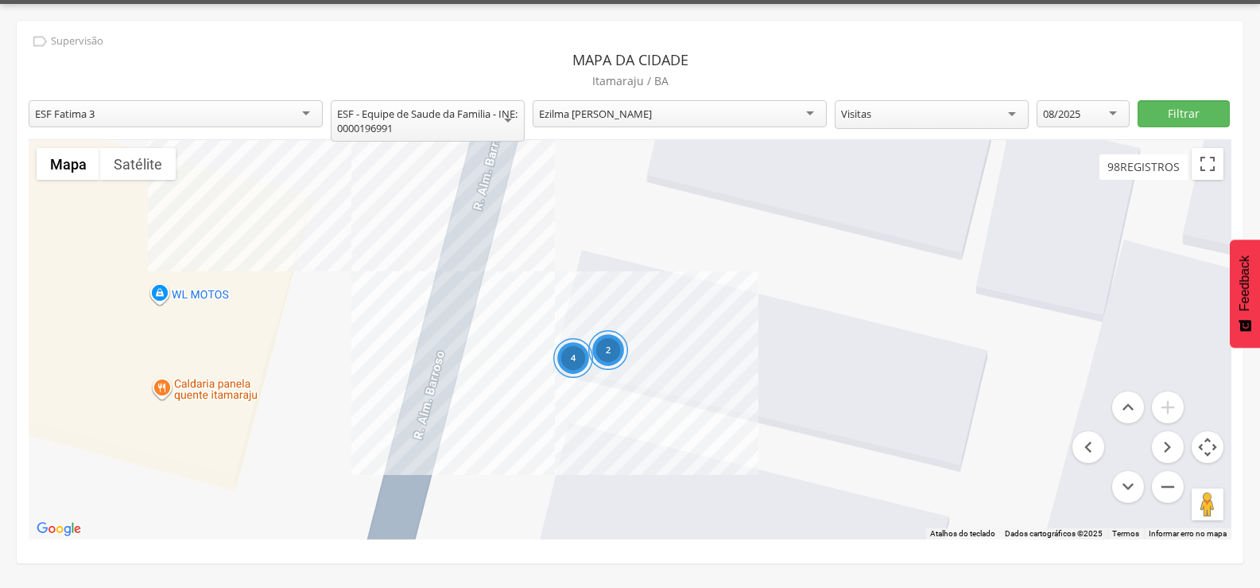
drag, startPoint x: 1068, startPoint y: 355, endPoint x: 988, endPoint y: 239, distance: 140.7
click at [989, 239] on div "2 4 [PERSON_NAME] CNS: 898000465148982 Telefone: [PHONE_NUMBER] Data: [DATE] 10…" at bounding box center [630, 339] width 1203 height 399
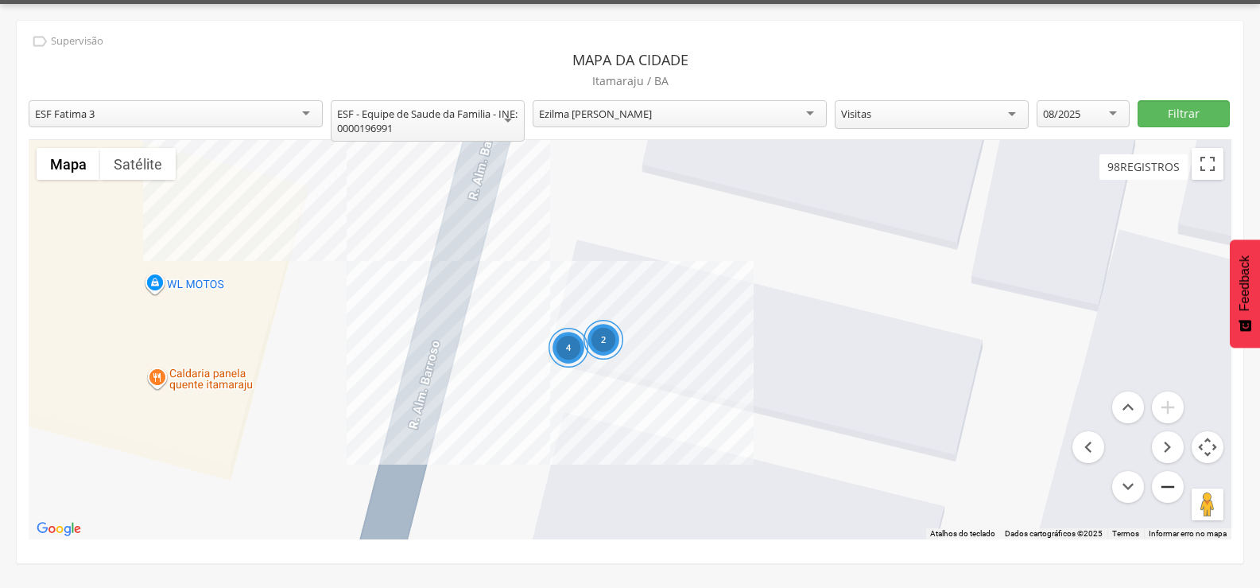
click at [1169, 491] on button "Diminuir o zoom" at bounding box center [1168, 487] width 32 height 32
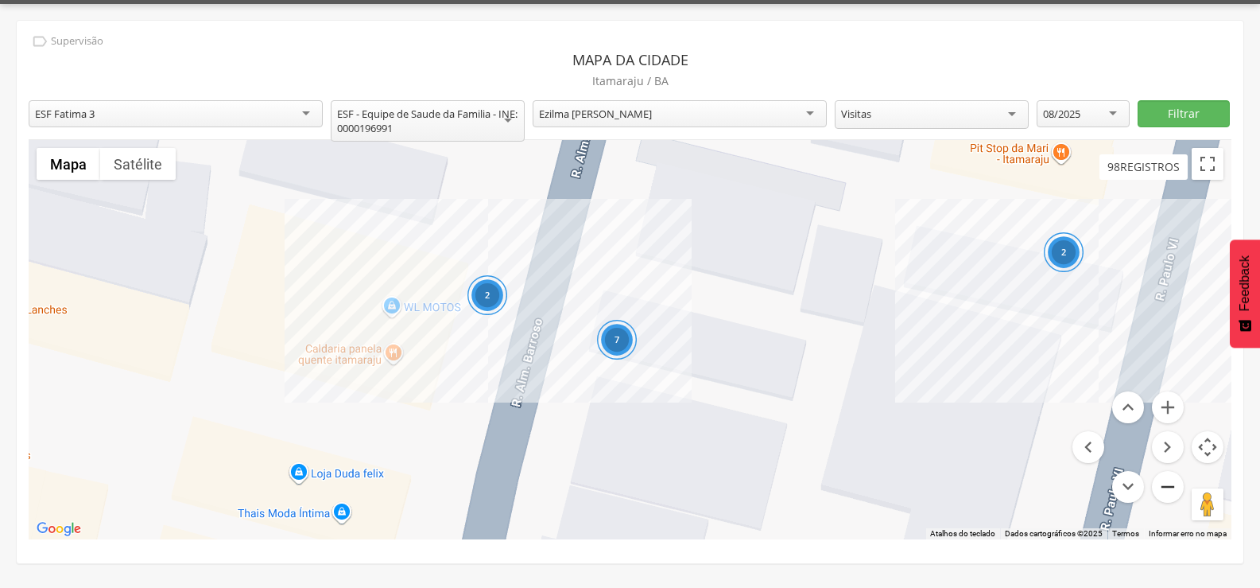
click at [1169, 491] on button "Diminuir o zoom" at bounding box center [1168, 487] width 32 height 32
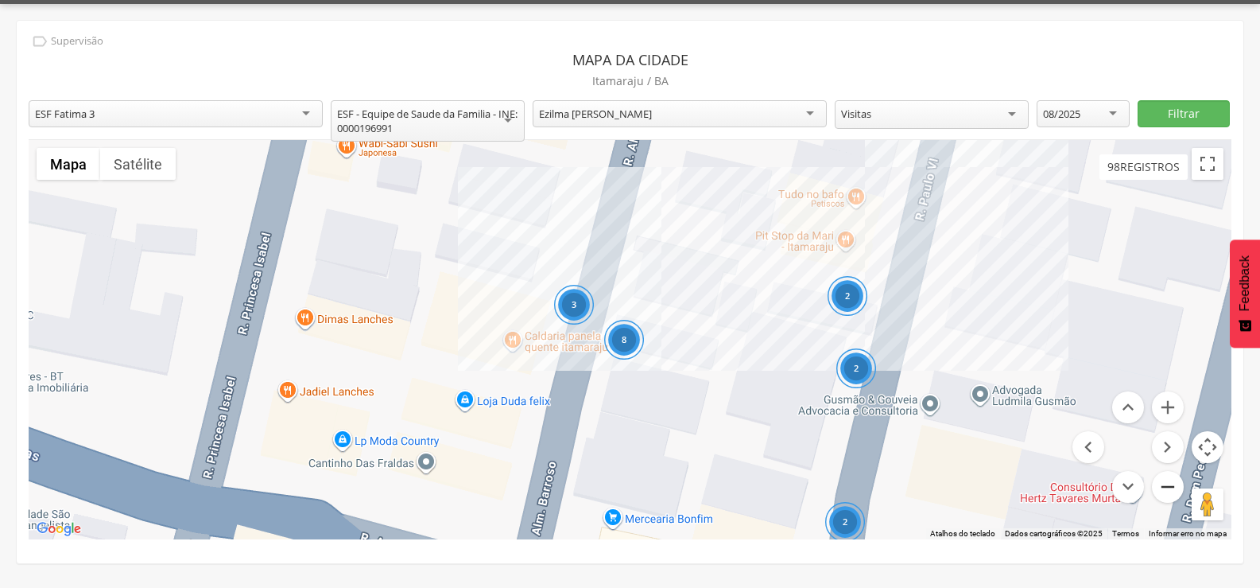
click at [1169, 489] on button "Diminuir o zoom" at bounding box center [1168, 487] width 32 height 32
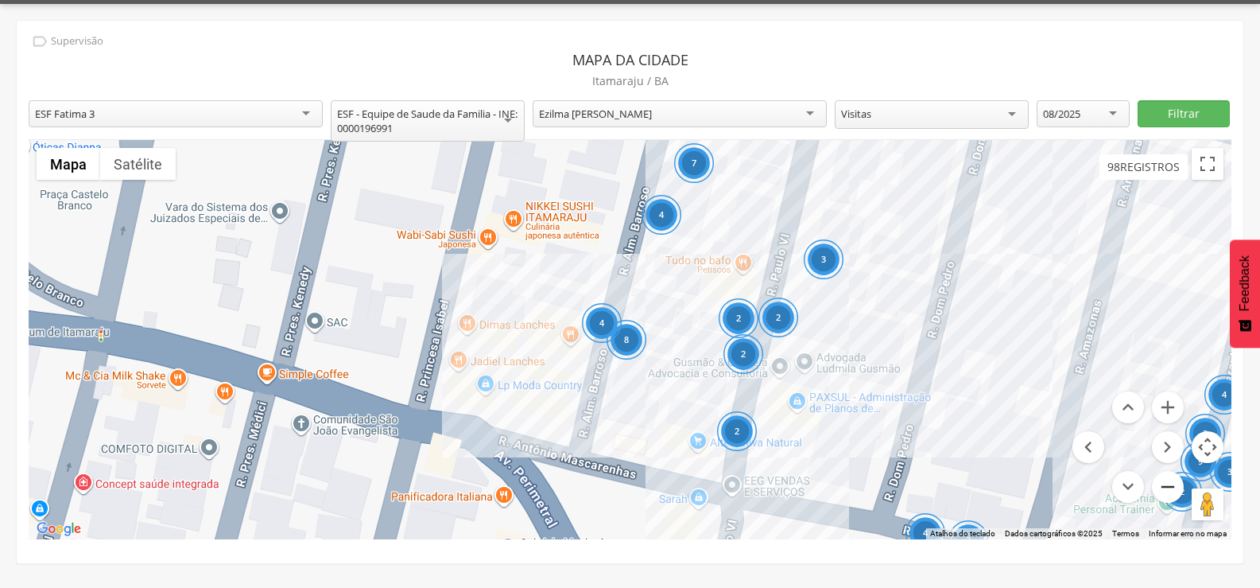
click at [1170, 487] on button "Diminuir o zoom" at bounding box center [1168, 487] width 32 height 32
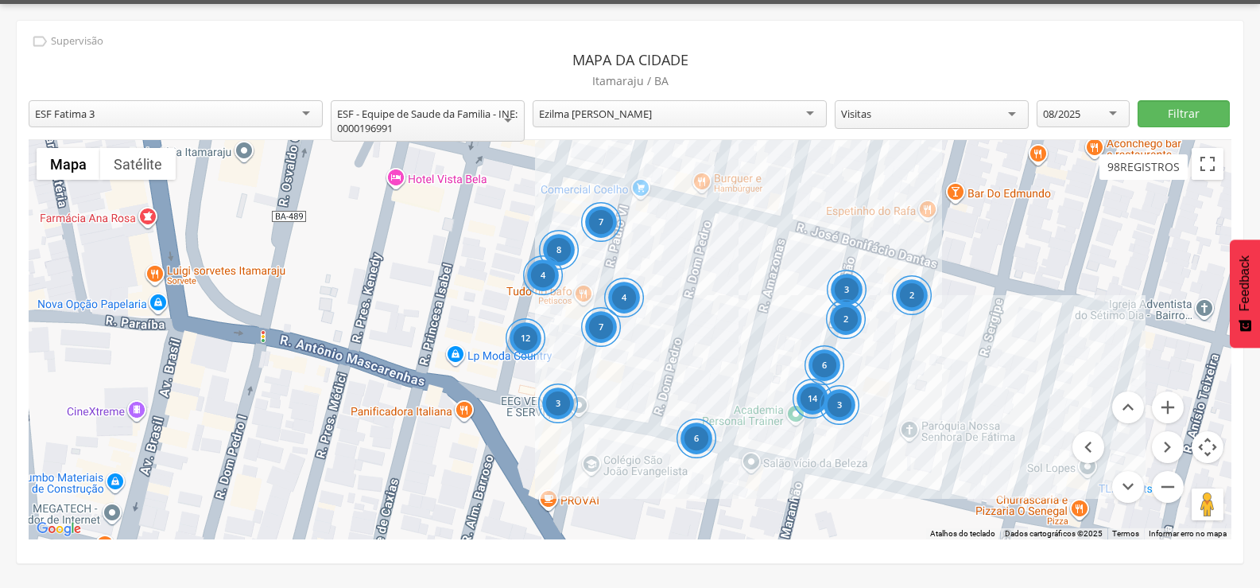
drag, startPoint x: 816, startPoint y: 351, endPoint x: 712, endPoint y: 347, distance: 104.2
click at [712, 347] on div "8 7 4 6 3 12 14 3 6 3 4 7 2 2" at bounding box center [630, 339] width 1203 height 399
click at [1164, 486] on button "Diminuir o zoom" at bounding box center [1168, 487] width 32 height 32
